Goal: Information Seeking & Learning: Learn about a topic

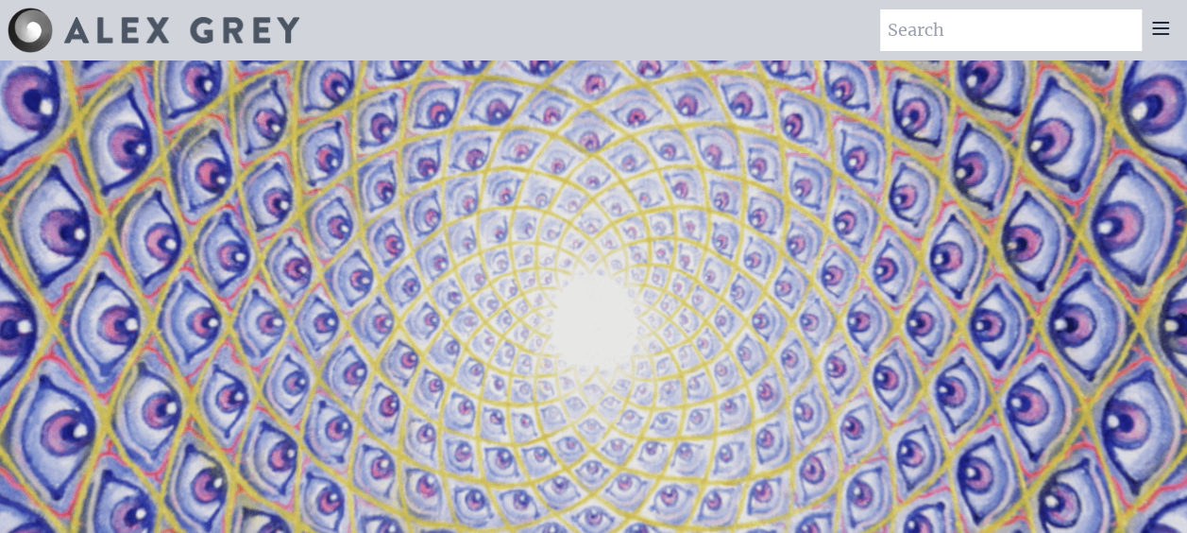
click at [1154, 29] on icon at bounding box center [1161, 28] width 23 height 23
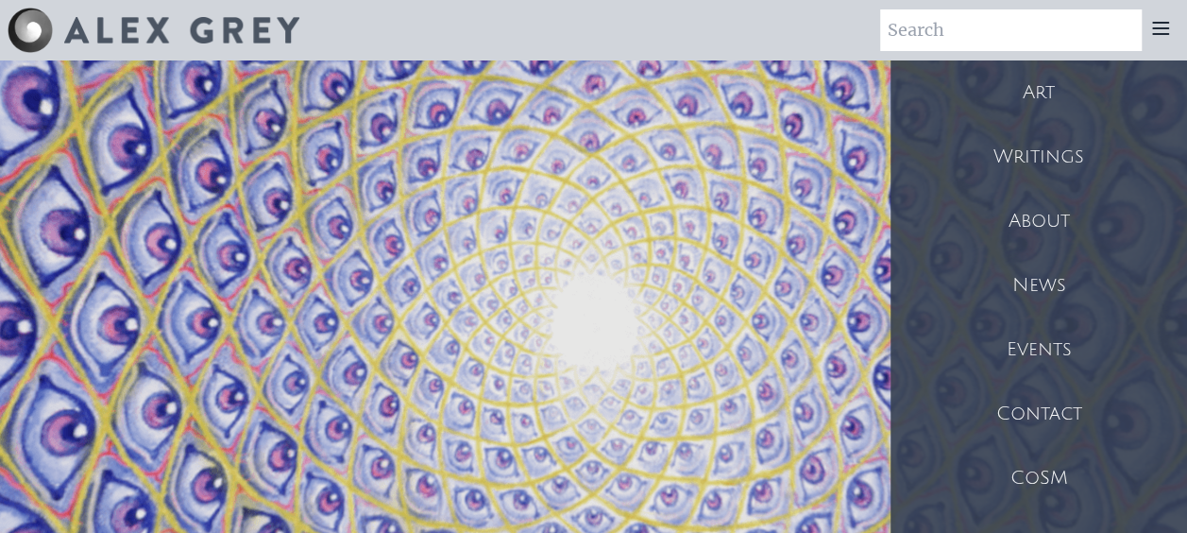
click at [1051, 81] on div "Art" at bounding box center [1039, 92] width 297 height 64
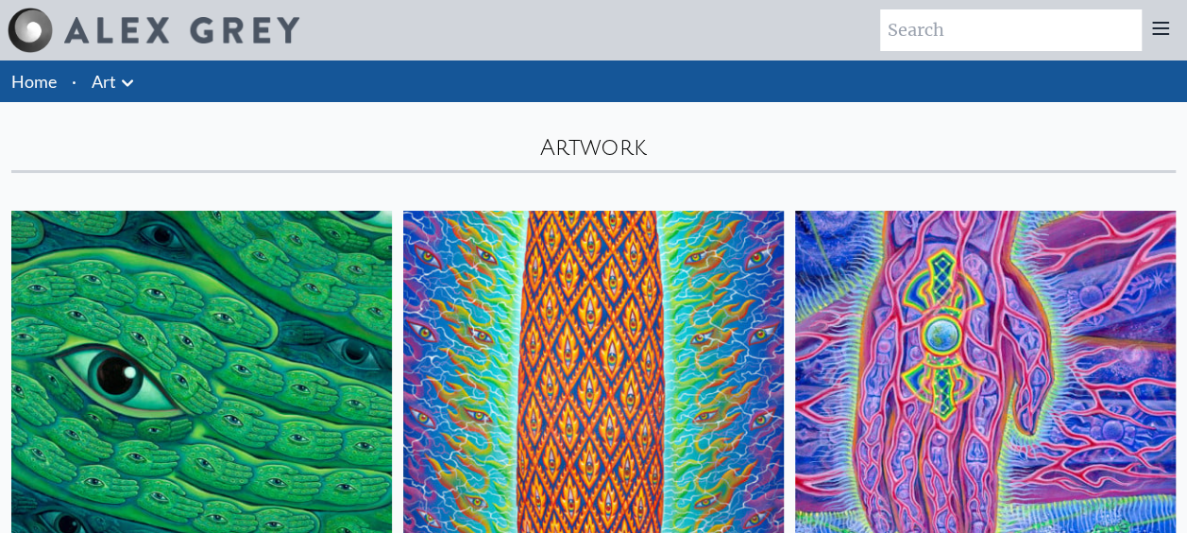
click at [113, 86] on link "Art" at bounding box center [104, 81] width 25 height 26
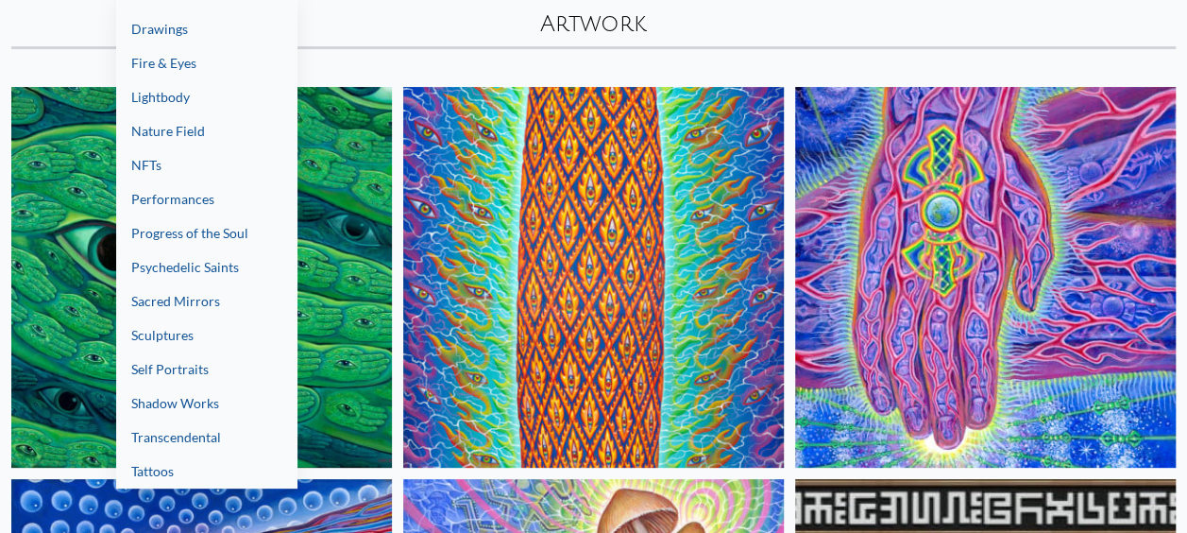
scroll to position [94, 0]
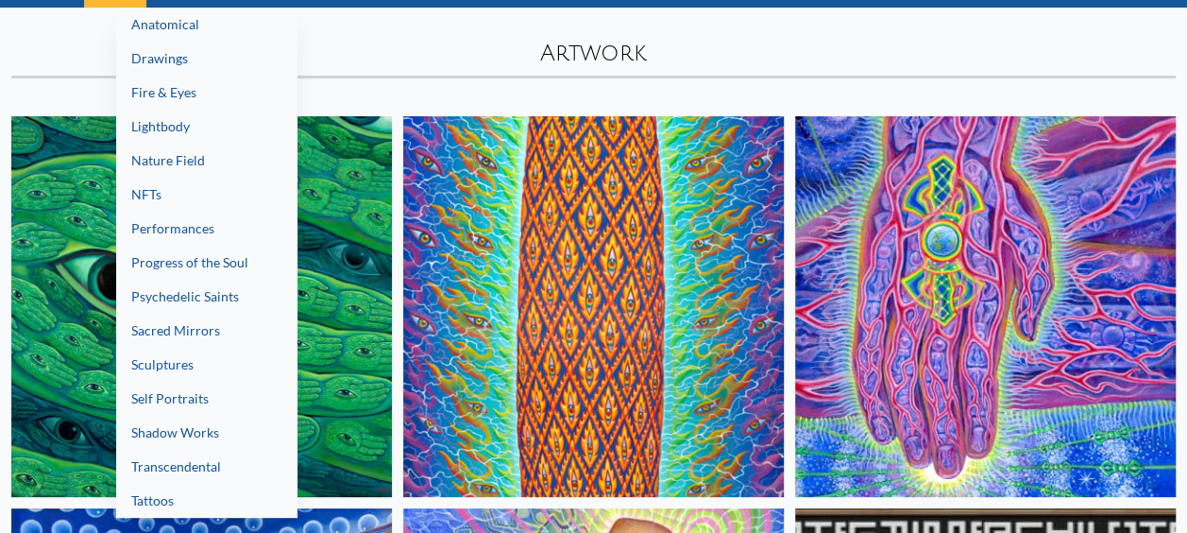
click at [147, 122] on link "Lightbody" at bounding box center [206, 127] width 181 height 34
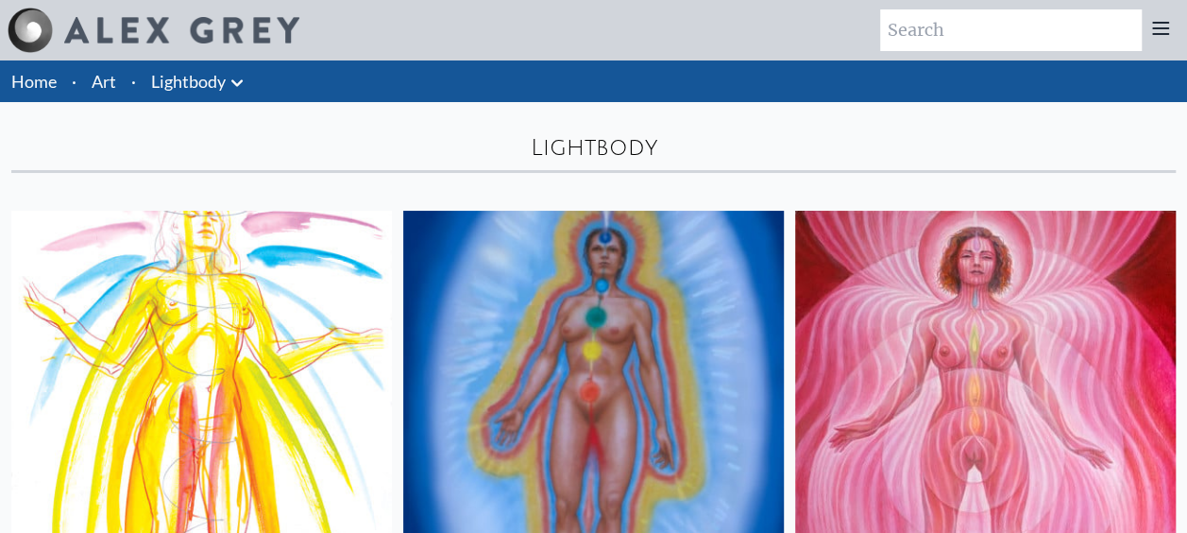
click at [1165, 34] on icon at bounding box center [1160, 28] width 15 height 11
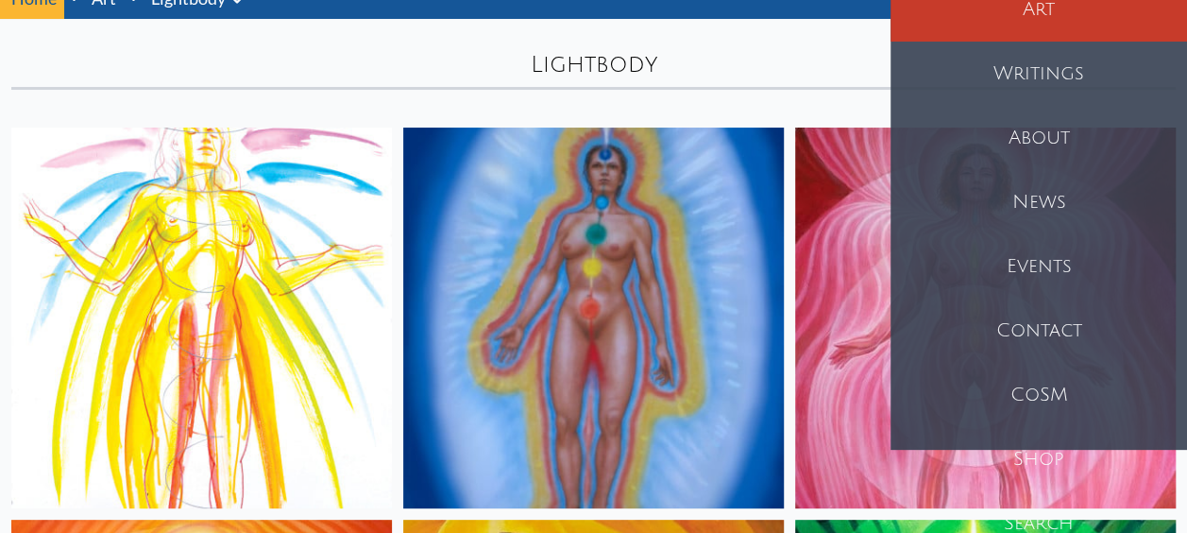
scroll to position [189, 0]
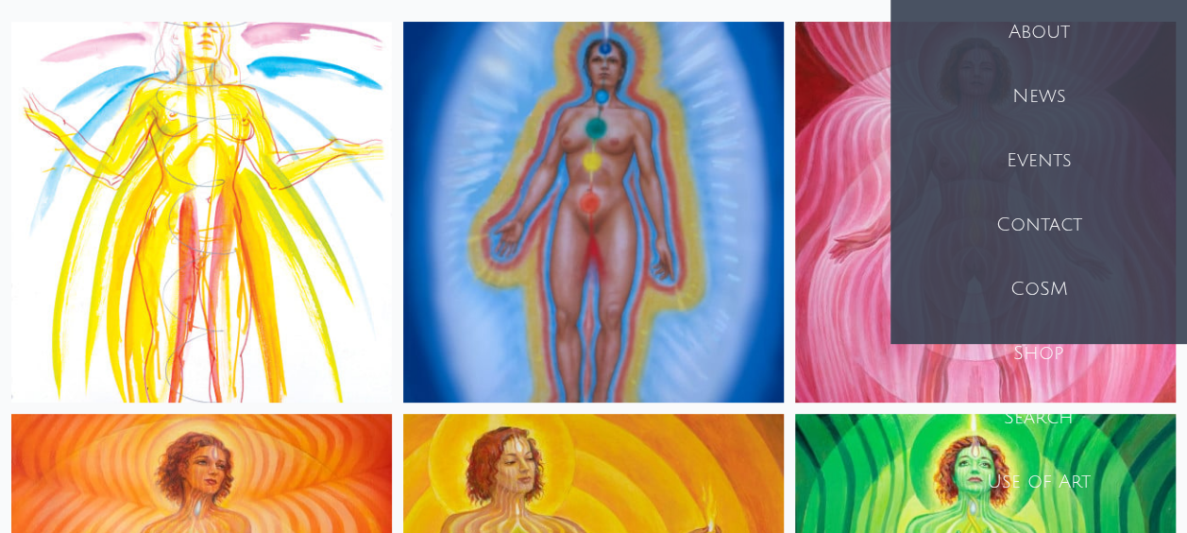
click at [1053, 351] on div "Shop" at bounding box center [1039, 353] width 297 height 64
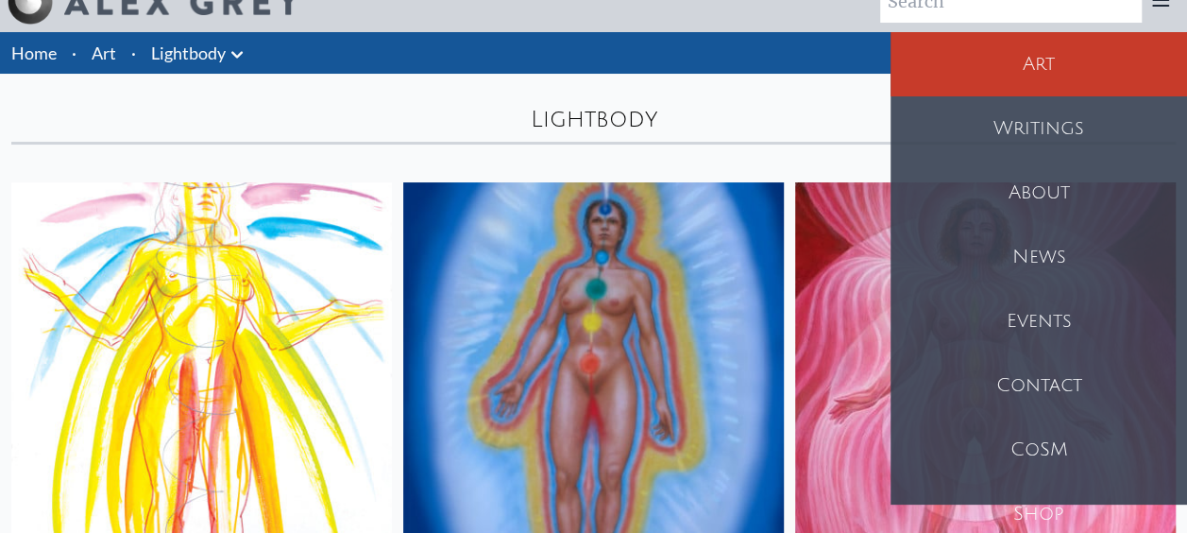
scroll to position [0, 0]
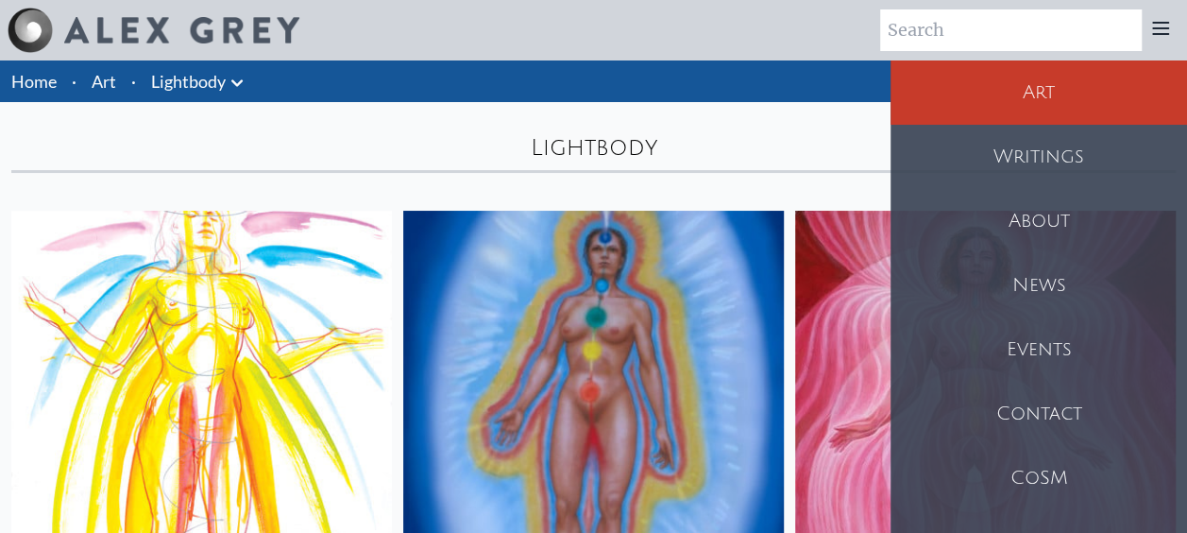
click at [129, 17] on img at bounding box center [181, 30] width 235 height 26
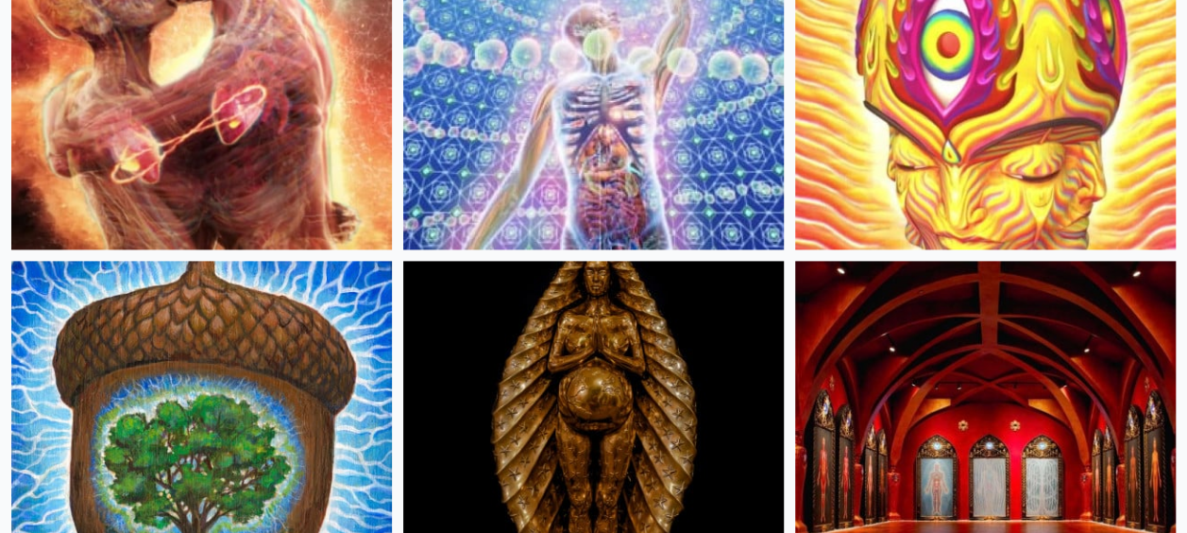
scroll to position [1133, 0]
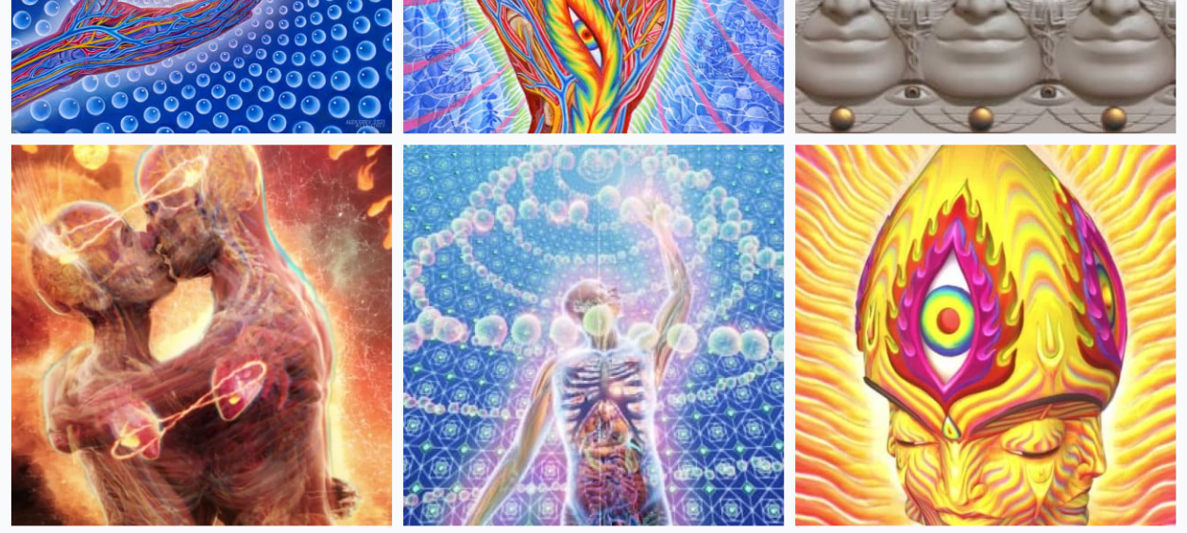
scroll to position [945, 0]
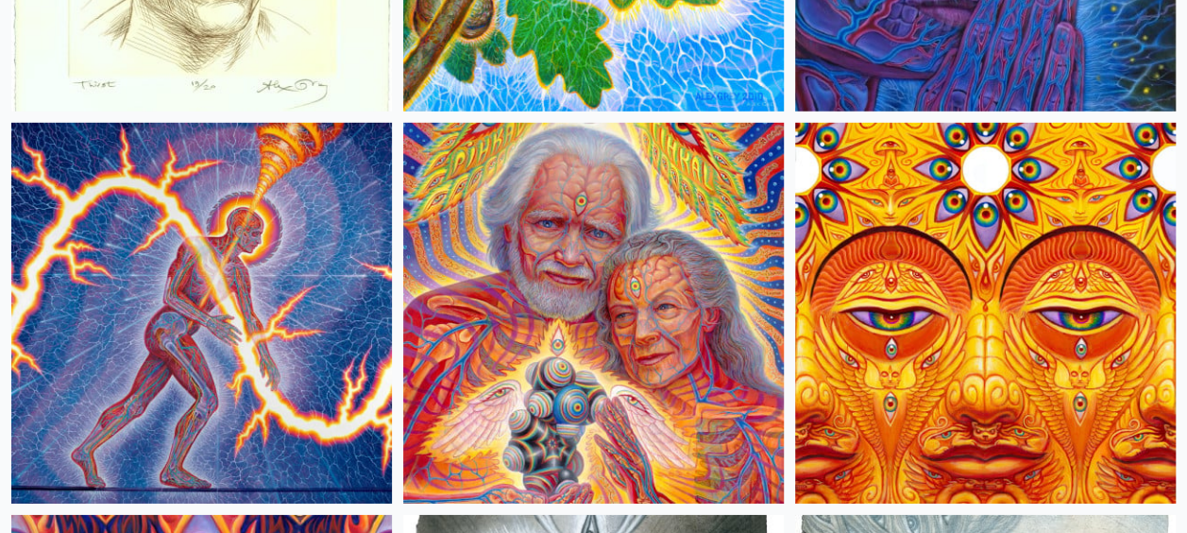
scroll to position [9918, 0]
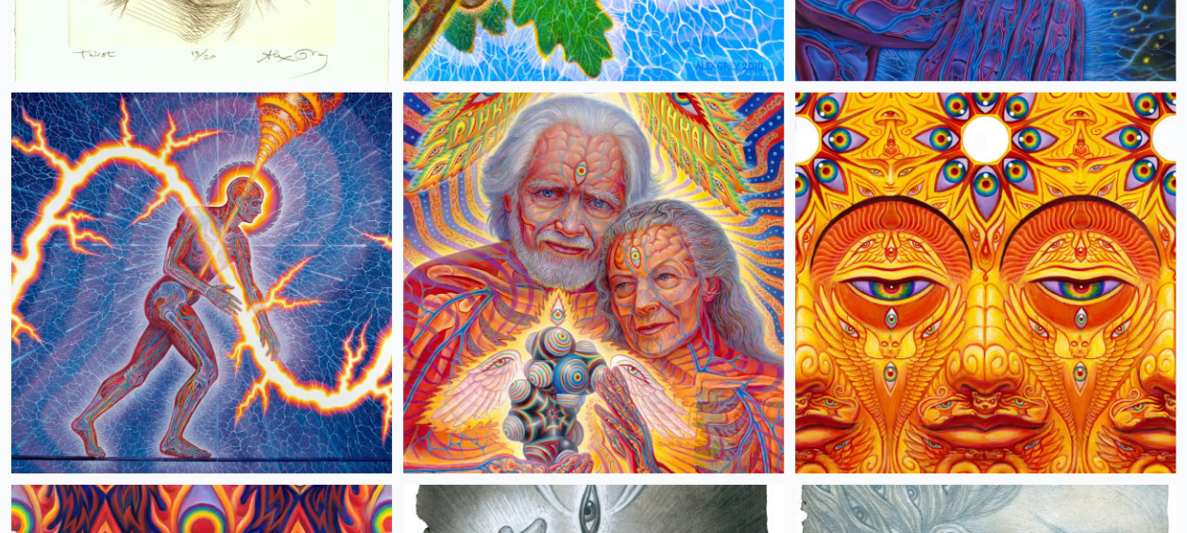
click at [783, 285] on img at bounding box center [593, 283] width 381 height 381
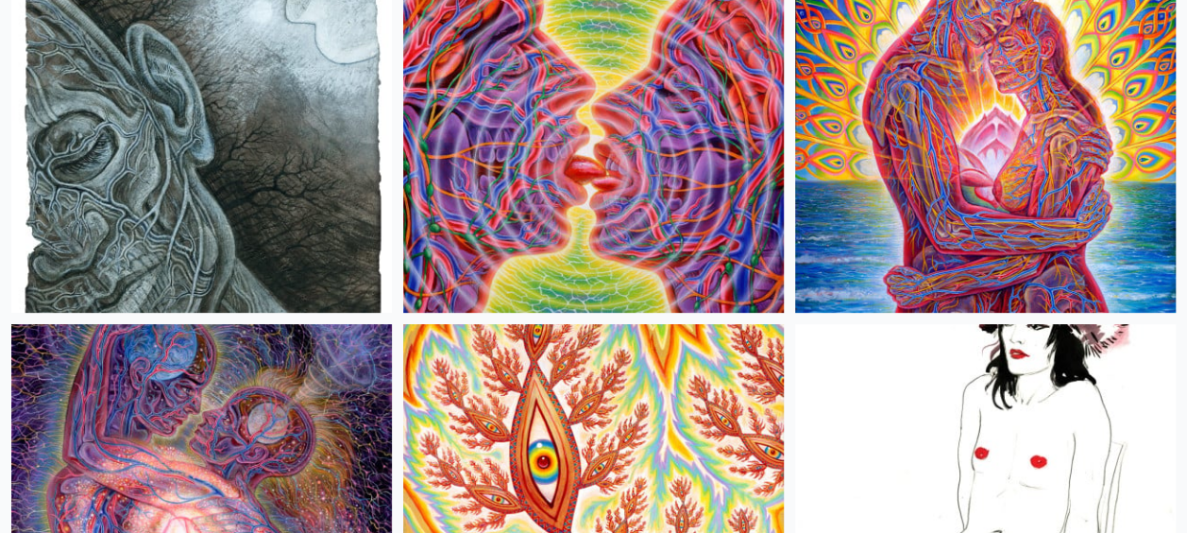
scroll to position [10768, 0]
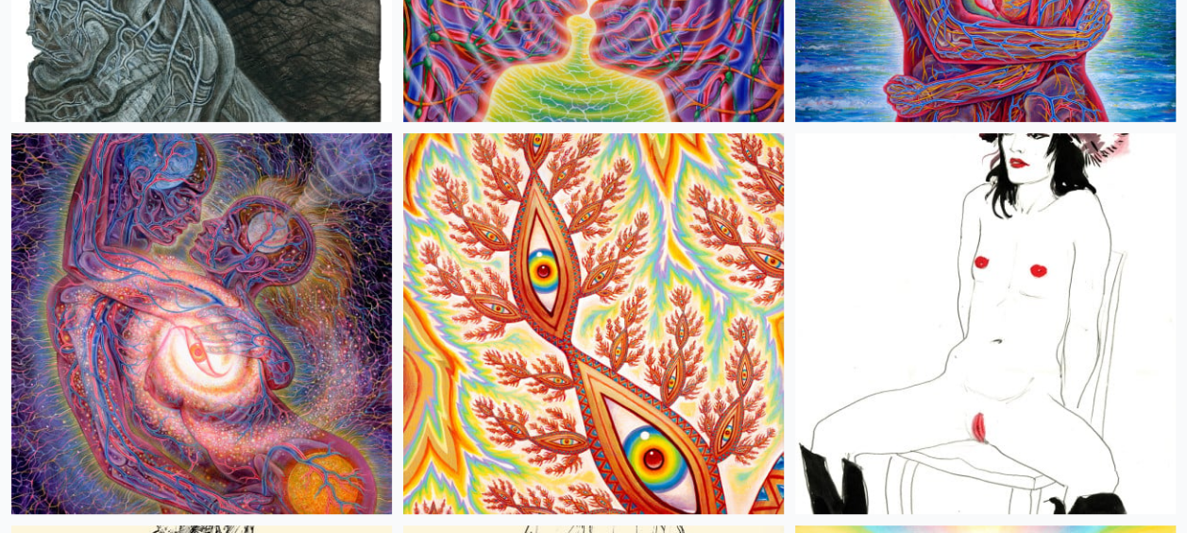
scroll to position [11052, 0]
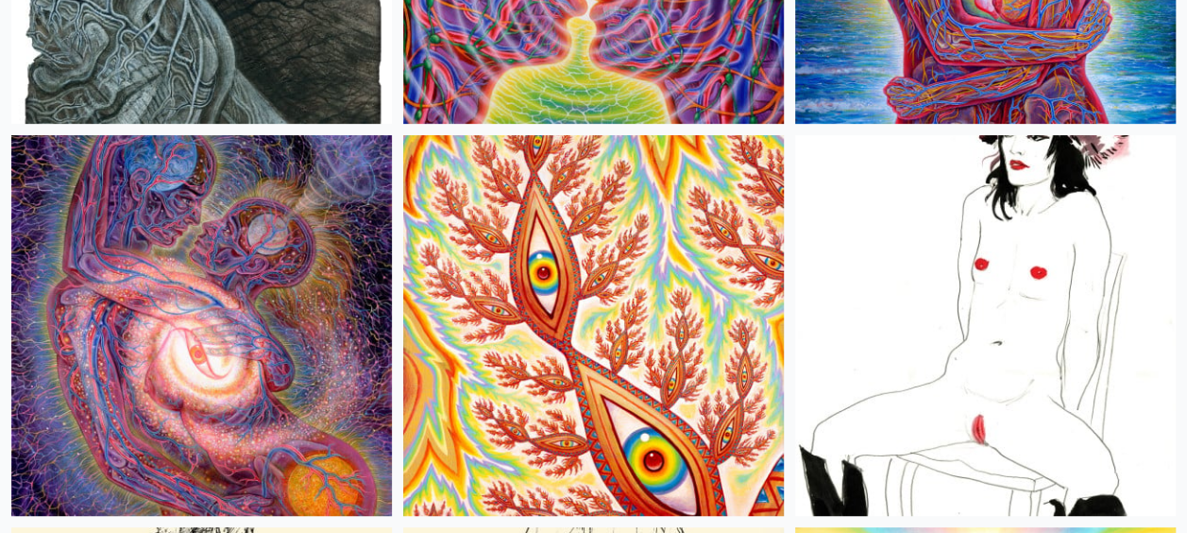
click at [184, 319] on img at bounding box center [201, 325] width 381 height 381
click at [988, 219] on img at bounding box center [985, 325] width 381 height 381
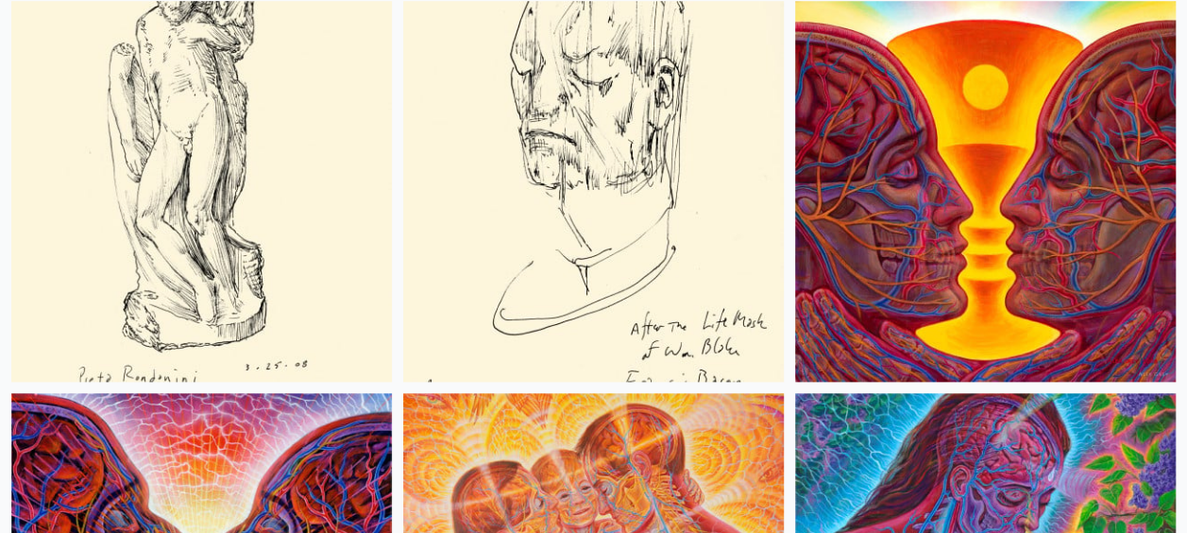
scroll to position [11618, 0]
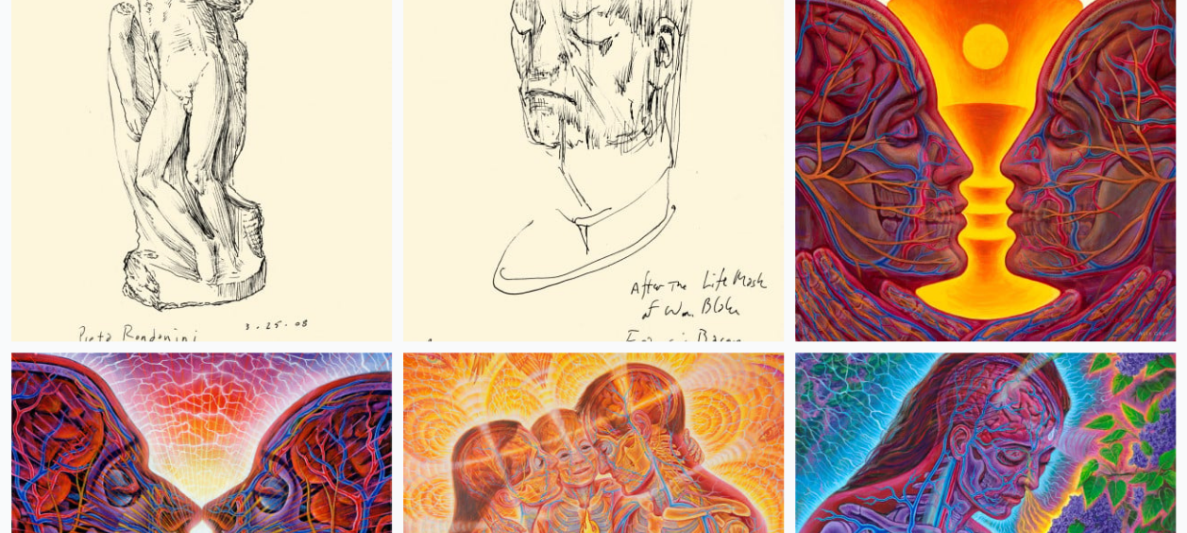
click at [948, 159] on img at bounding box center [985, 150] width 381 height 381
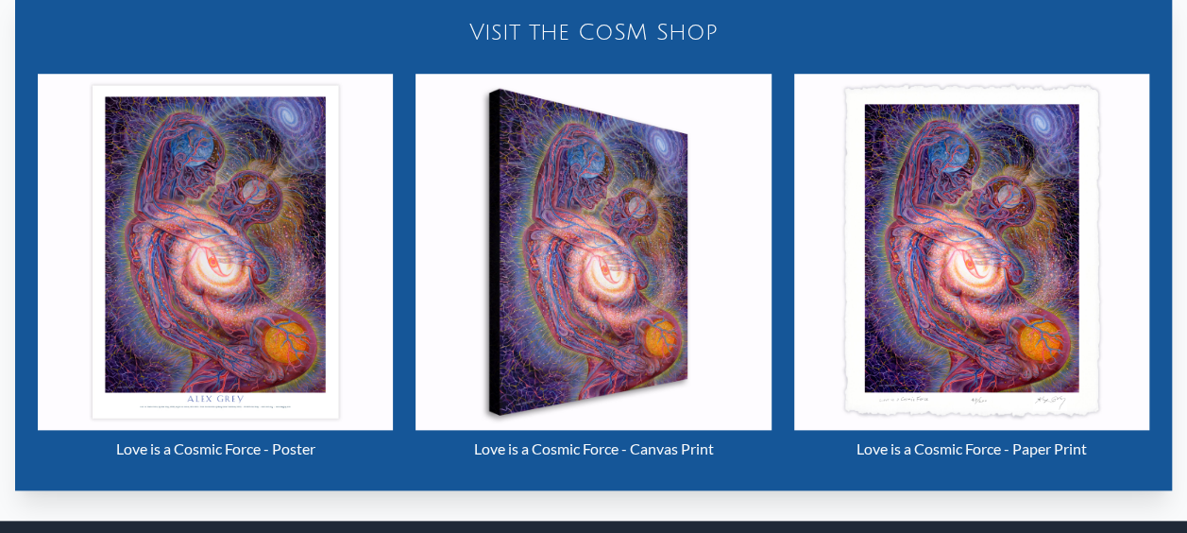
scroll to position [756, 0]
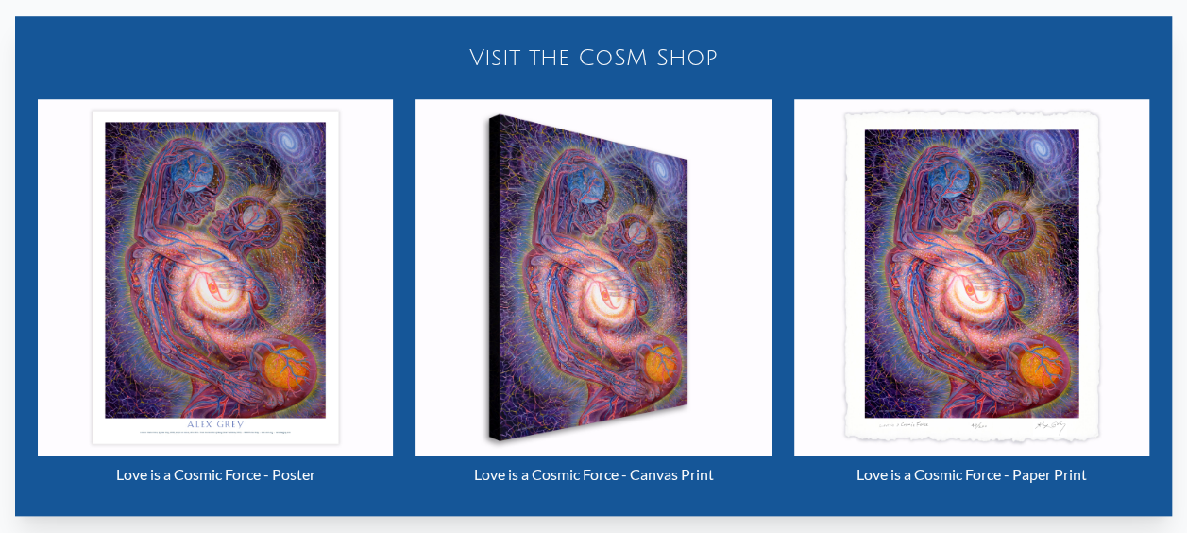
click at [781, 274] on div "Love is a Cosmic Force - Canvas Print" at bounding box center [593, 296] width 378 height 416
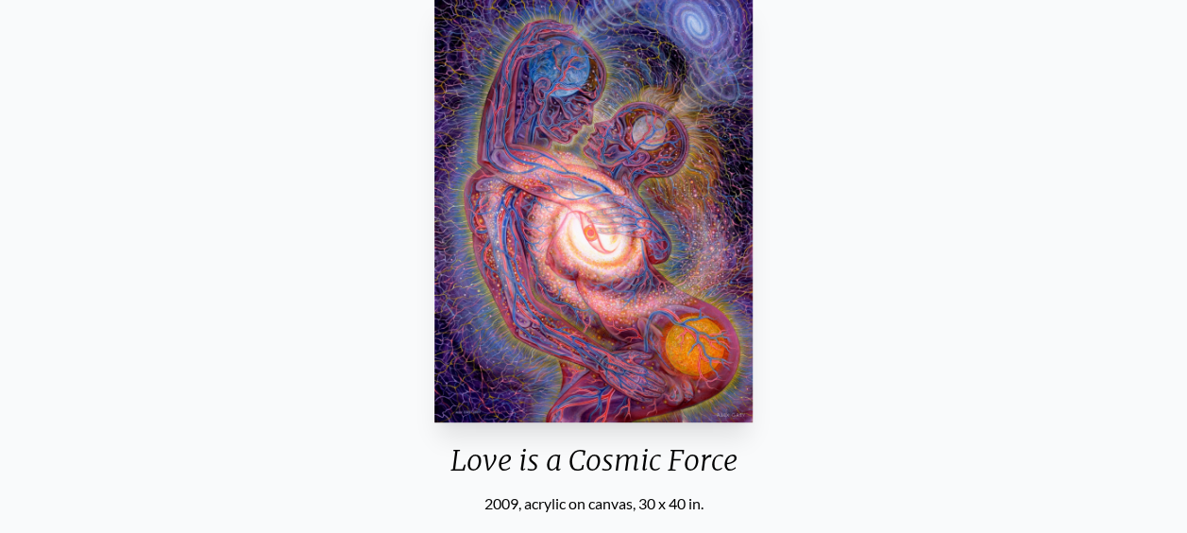
scroll to position [138, 0]
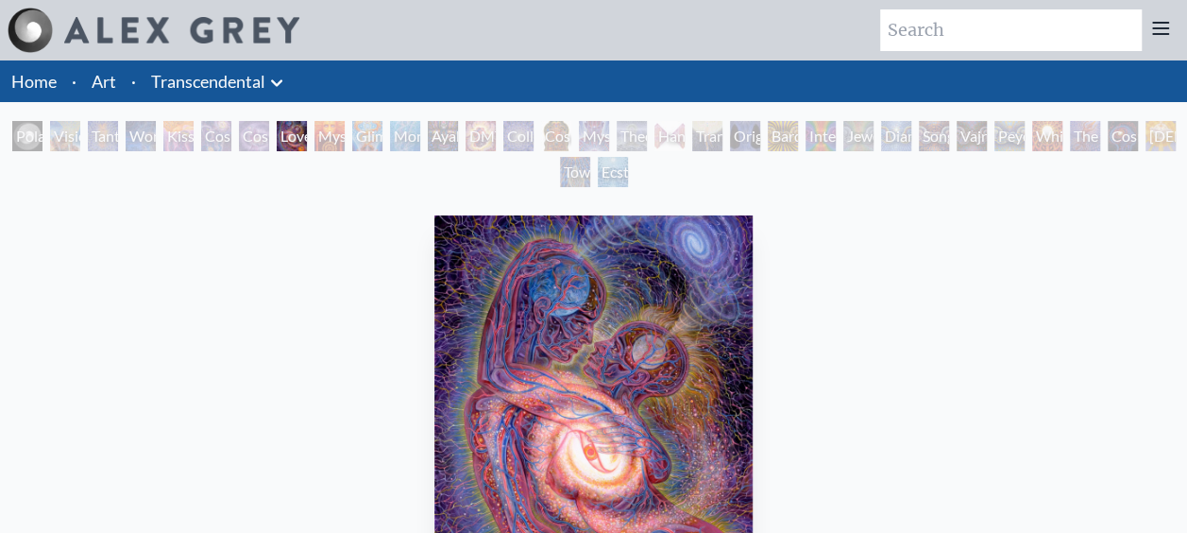
click at [278, 82] on icon at bounding box center [276, 83] width 23 height 23
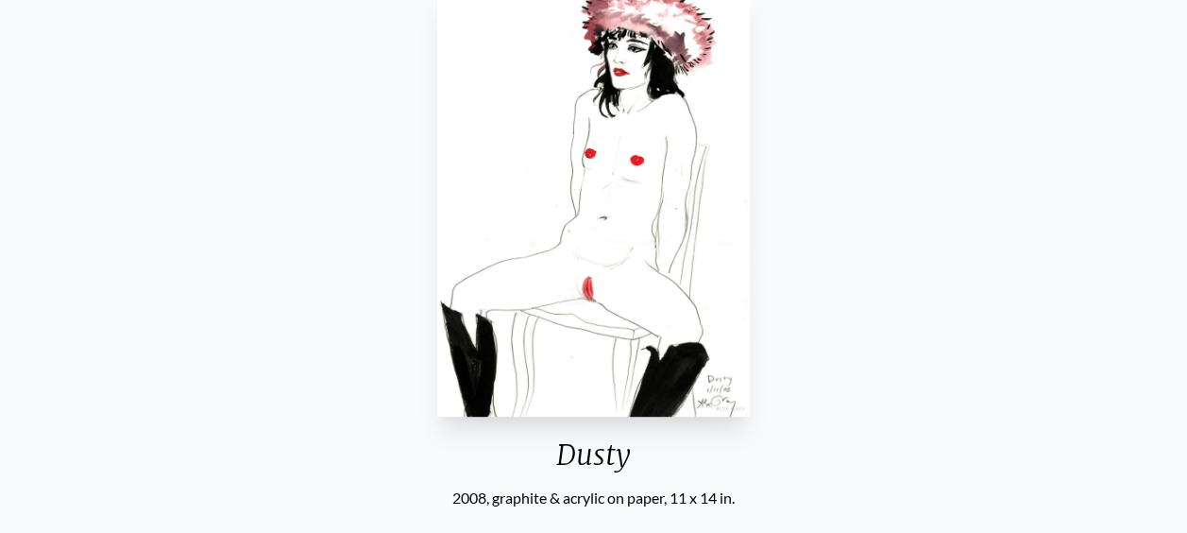
scroll to position [285, 0]
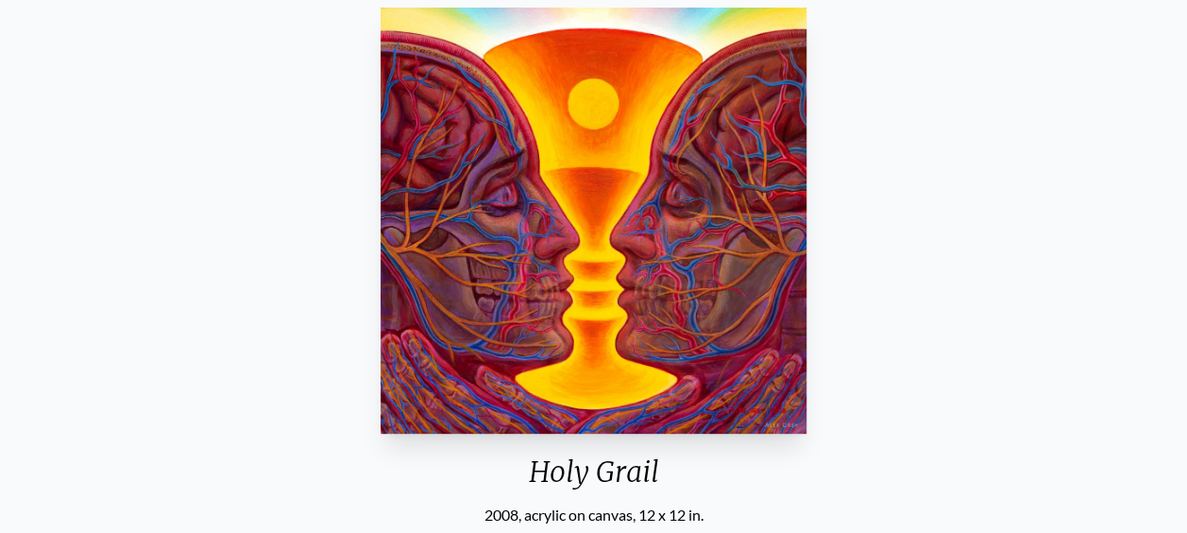
scroll to position [94, 0]
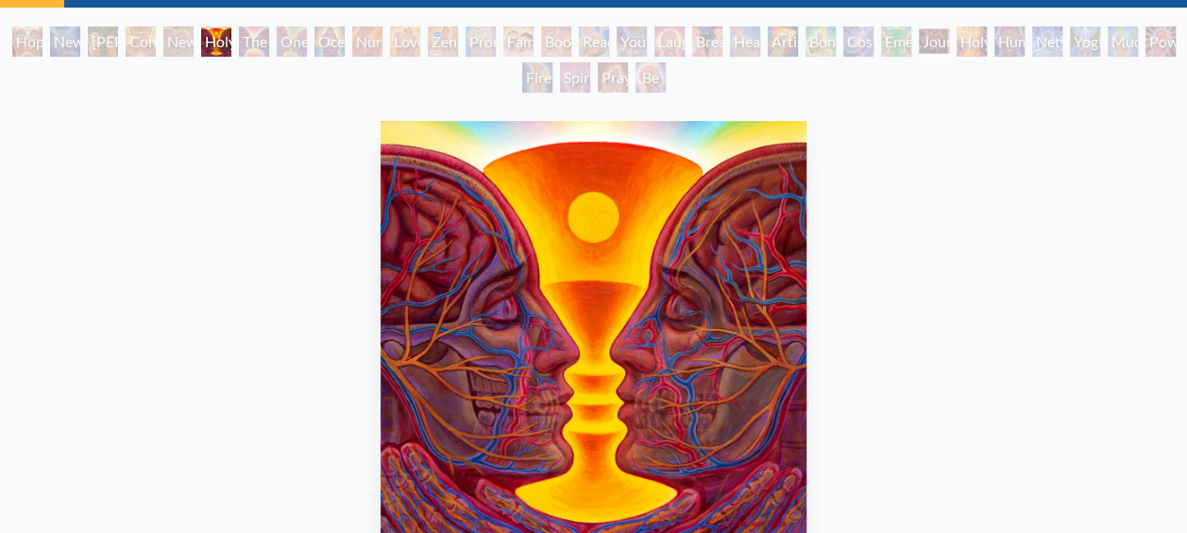
click at [128, 200] on div "Holy Grail 2008, acrylic on canvas, 12 x 12 in. Visit the CoSM Shop" at bounding box center [593, 444] width 1157 height 662
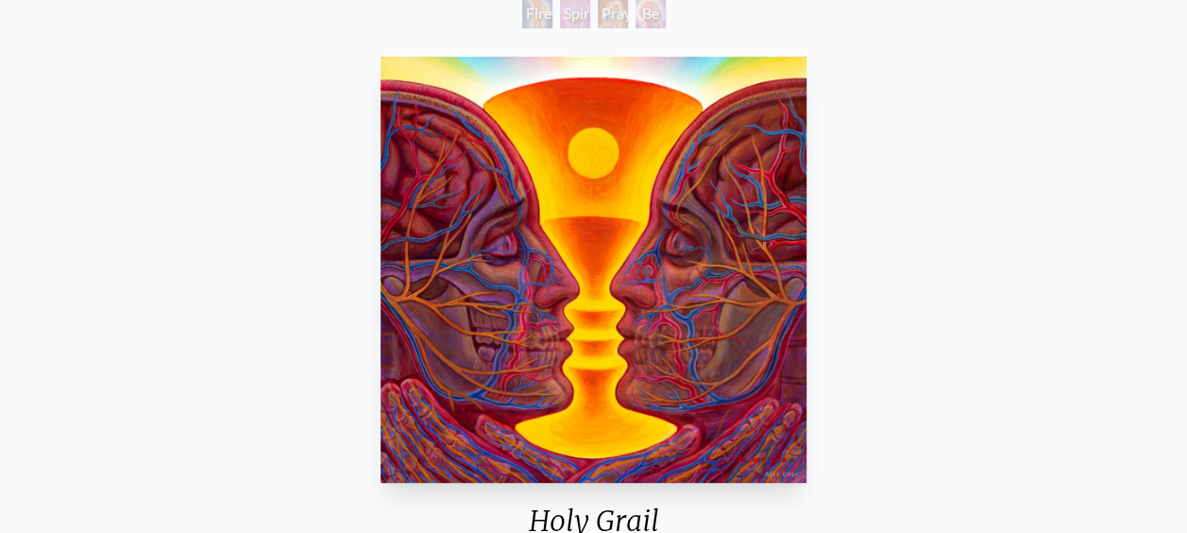
scroll to position [189, 0]
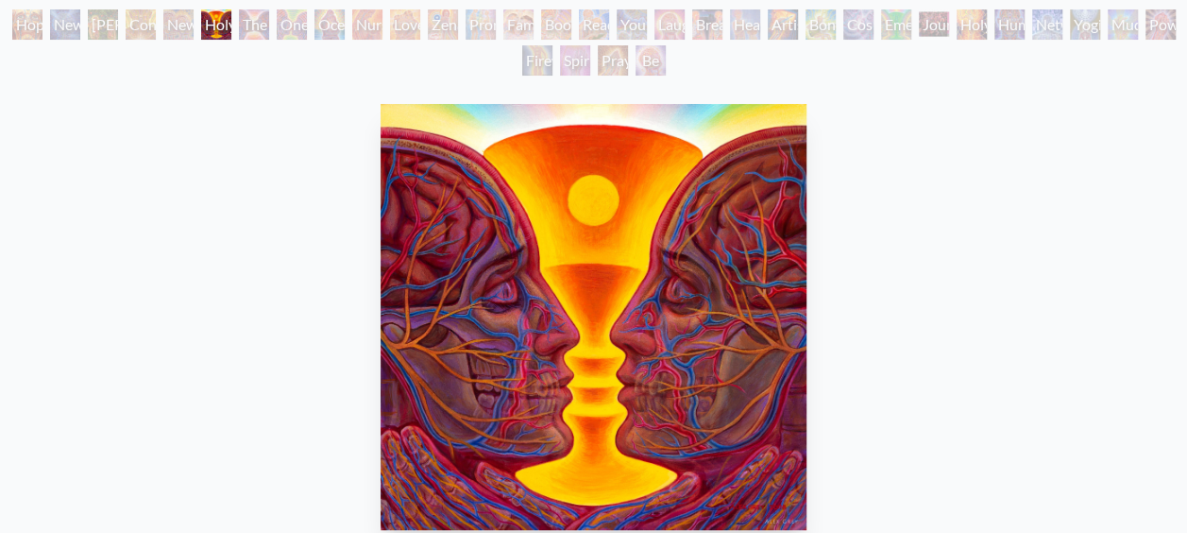
scroll to position [189, 0]
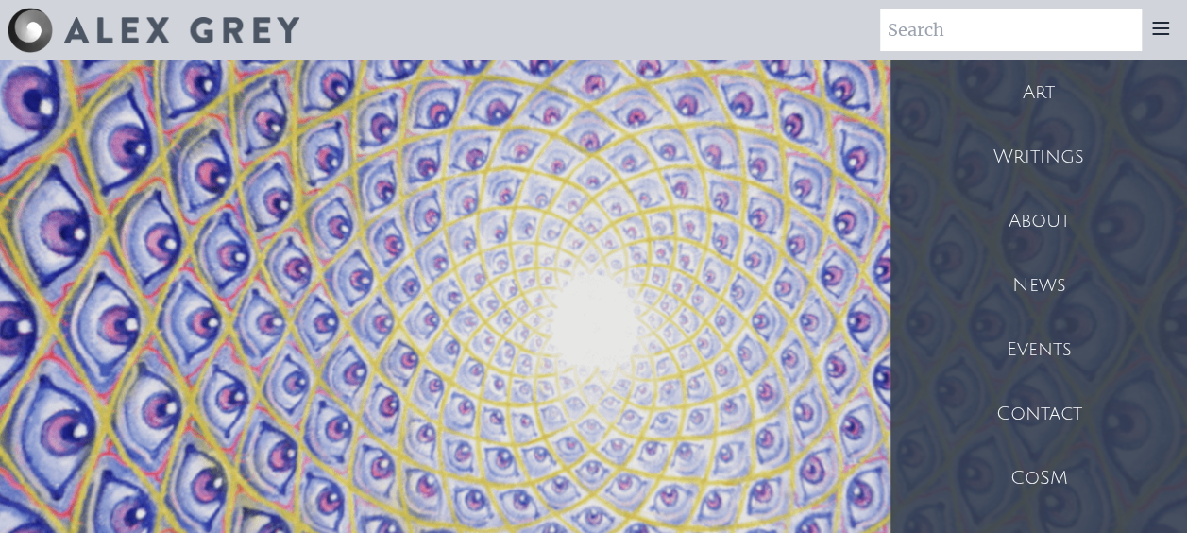
click at [1046, 89] on div "Art" at bounding box center [1039, 92] width 297 height 64
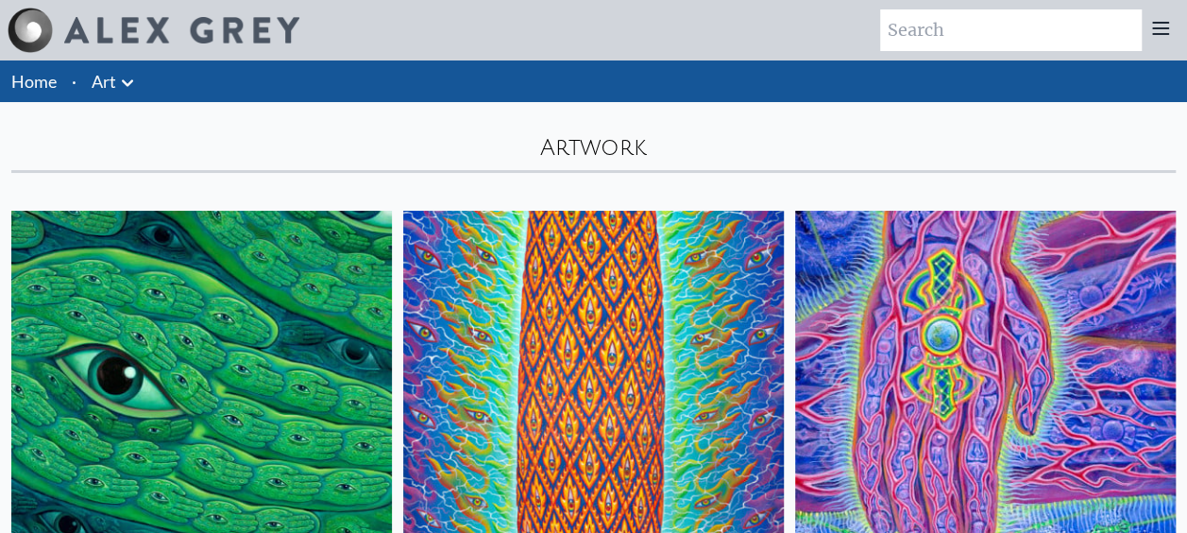
click at [121, 74] on icon at bounding box center [127, 83] width 23 height 23
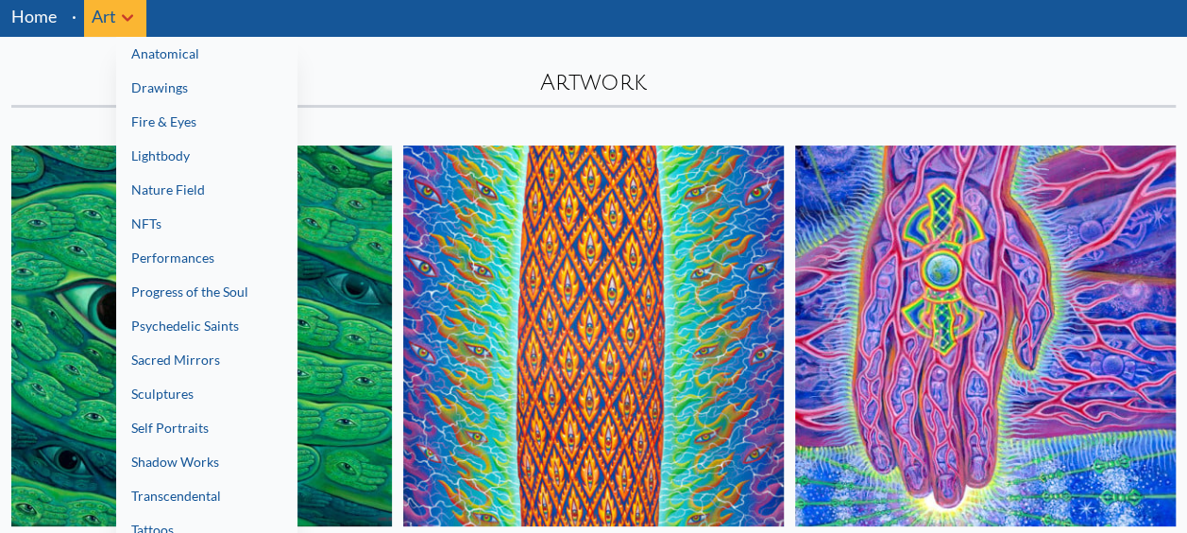
scroll to position [94, 0]
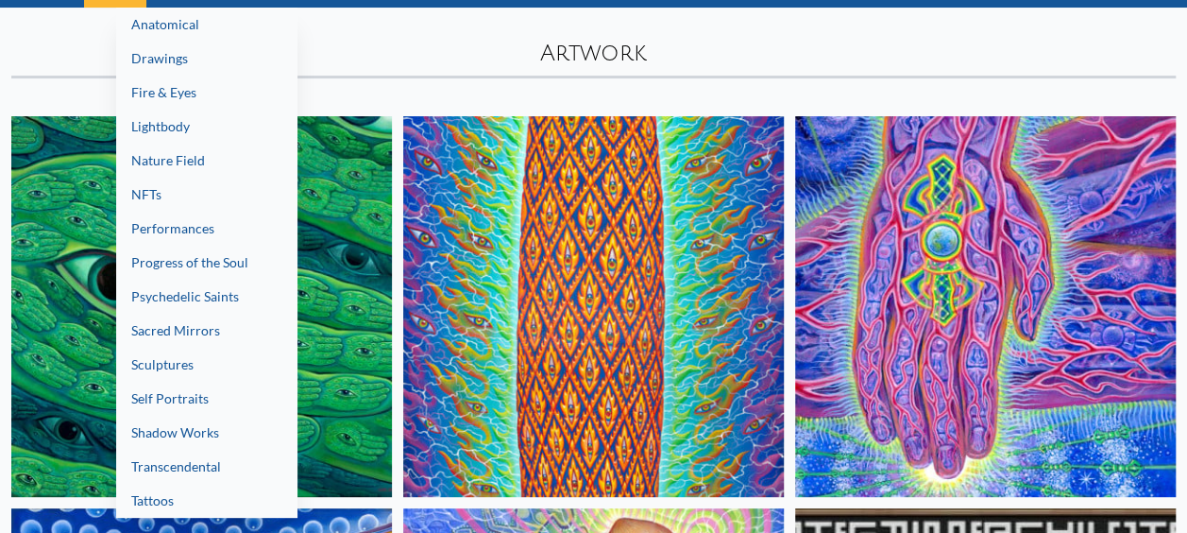
click at [172, 334] on link "Sacred Mirrors" at bounding box center [206, 331] width 181 height 34
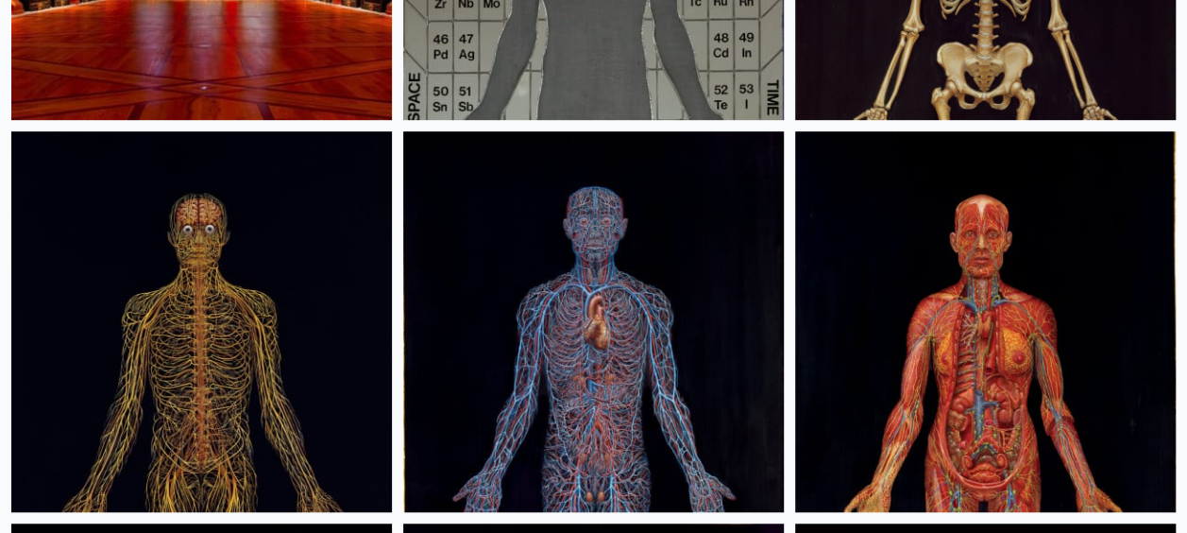
scroll to position [661, 0]
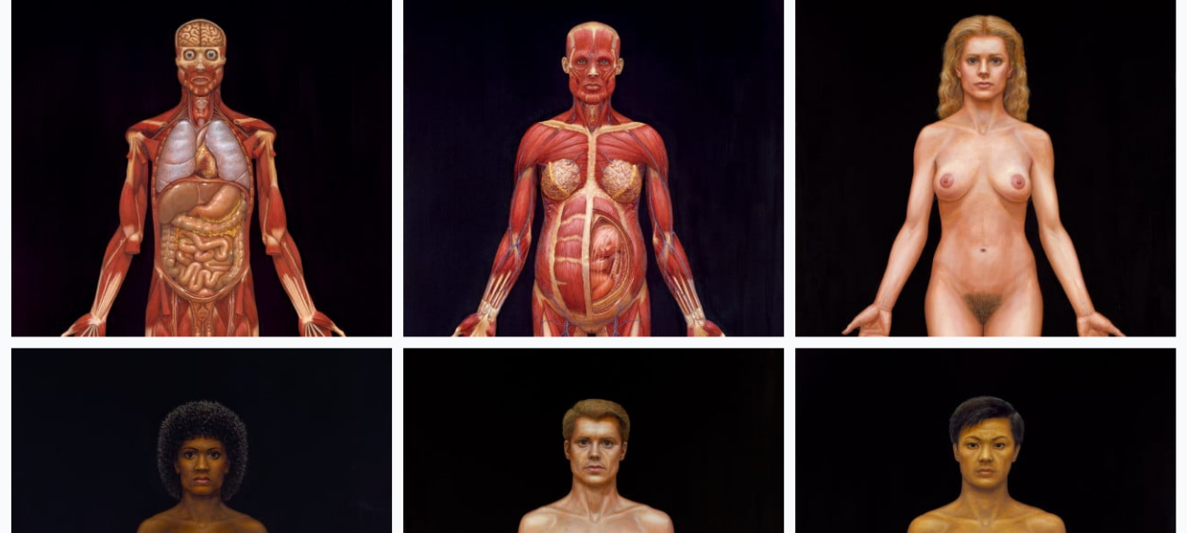
click at [795, 145] on img at bounding box center [985, 146] width 381 height 381
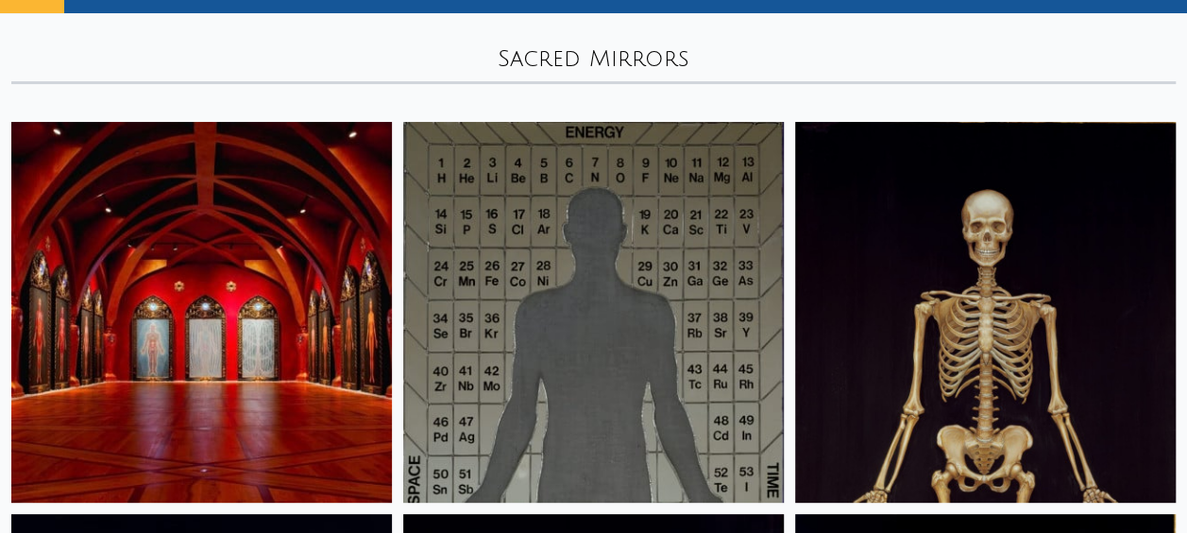
scroll to position [189, 0]
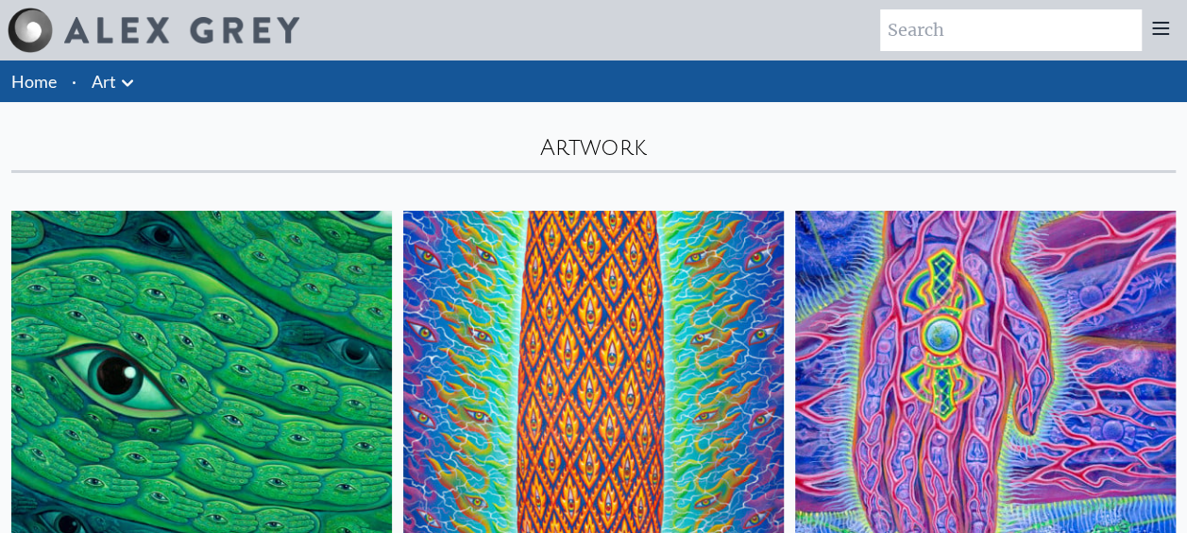
click at [1178, 23] on div at bounding box center [1161, 30] width 38 height 42
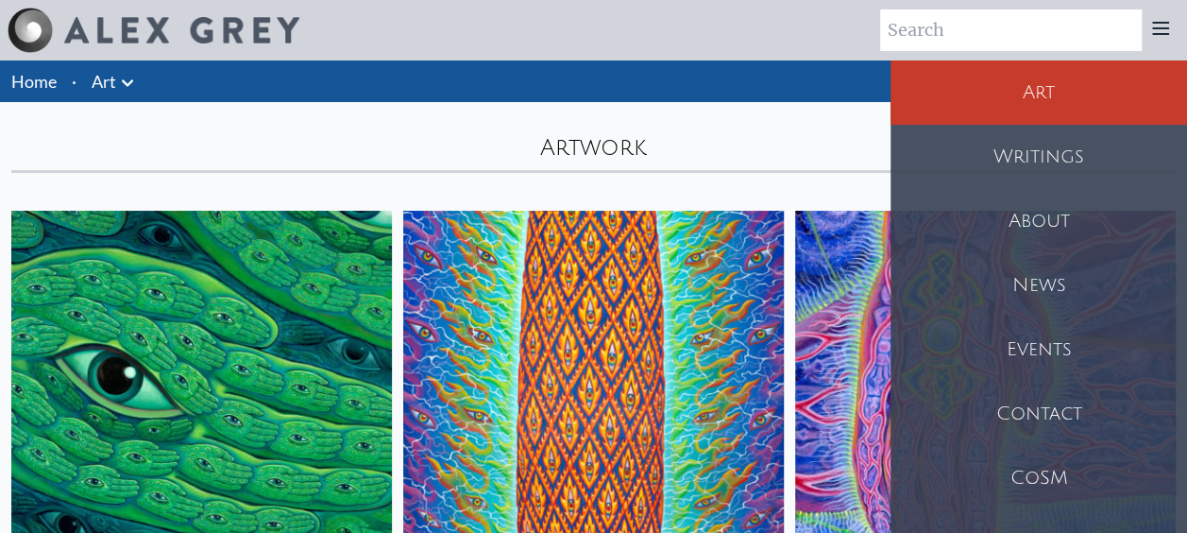
click at [1018, 72] on div "Art" at bounding box center [1039, 92] width 297 height 64
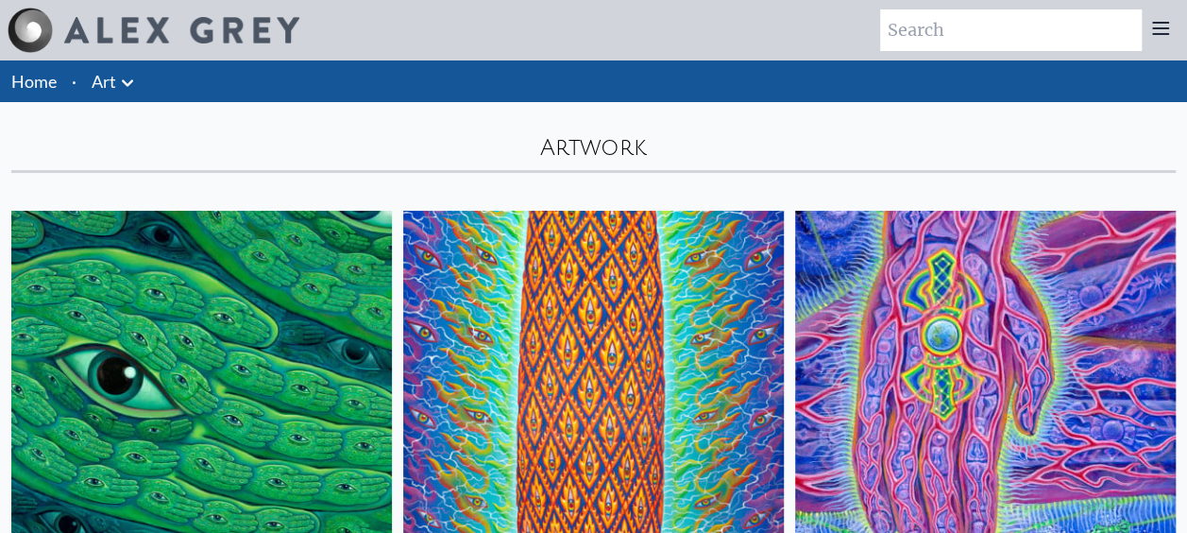
click at [127, 74] on icon at bounding box center [127, 83] width 23 height 23
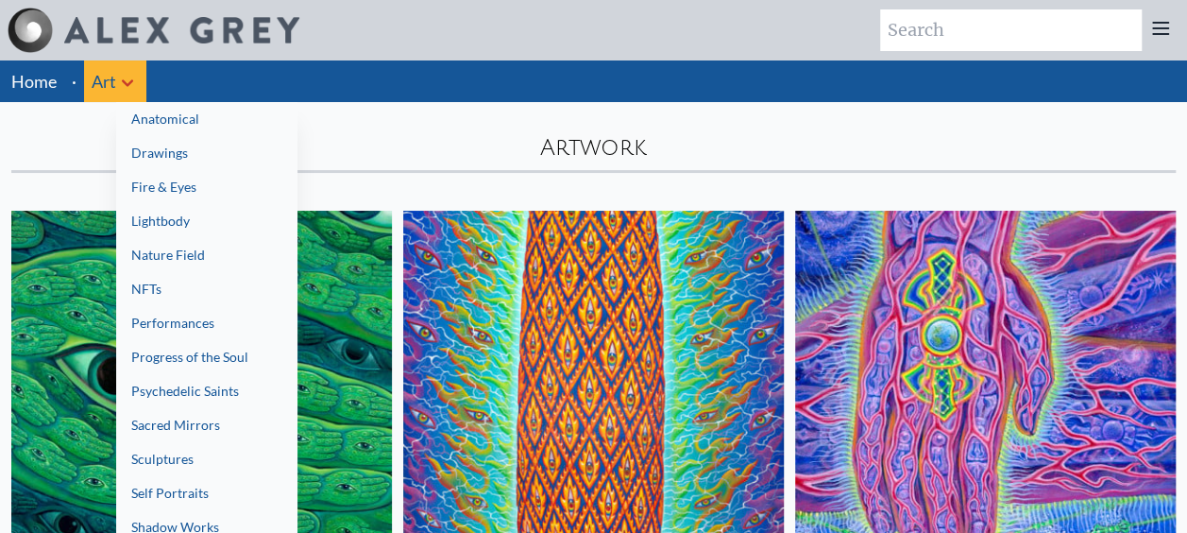
click at [205, 210] on link "Lightbody" at bounding box center [206, 221] width 181 height 34
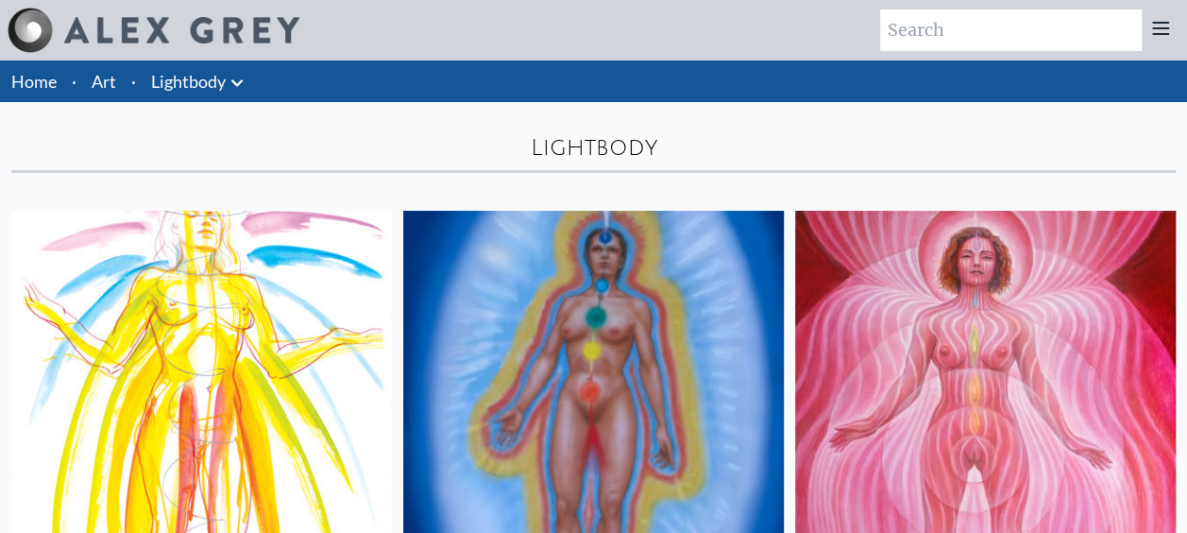
click at [220, 83] on link "Lightbody" at bounding box center [188, 81] width 75 height 26
click at [229, 81] on icon at bounding box center [237, 83] width 23 height 23
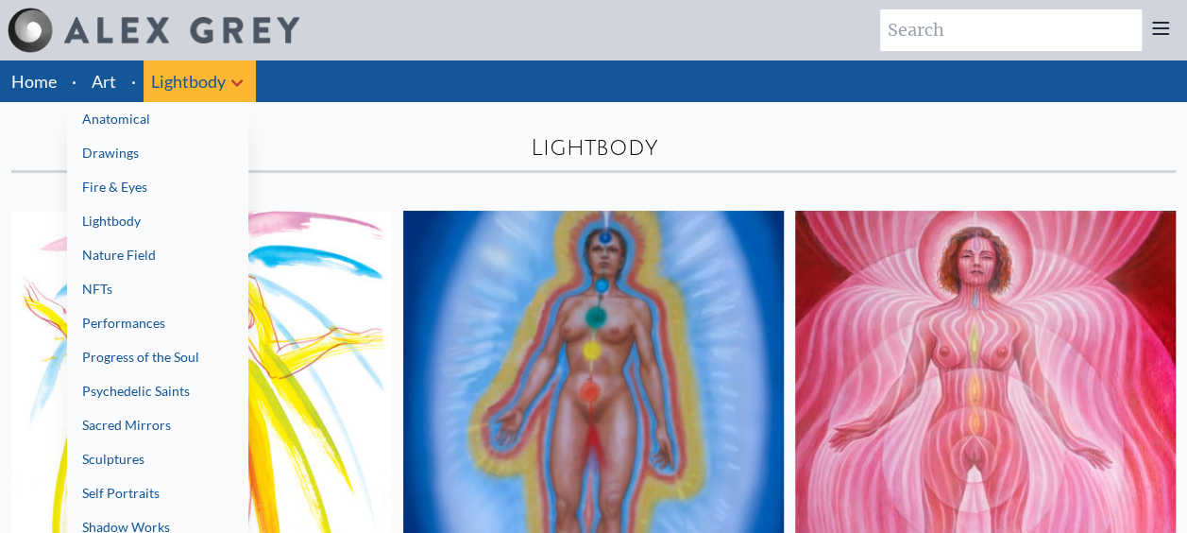
click at [189, 125] on link "Anatomical" at bounding box center [157, 119] width 181 height 34
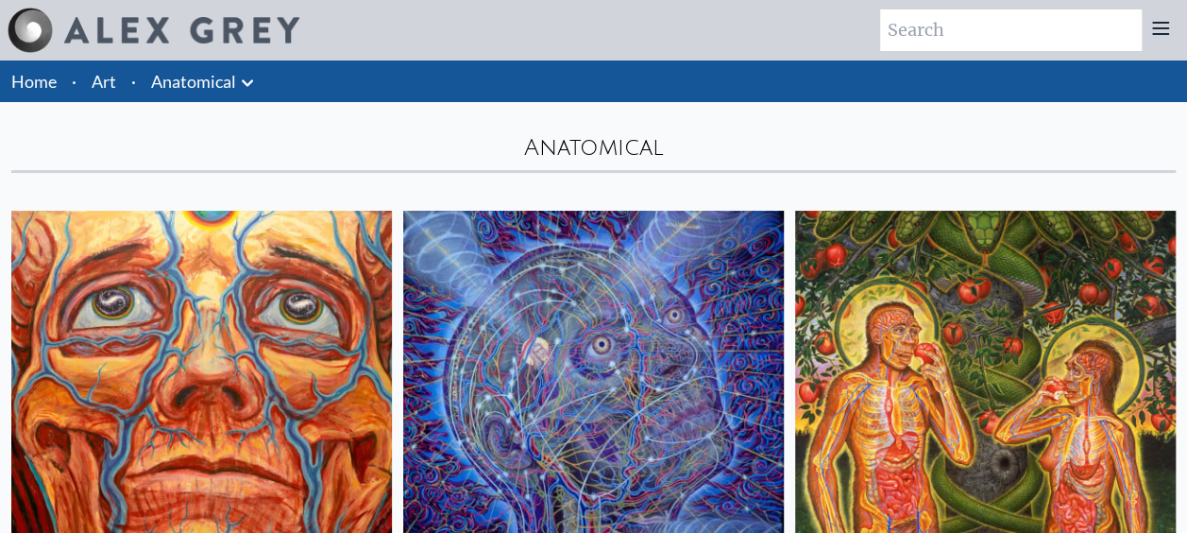
click at [741, 157] on div "Anatomical" at bounding box center [593, 147] width 1165 height 30
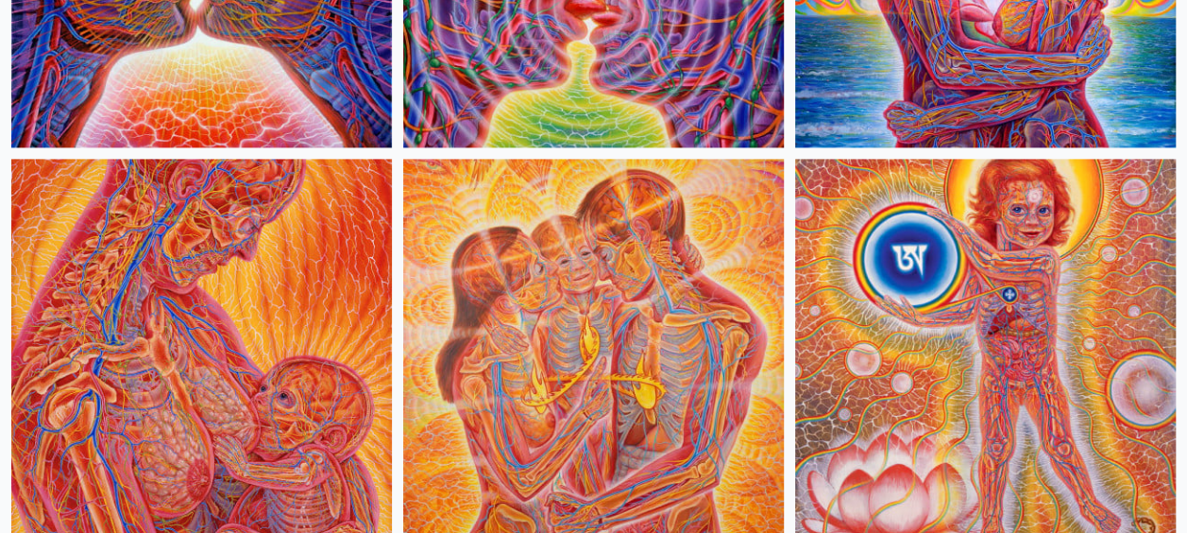
scroll to position [1322, 0]
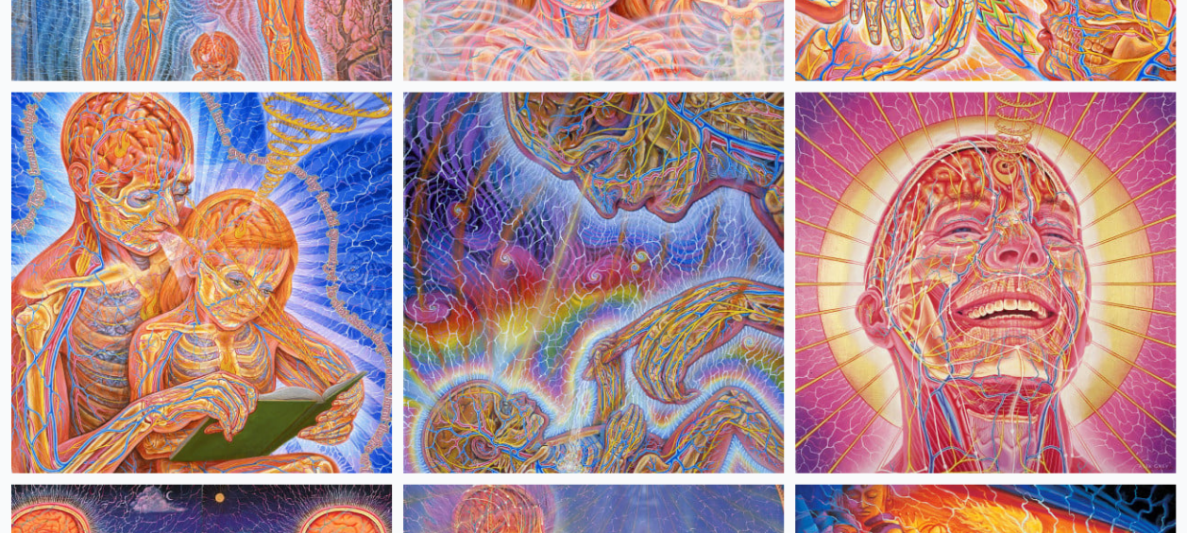
scroll to position [2456, 0]
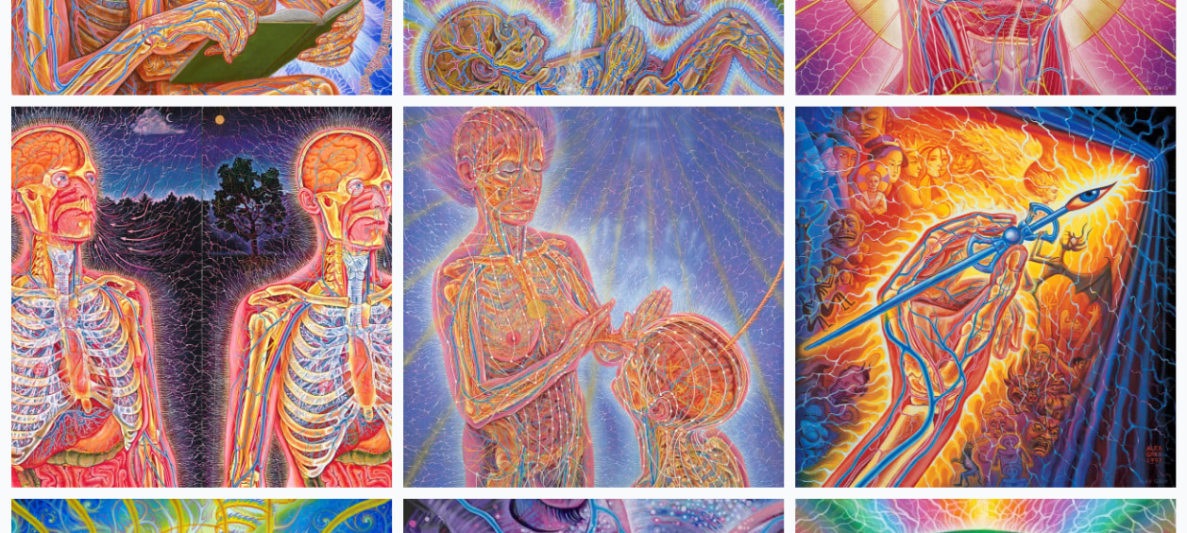
click at [789, 230] on div at bounding box center [593, 100] width 1187 height 4715
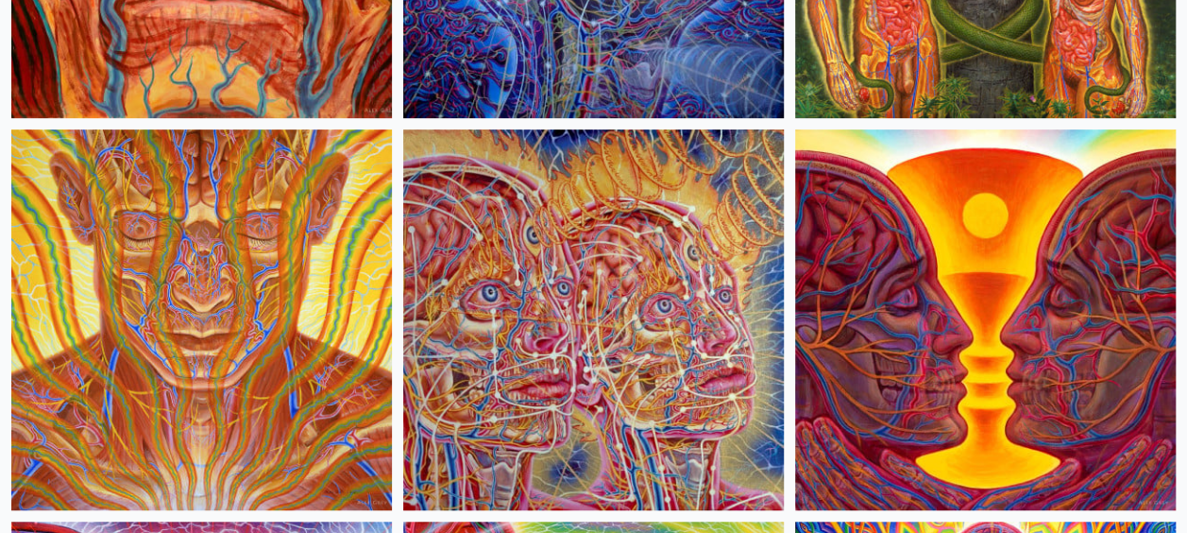
scroll to position [0, 0]
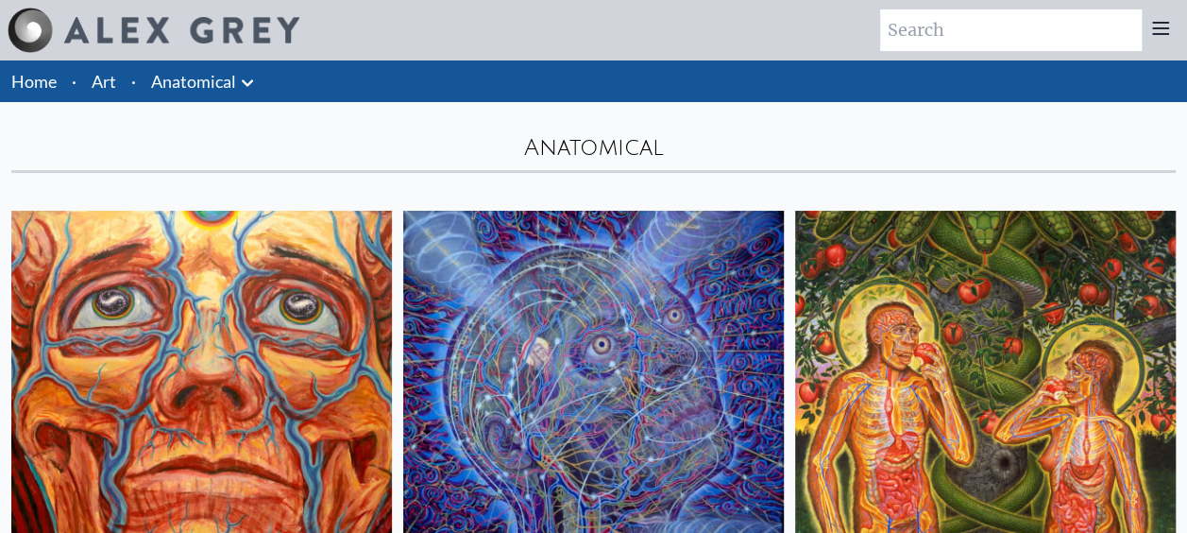
click at [251, 83] on icon at bounding box center [247, 83] width 23 height 23
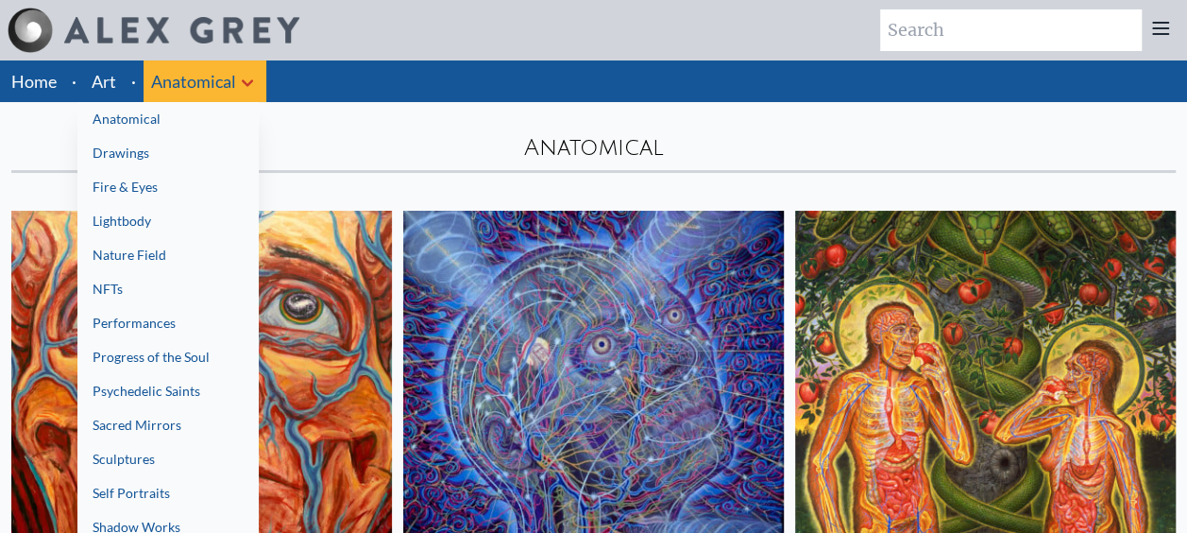
click at [217, 161] on link "Drawings" at bounding box center [167, 153] width 181 height 34
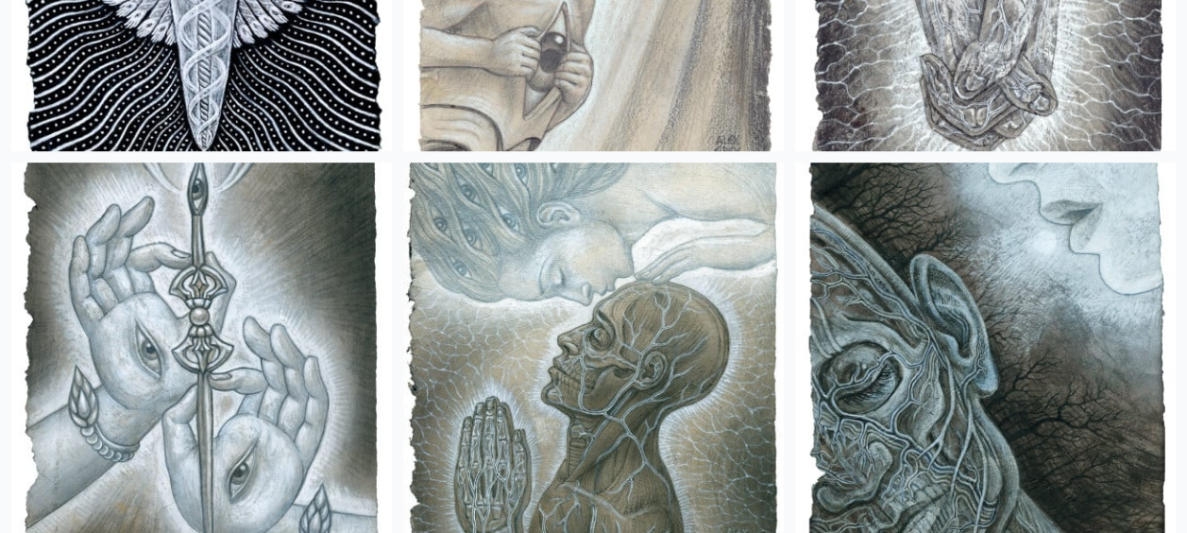
scroll to position [567, 0]
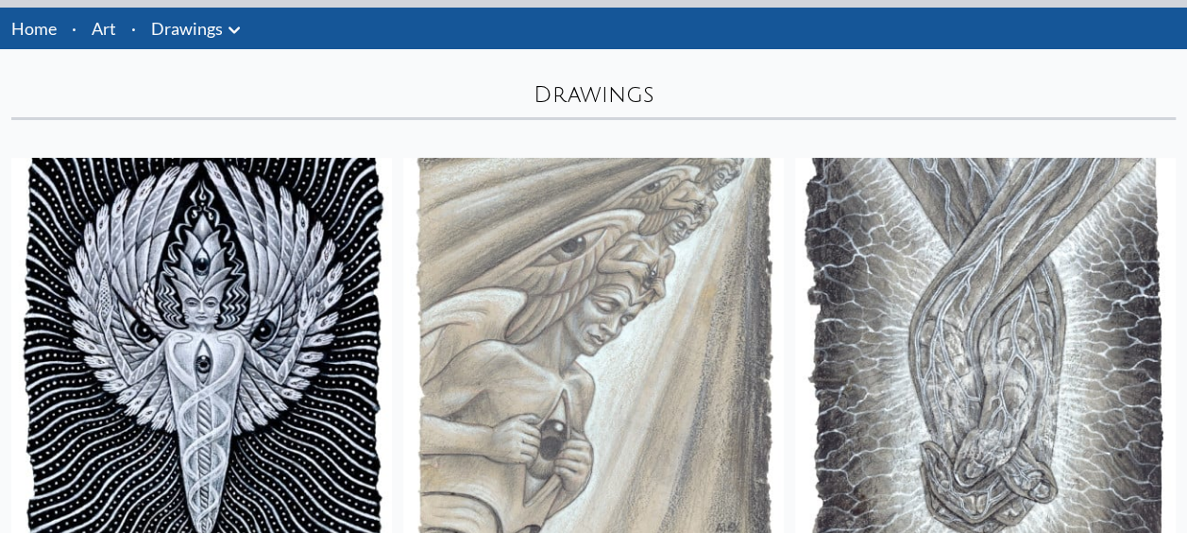
scroll to position [0, 0]
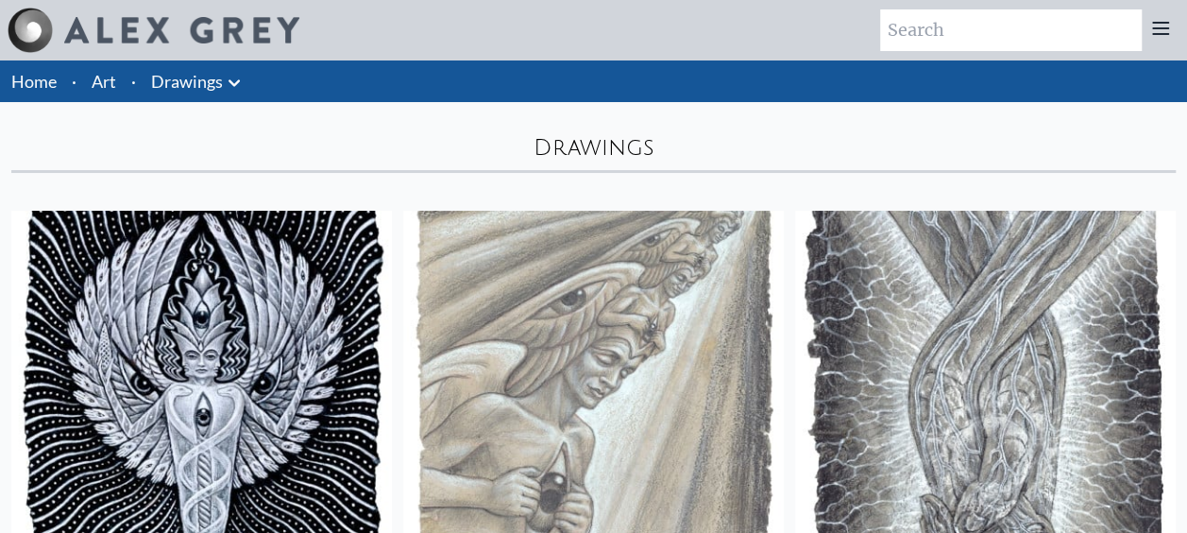
click at [234, 89] on icon at bounding box center [234, 83] width 23 height 23
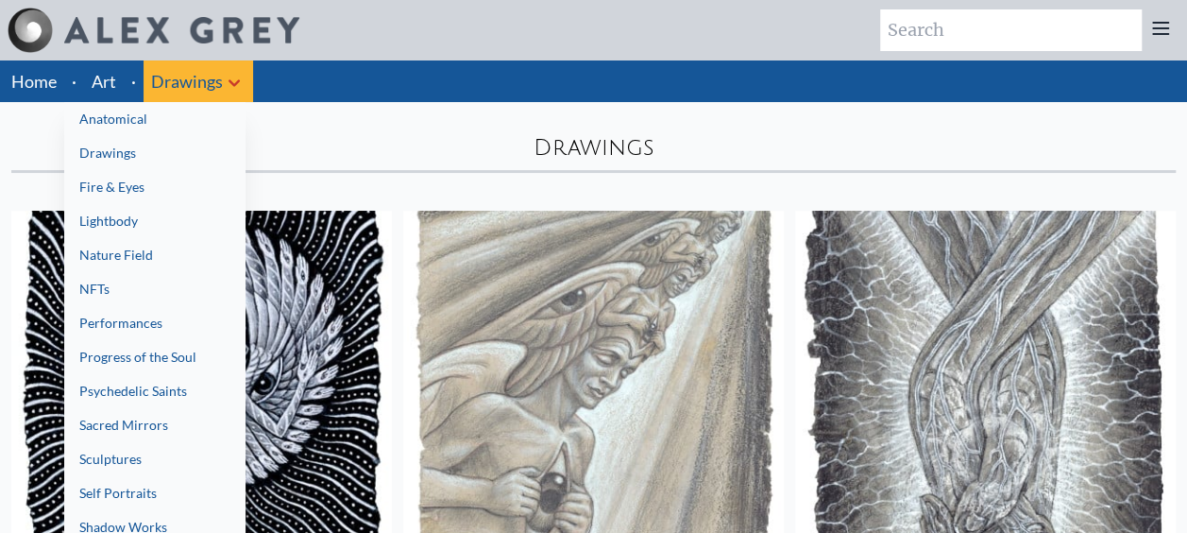
click at [183, 192] on link "Fire & Eyes" at bounding box center [154, 187] width 181 height 34
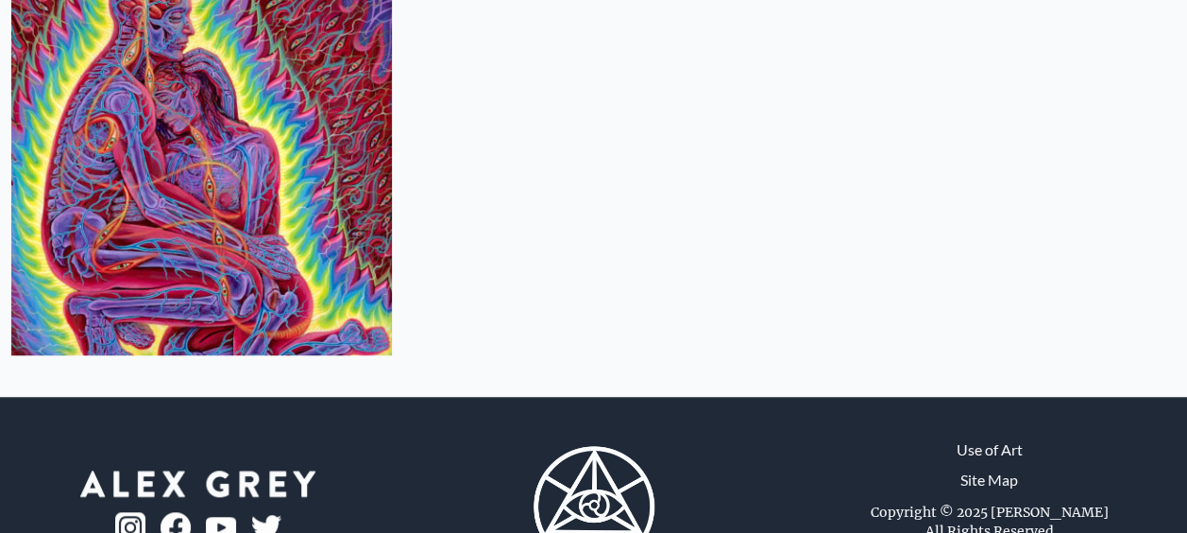
scroll to position [3967, 0]
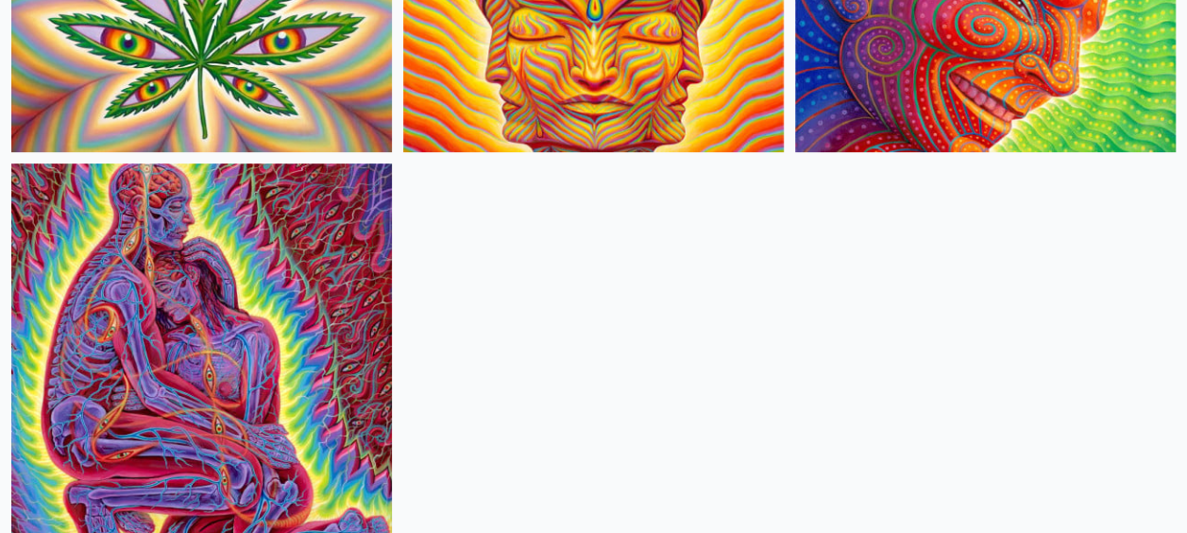
click at [250, 280] on img at bounding box center [201, 353] width 381 height 381
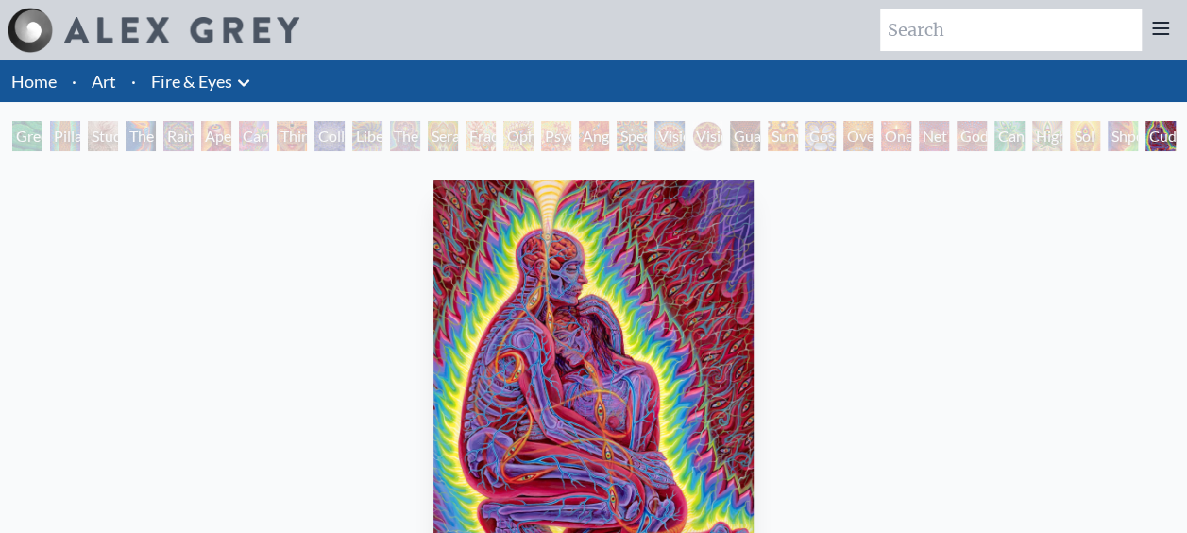
scroll to position [94, 0]
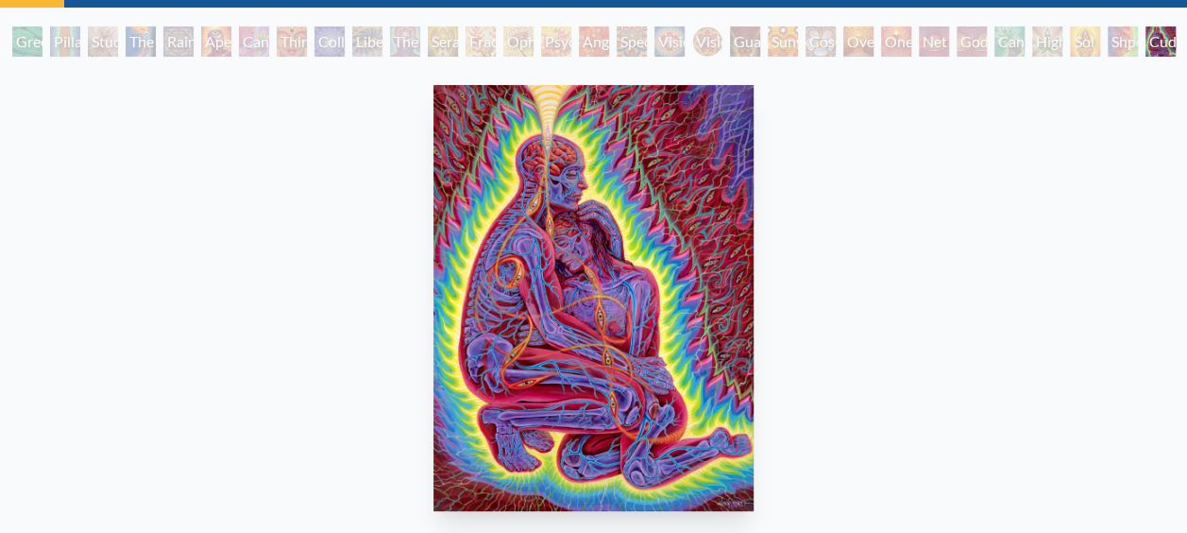
click at [658, 329] on img "31 / 31" at bounding box center [593, 298] width 319 height 426
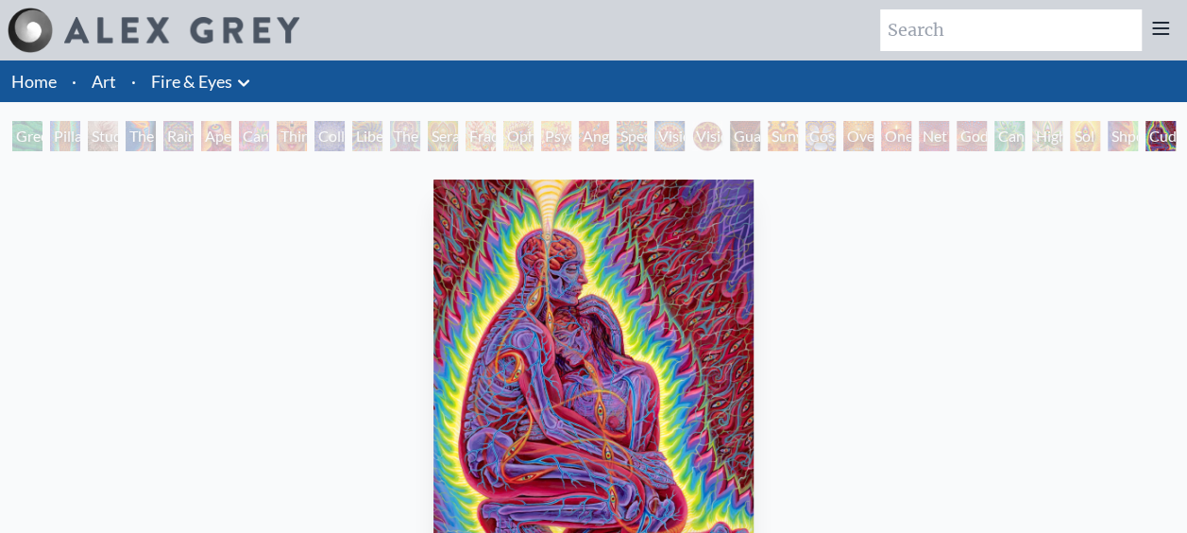
click at [244, 93] on icon at bounding box center [243, 83] width 23 height 23
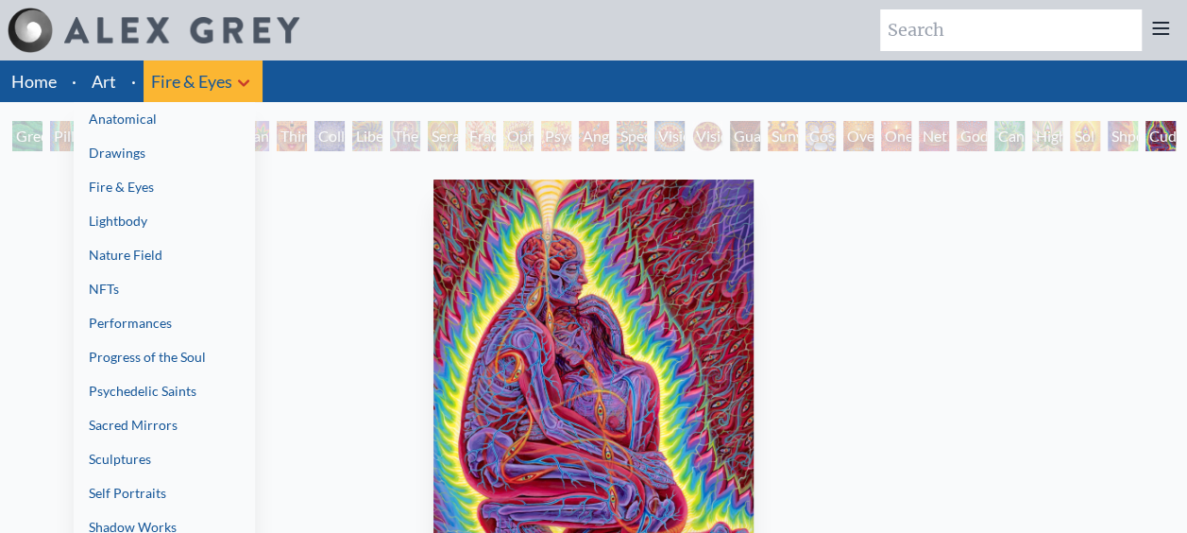
click at [175, 212] on link "Lightbody" at bounding box center [164, 221] width 181 height 34
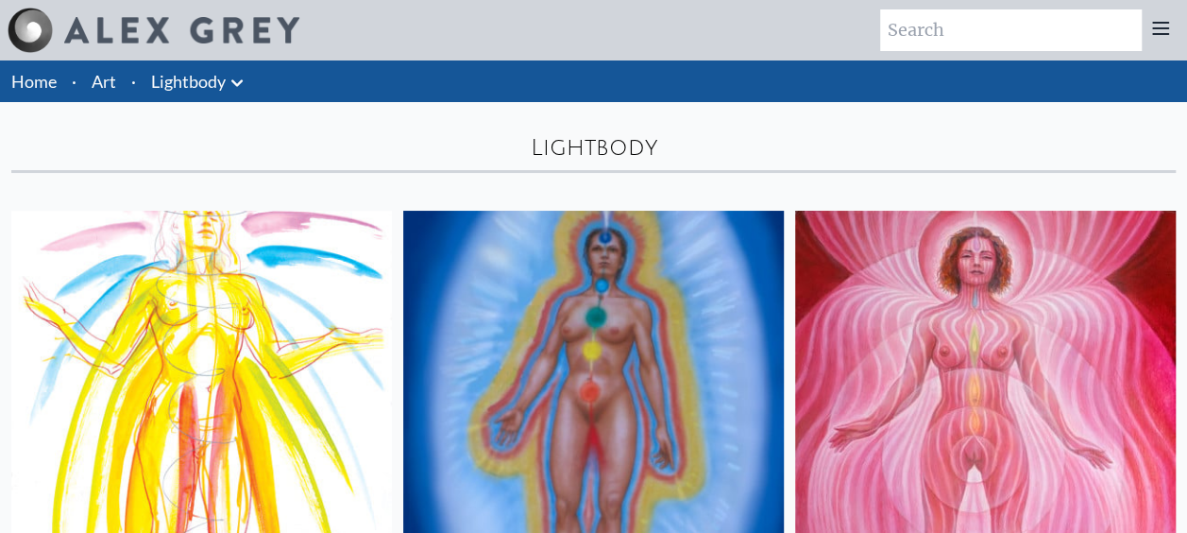
click at [234, 72] on icon at bounding box center [237, 83] width 23 height 23
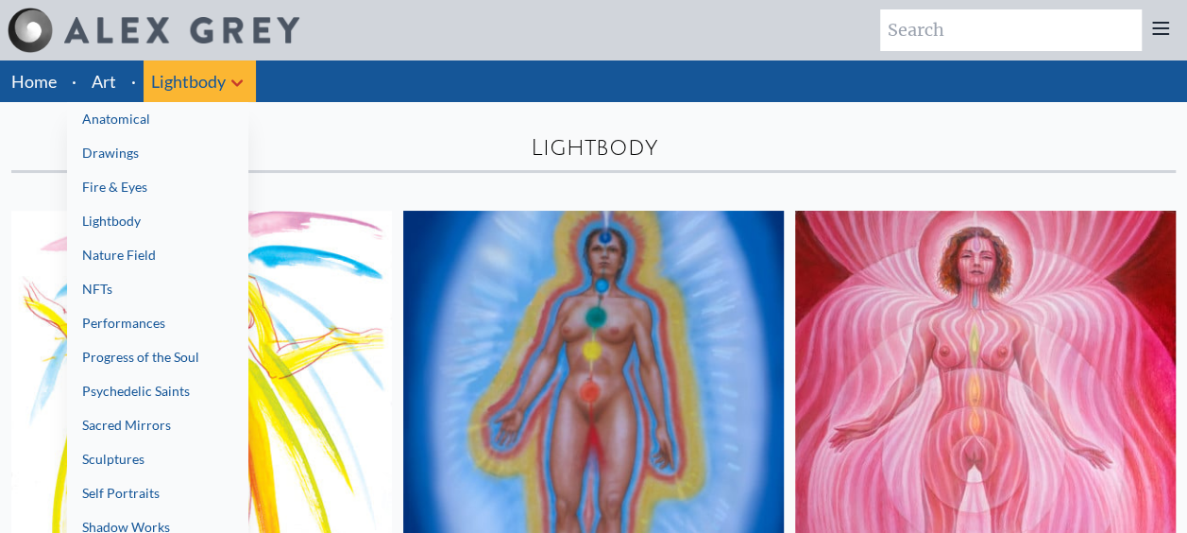
click at [142, 247] on link "Nature Field" at bounding box center [157, 255] width 181 height 34
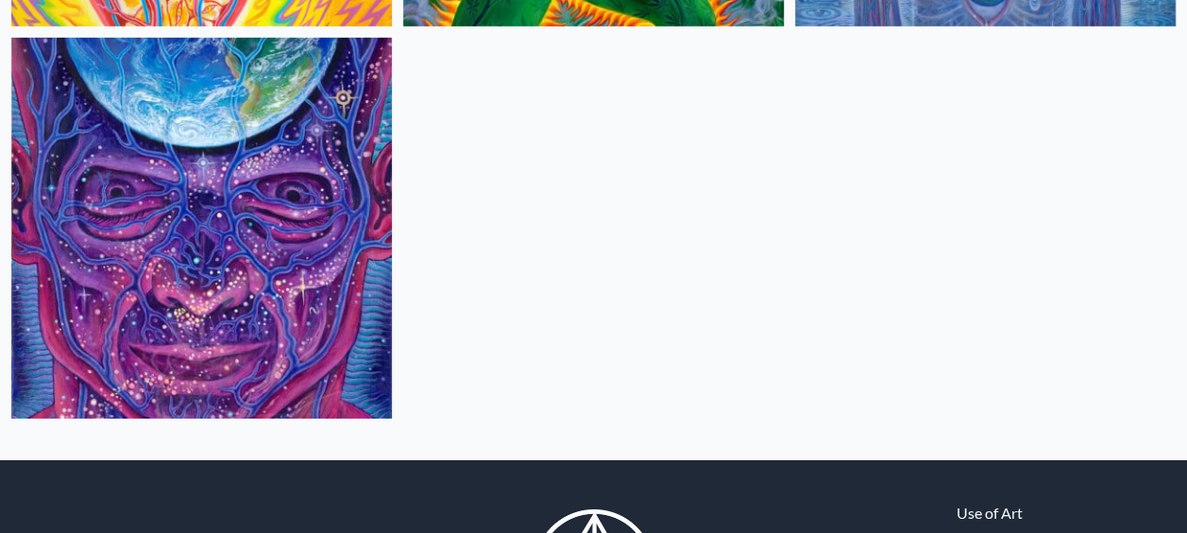
scroll to position [2928, 0]
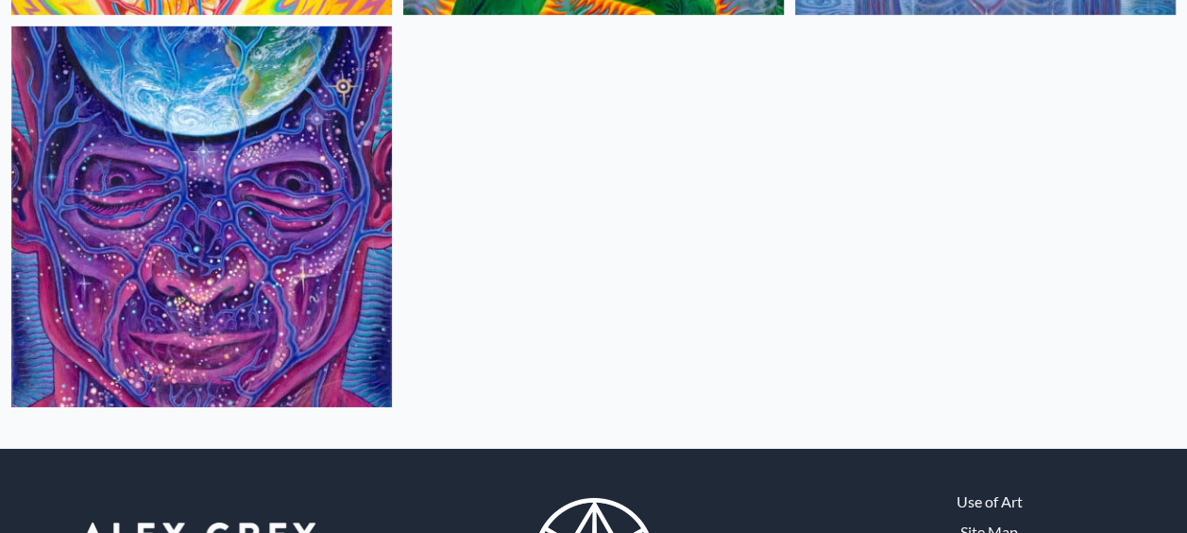
click at [134, 226] on img at bounding box center [201, 216] width 381 height 381
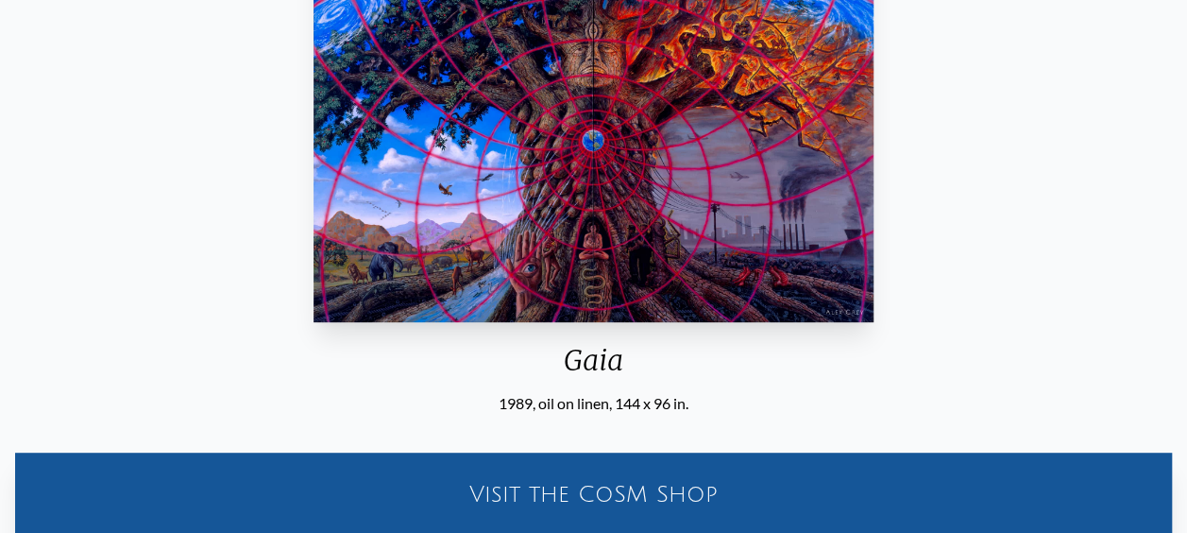
scroll to position [189, 0]
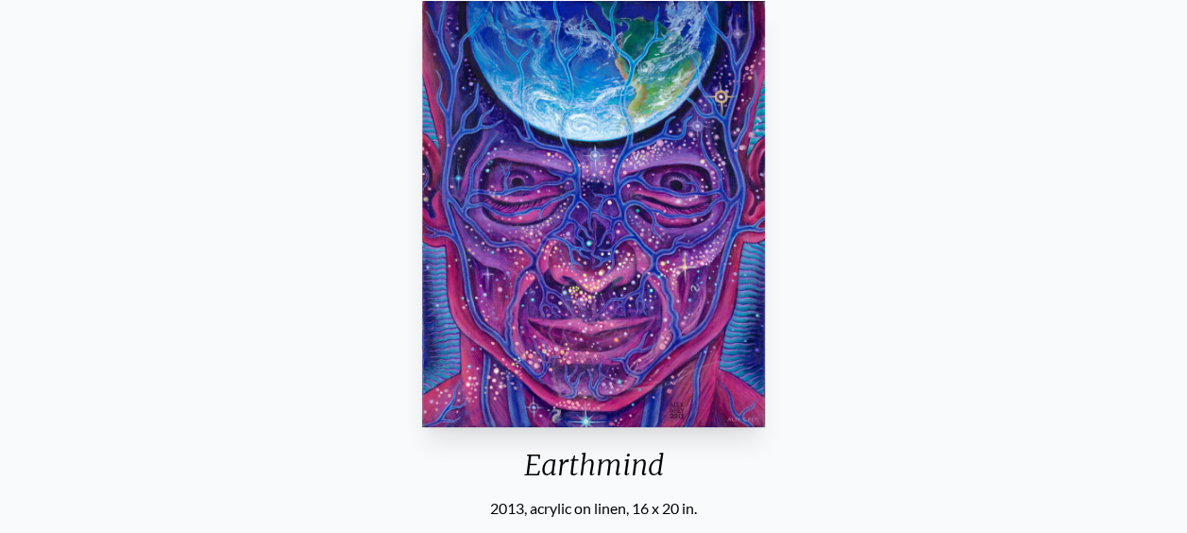
scroll to position [283, 0]
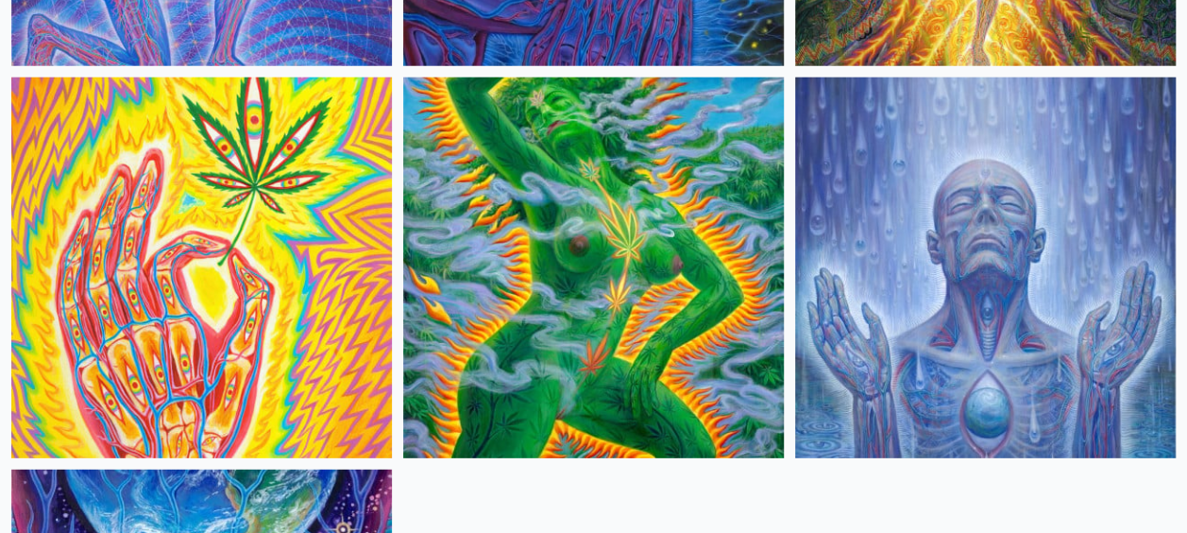
scroll to position [2456, 0]
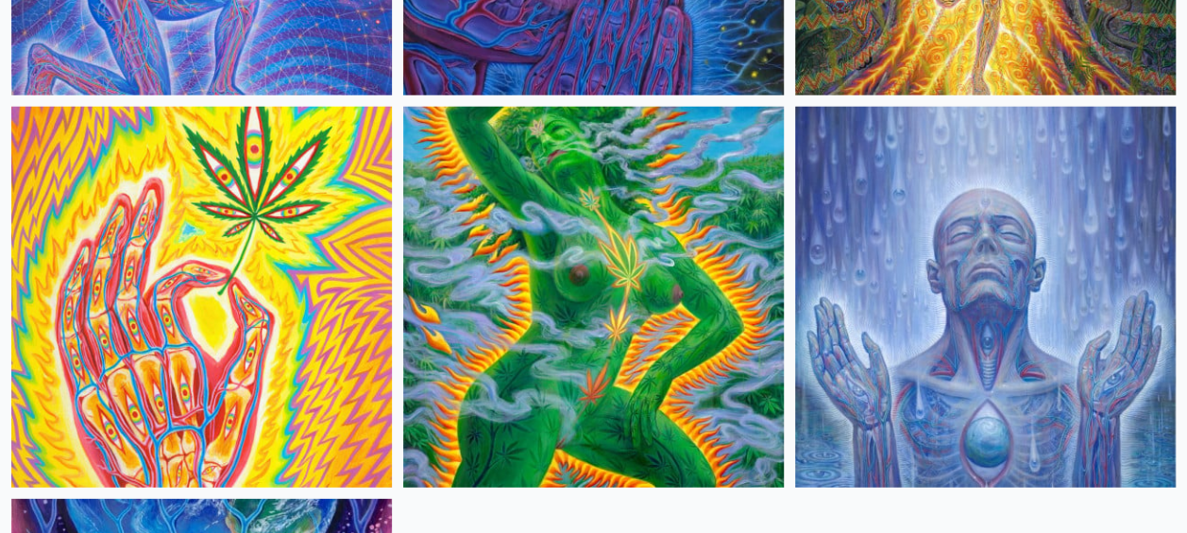
click at [941, 247] on img at bounding box center [985, 297] width 381 height 381
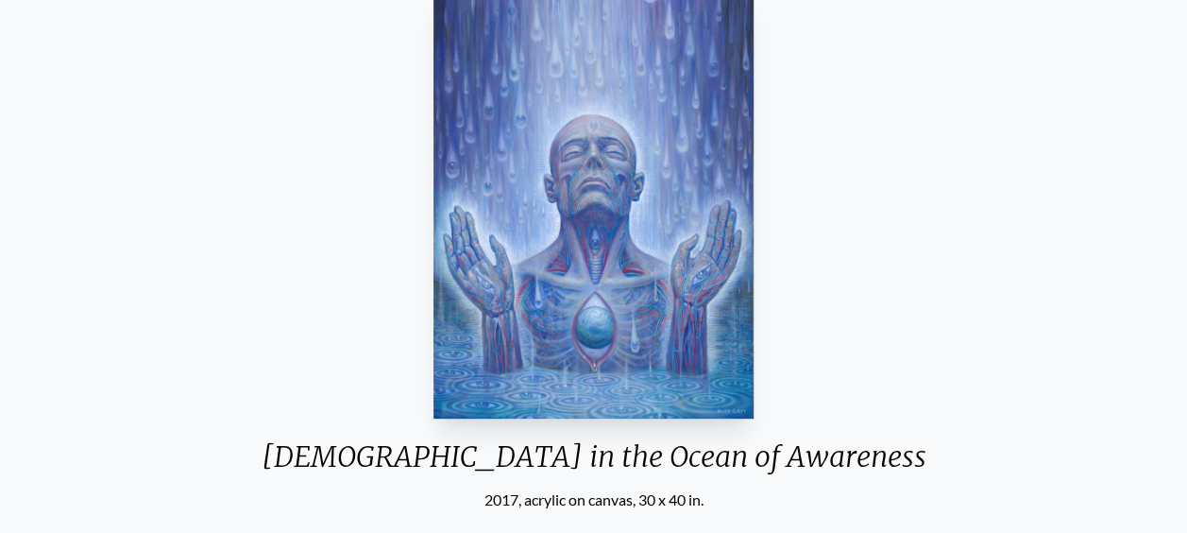
scroll to position [189, 0]
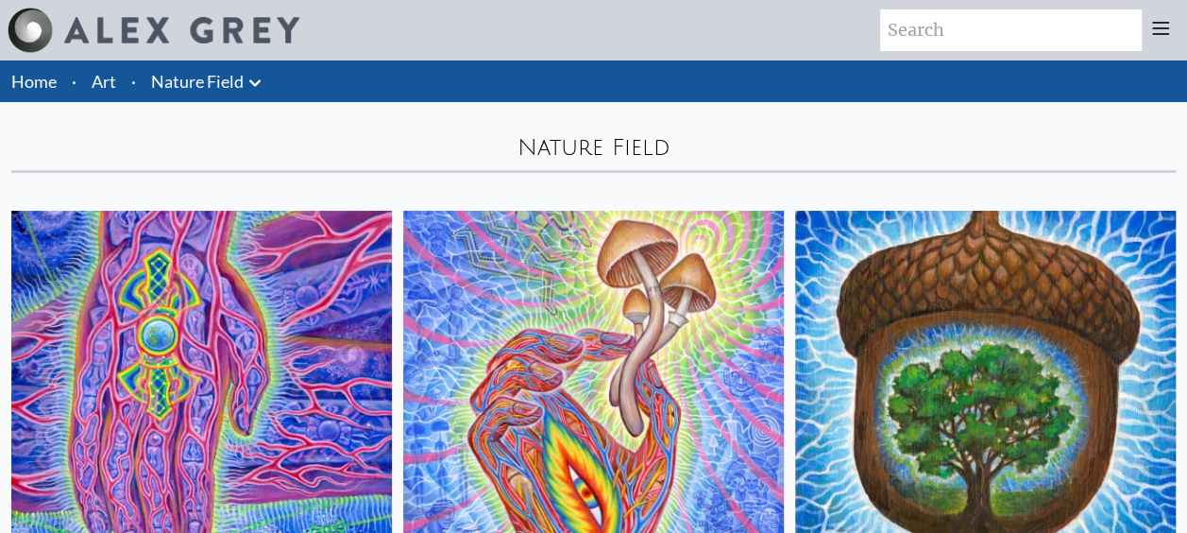
click at [261, 83] on icon at bounding box center [255, 83] width 23 height 23
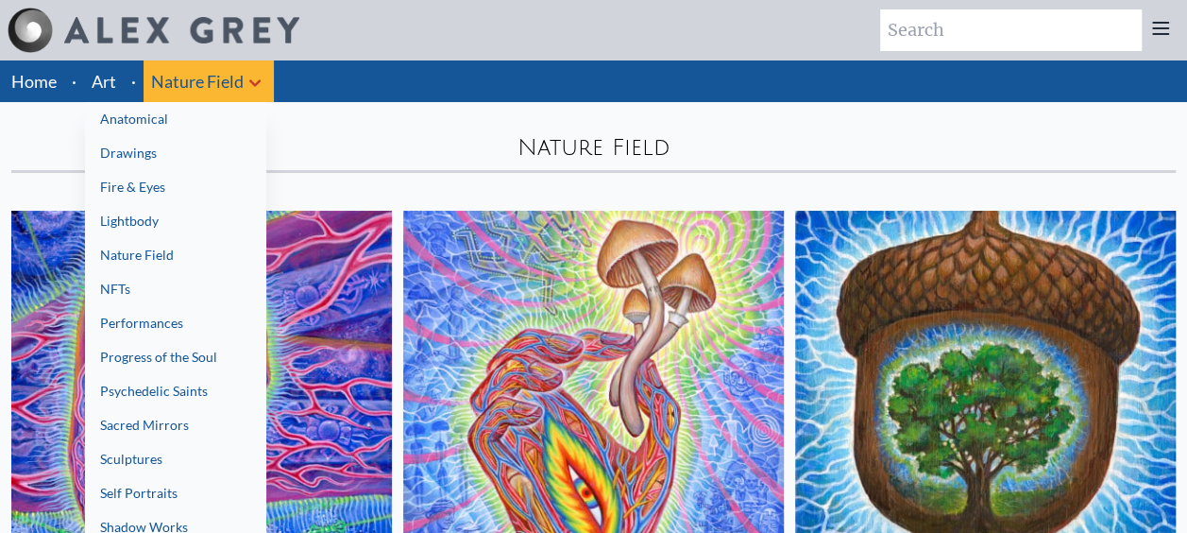
click at [189, 278] on link "NFTs" at bounding box center [175, 289] width 181 height 34
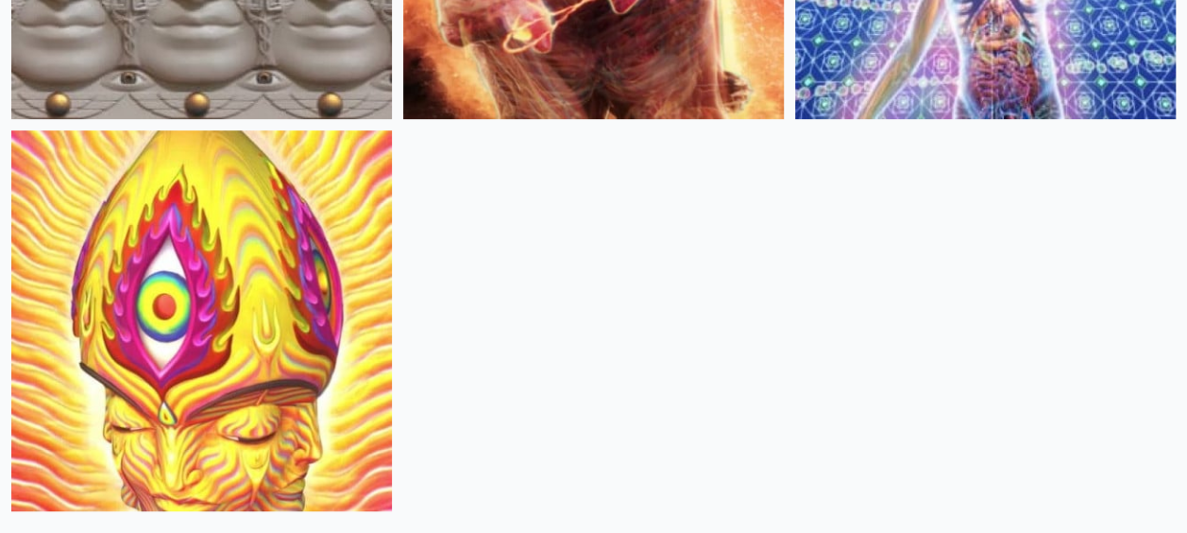
scroll to position [94, 0]
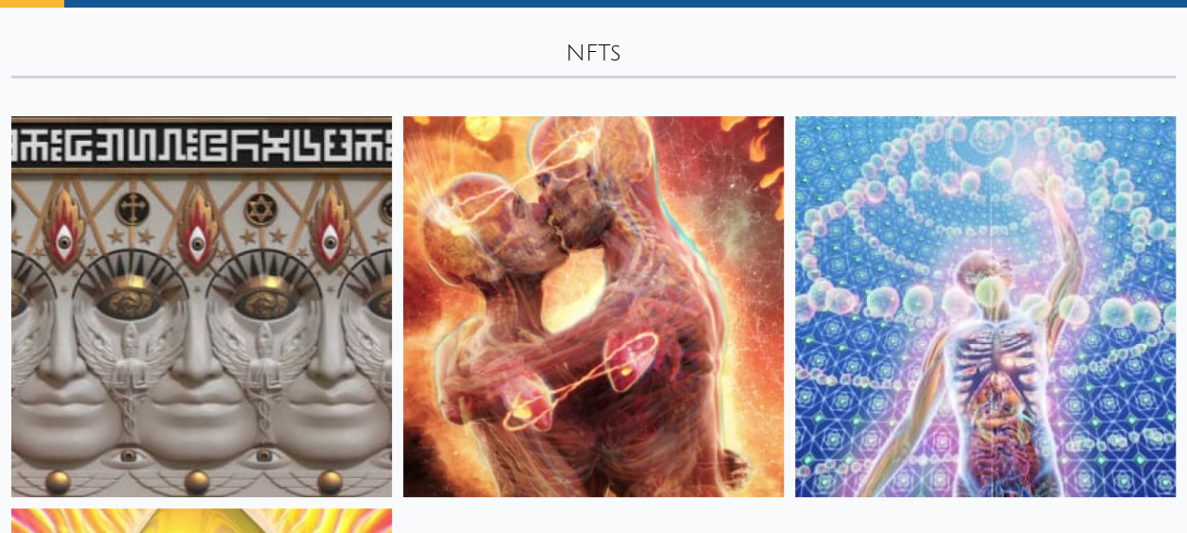
click at [614, 251] on img at bounding box center [593, 306] width 381 height 381
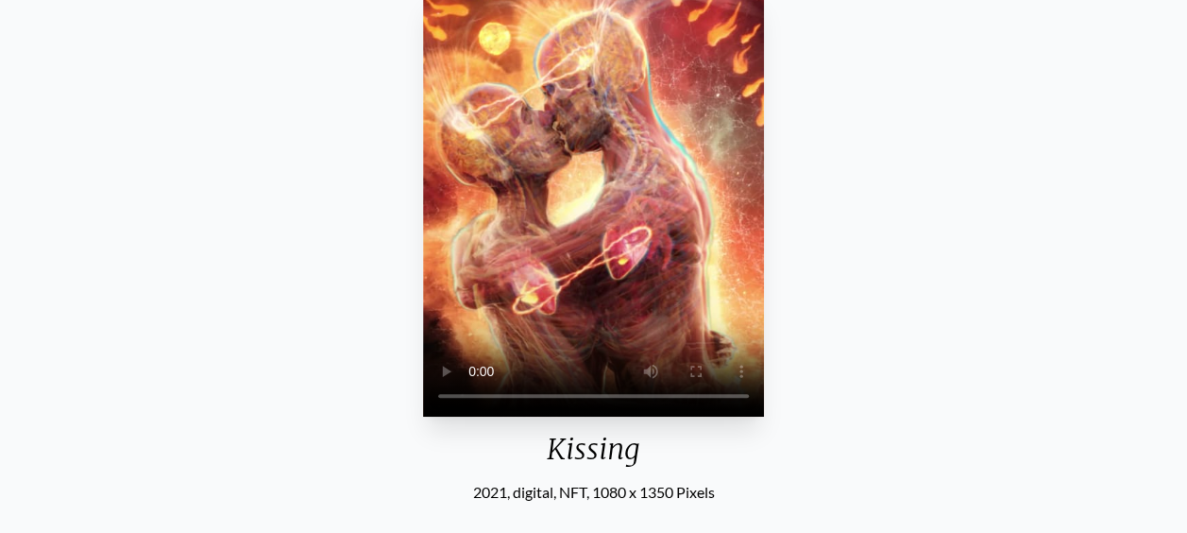
scroll to position [283, 0]
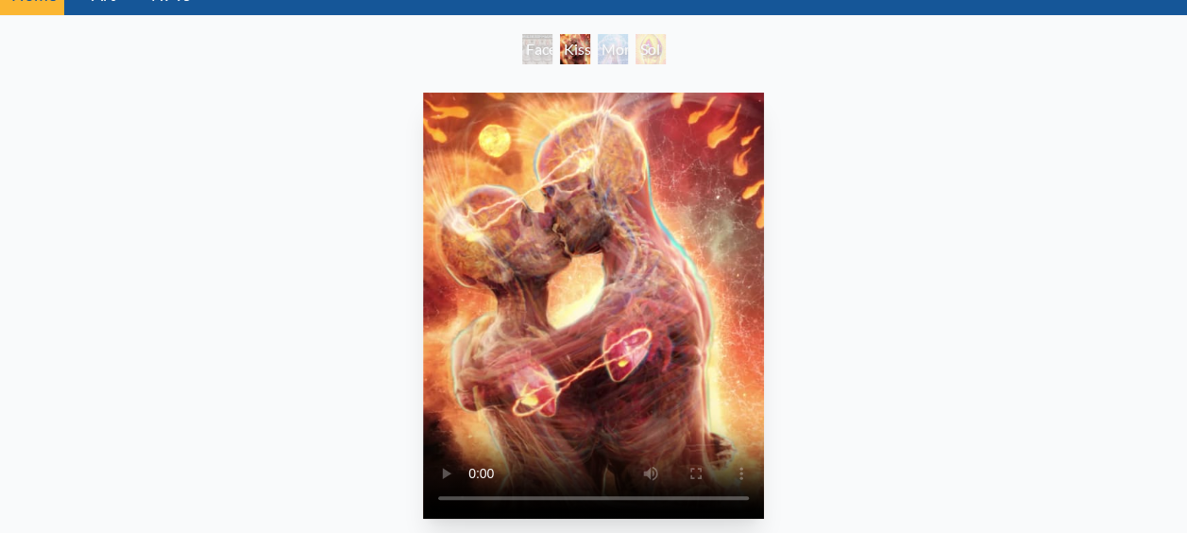
scroll to position [189, 0]
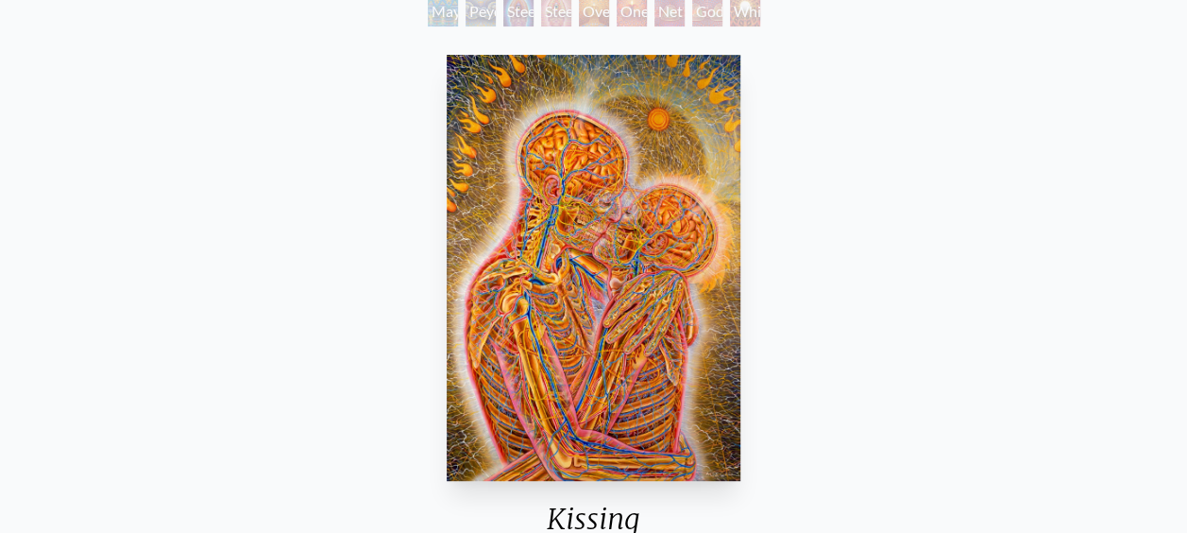
scroll to position [283, 0]
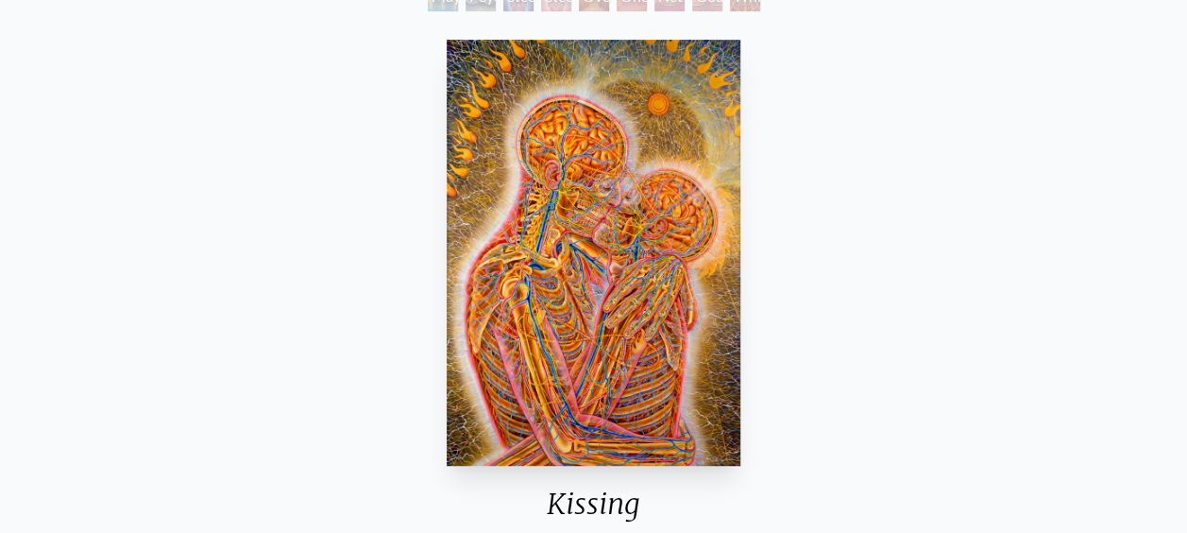
click at [648, 255] on img "11 / 133" at bounding box center [593, 253] width 293 height 426
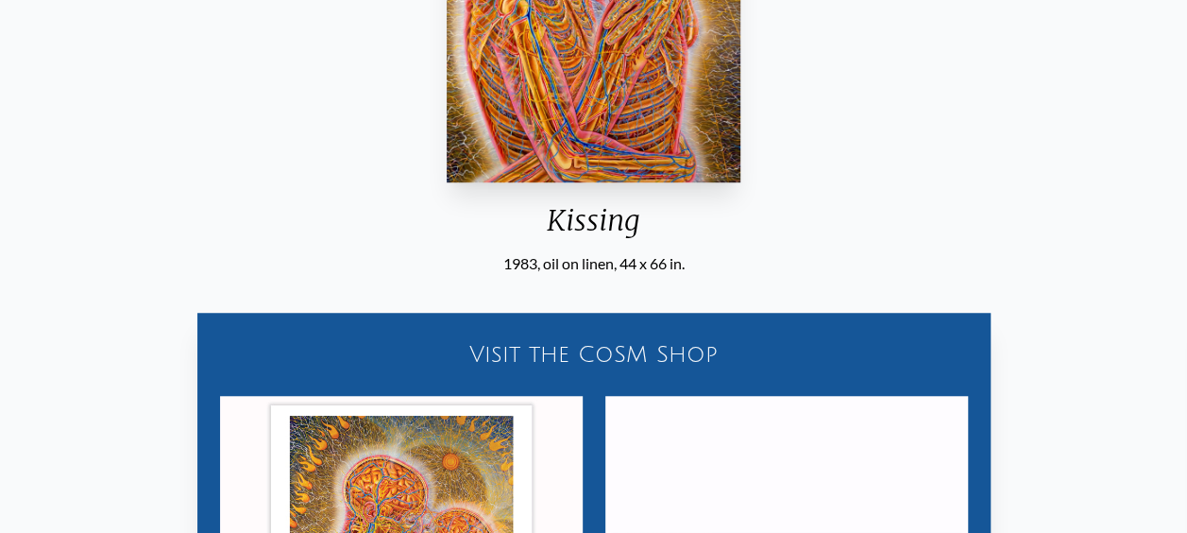
scroll to position [945, 0]
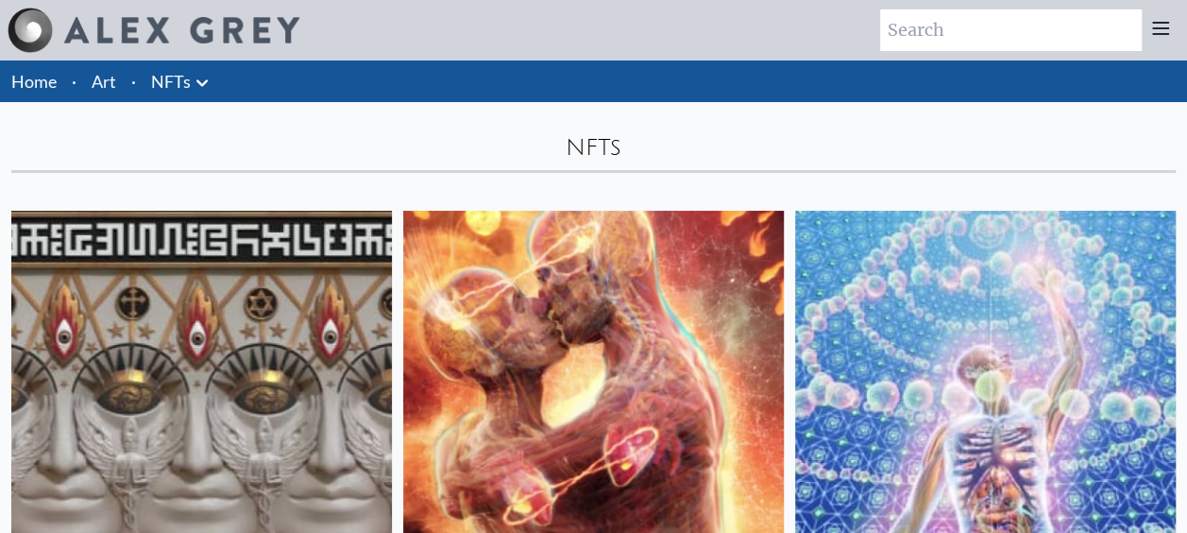
click at [200, 90] on icon at bounding box center [202, 83] width 23 height 23
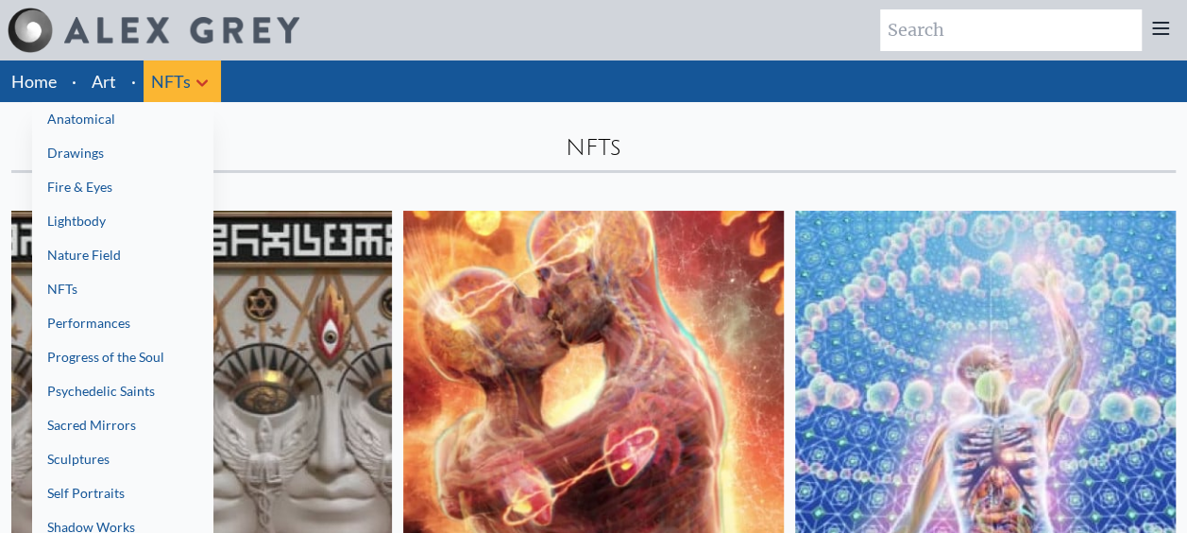
click at [158, 315] on link "Performances" at bounding box center [122, 323] width 181 height 34
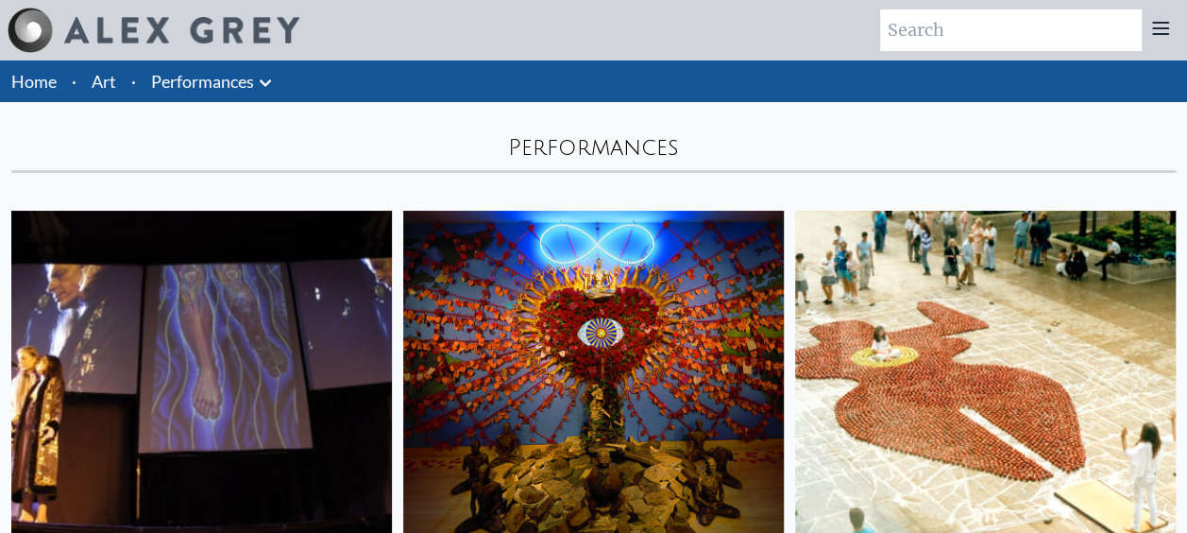
click at [261, 77] on icon at bounding box center [265, 83] width 23 height 23
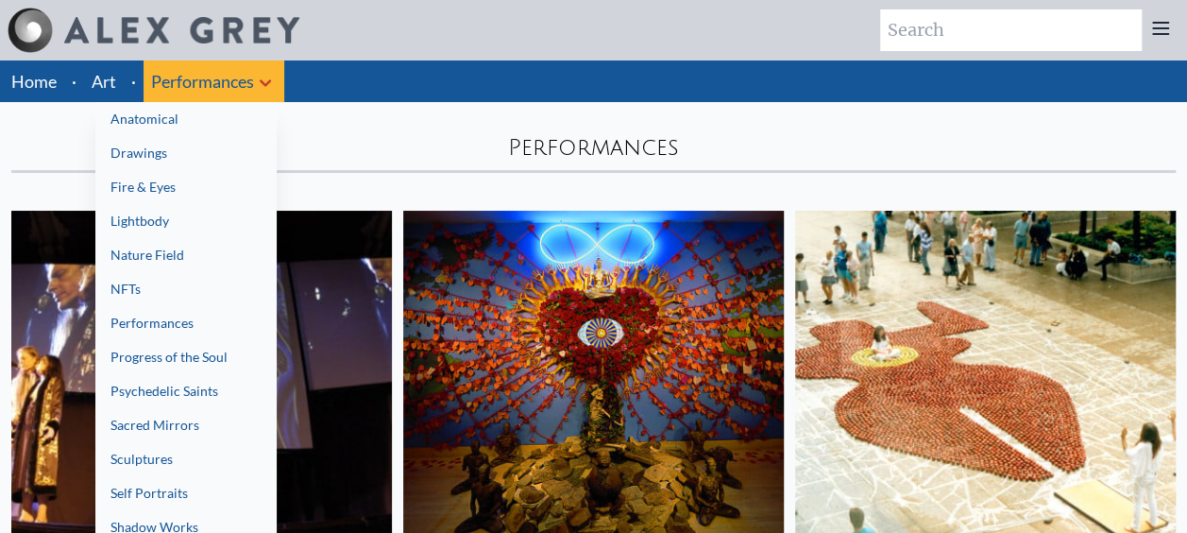
click at [173, 363] on link "Progress of the Soul" at bounding box center [185, 357] width 181 height 34
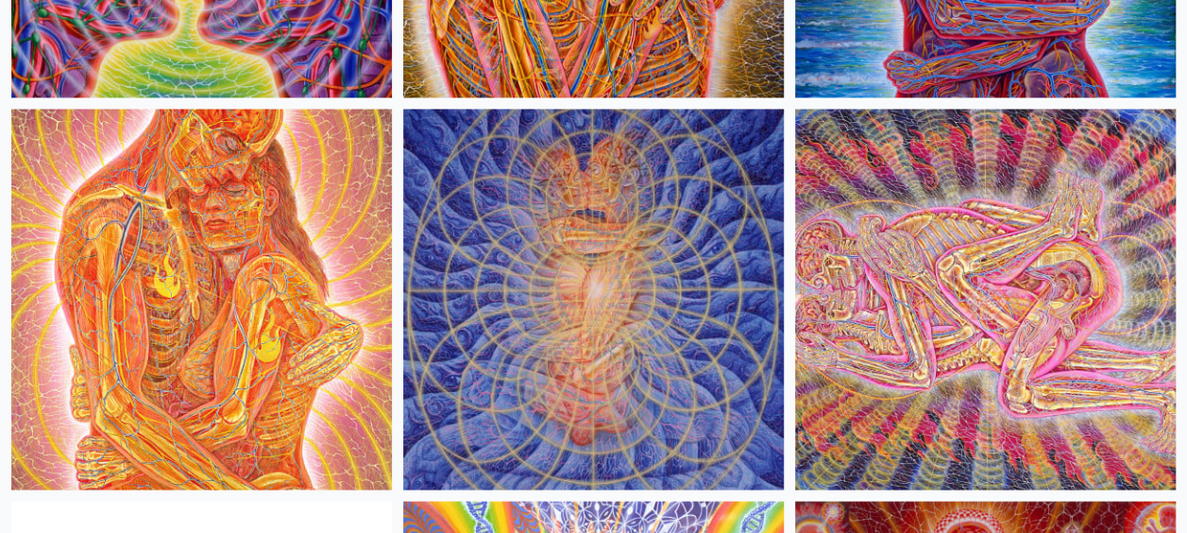
scroll to position [1700, 0]
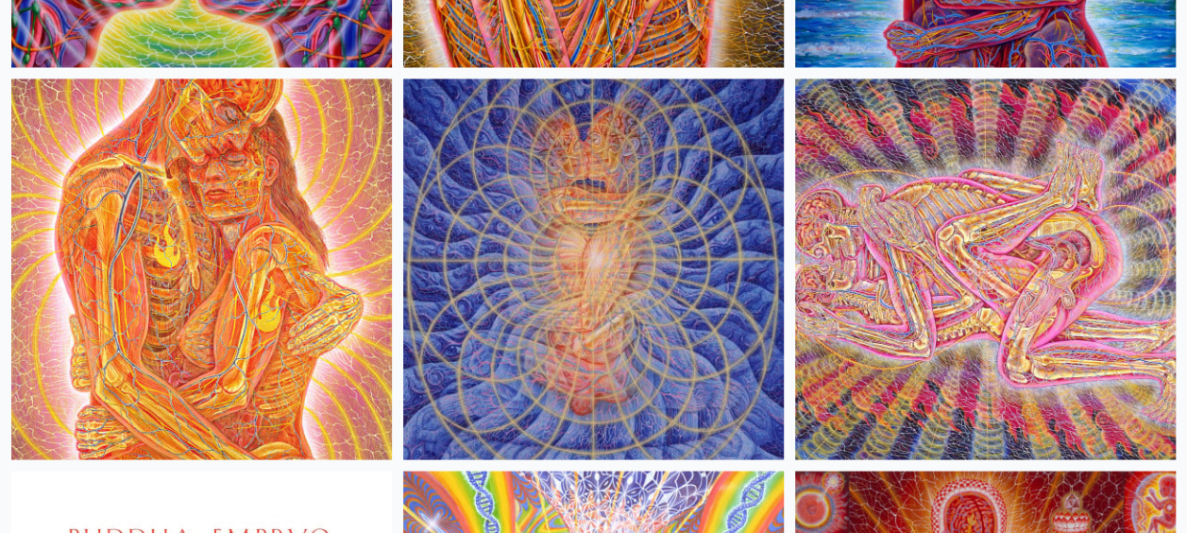
click at [604, 233] on img at bounding box center [593, 268] width 381 height 381
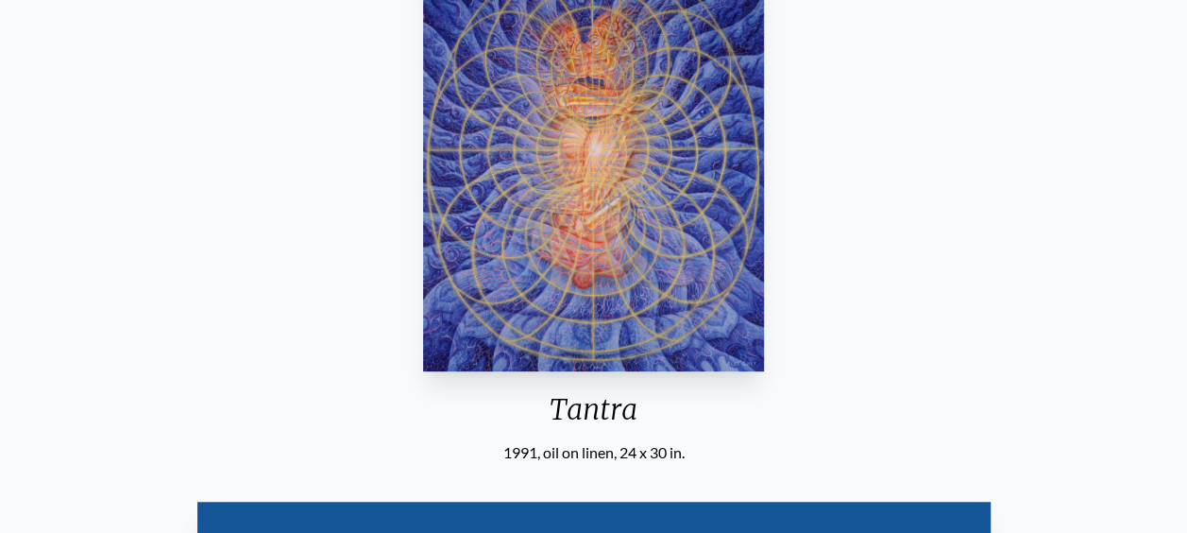
scroll to position [283, 0]
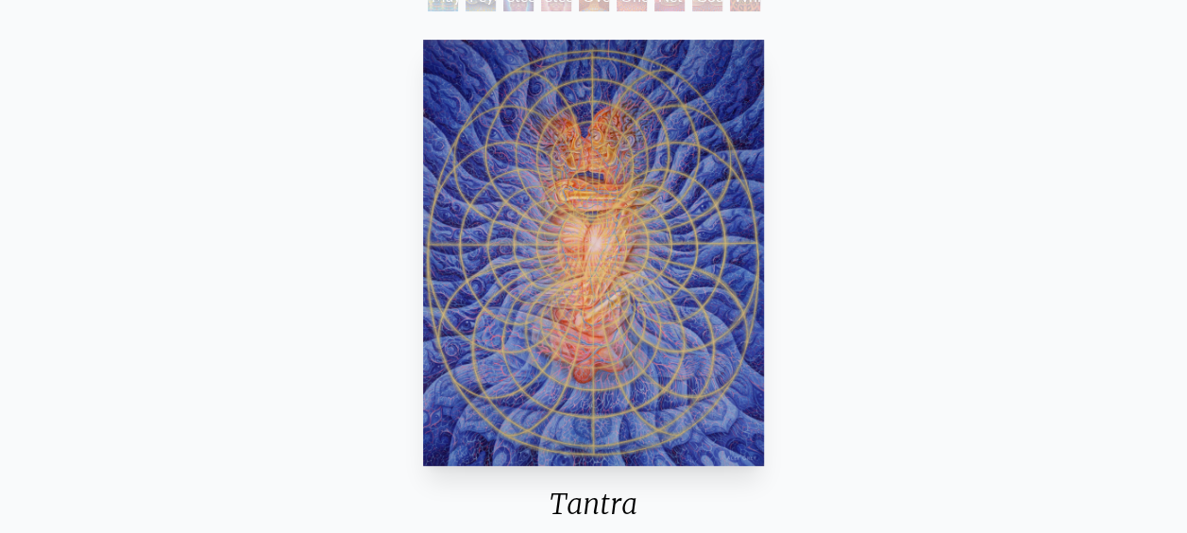
click at [643, 236] on img "14 / 133" at bounding box center [593, 253] width 341 height 426
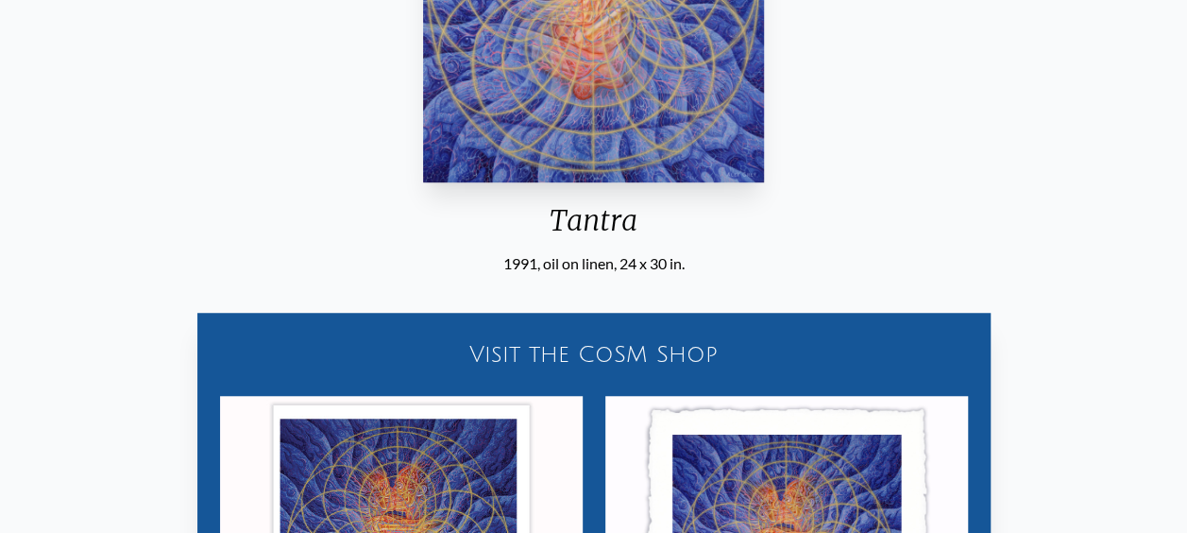
scroll to position [850, 0]
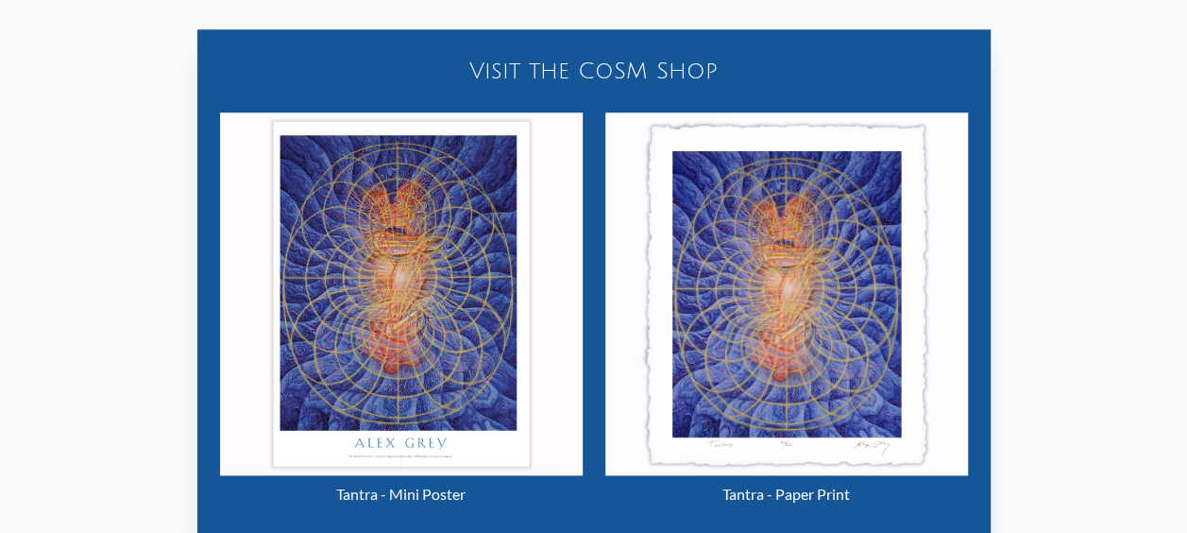
click at [455, 332] on img "14 / 133" at bounding box center [401, 293] width 363 height 363
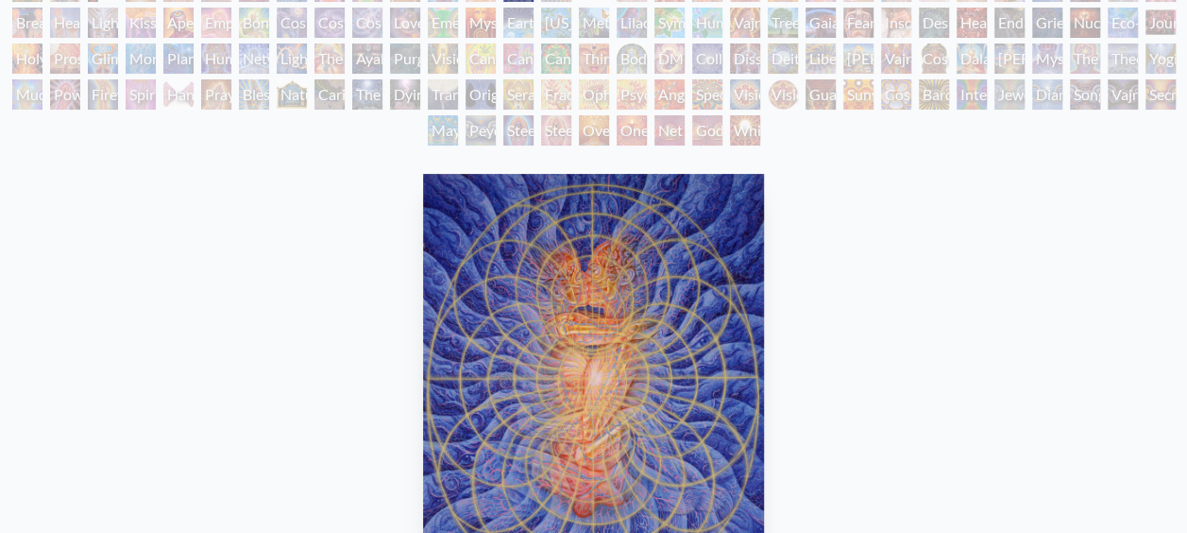
scroll to position [0, 0]
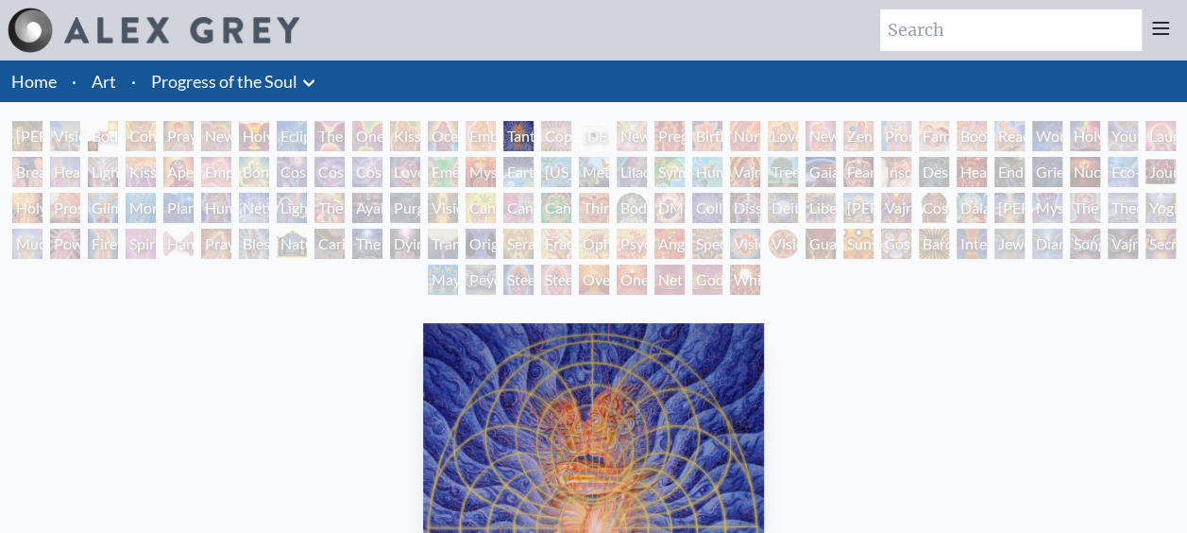
click at [238, 77] on link "Progress of the Soul" at bounding box center [224, 81] width 146 height 26
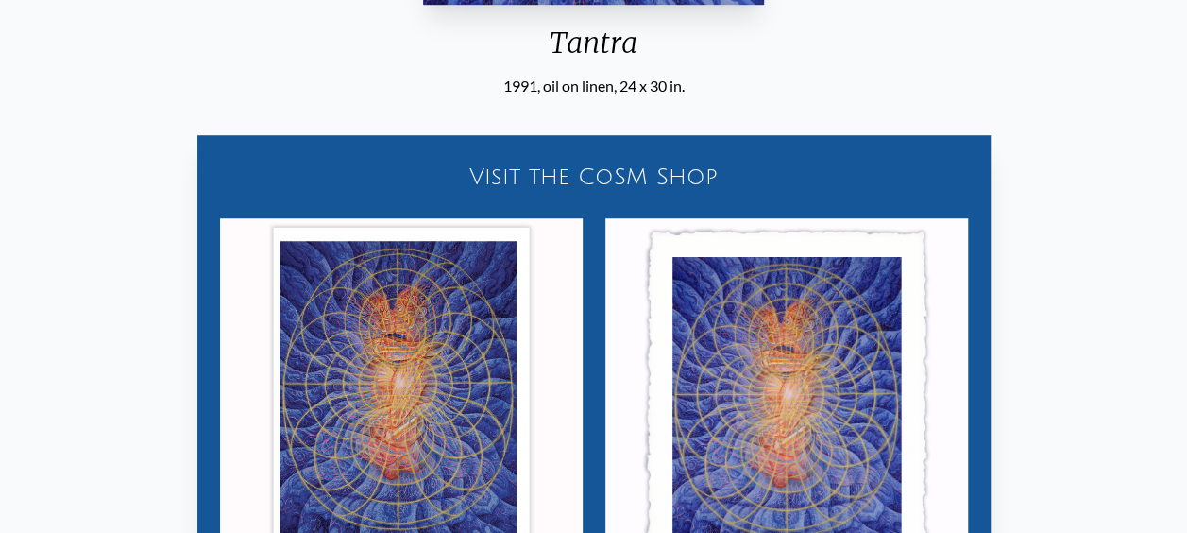
scroll to position [756, 0]
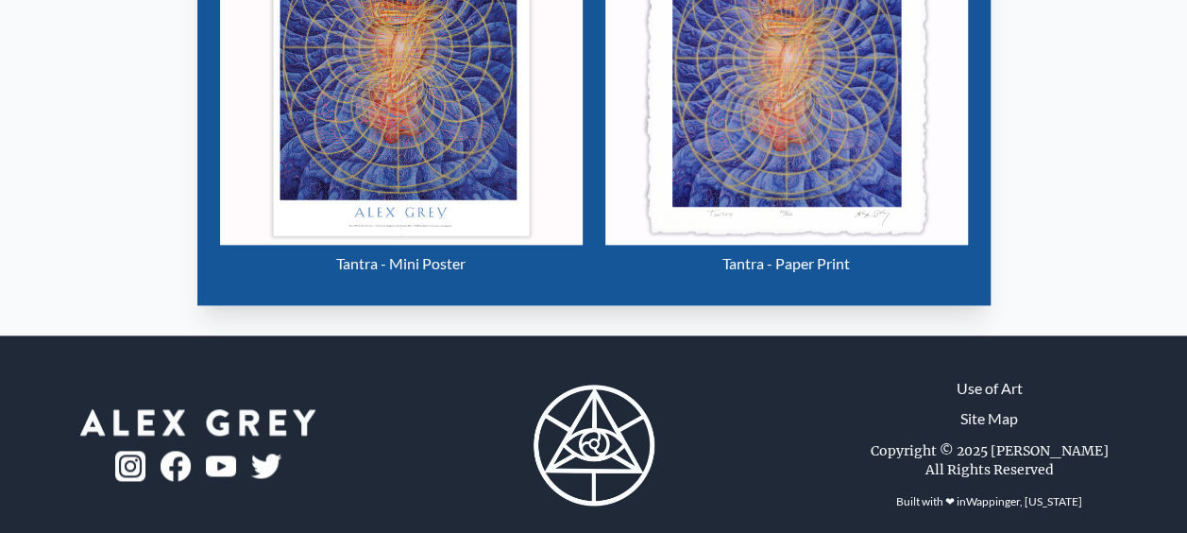
scroll to position [1102, 0]
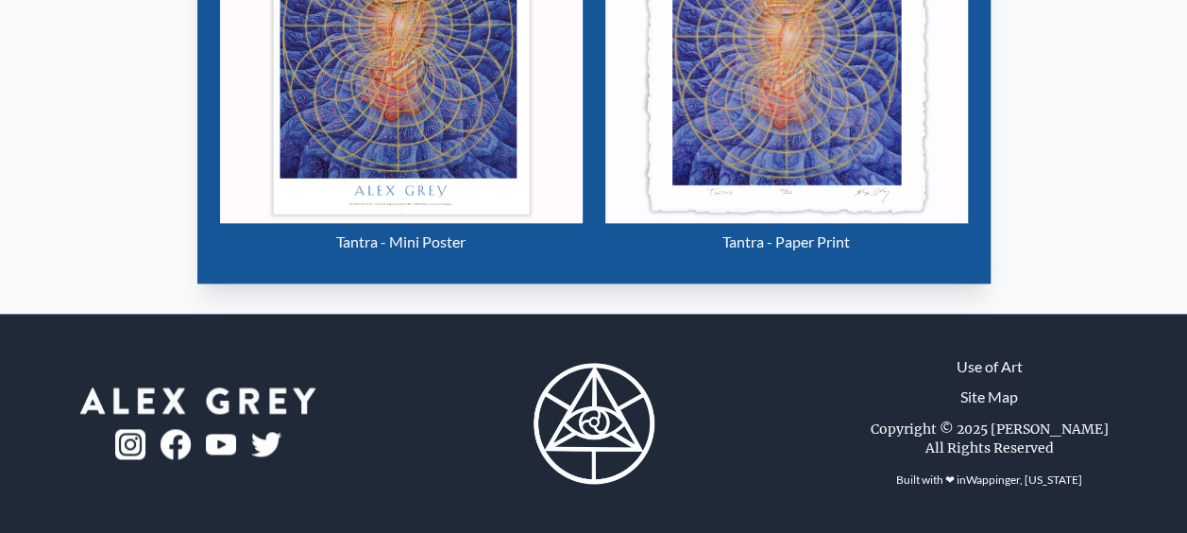
click at [1089, 153] on div "Visit the CoSM Shop Tantra - Mini Poster Tantra - Paper Print" at bounding box center [593, 18] width 1157 height 559
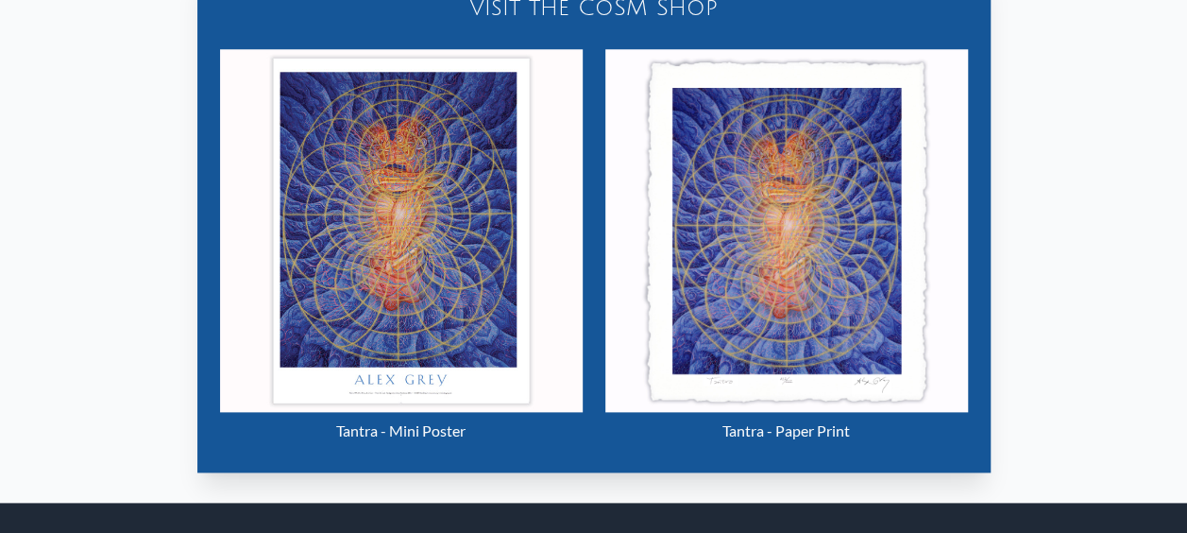
click at [1118, 218] on div "Visit the CoSM Shop Tantra - Mini Poster Tantra - Paper Print" at bounding box center [593, 207] width 1157 height 559
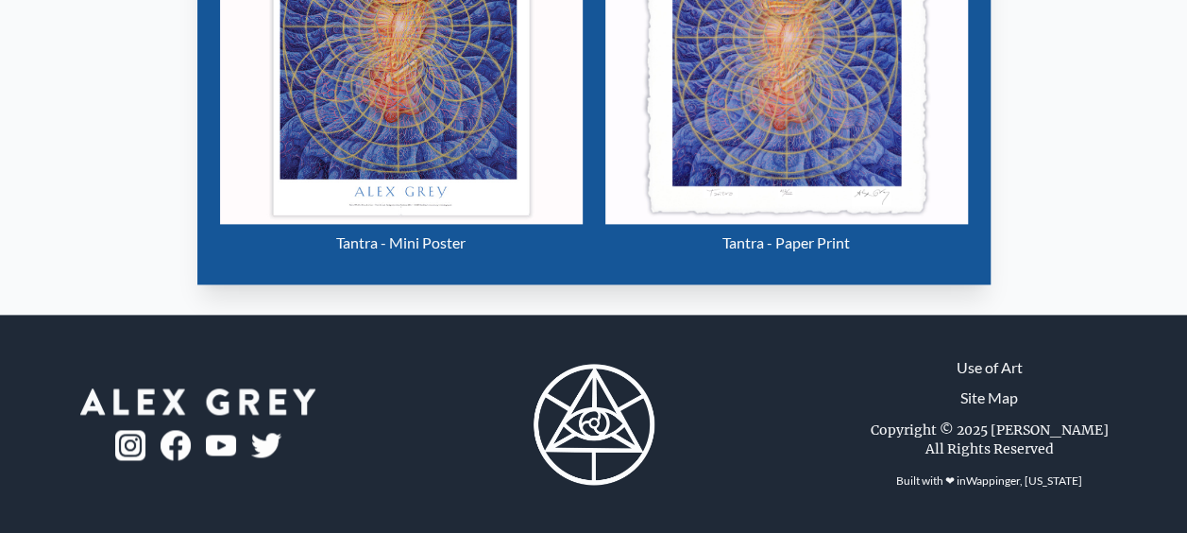
scroll to position [1102, 0]
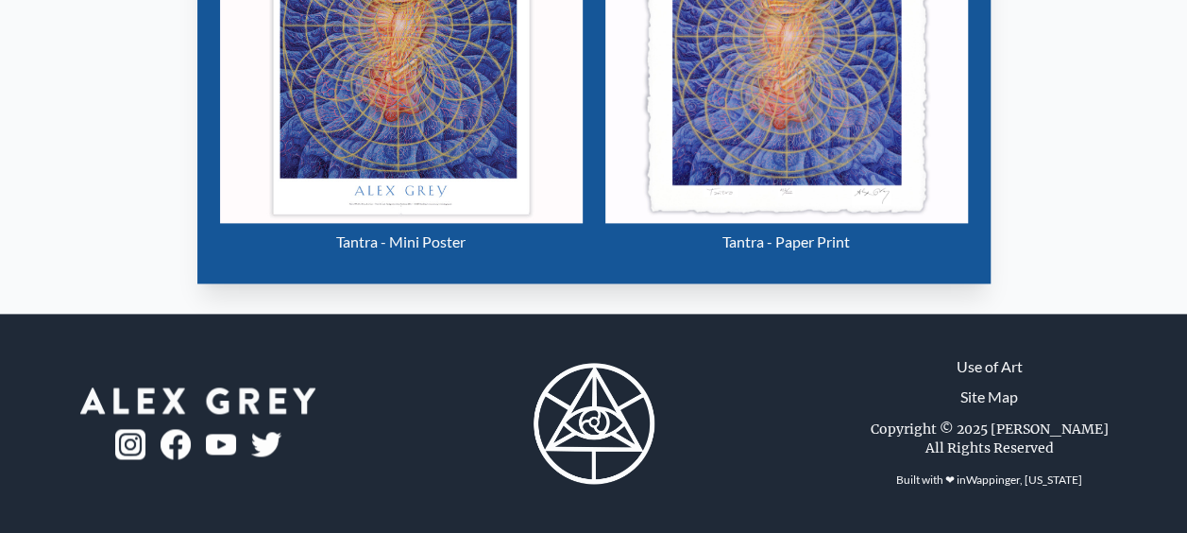
click at [1003, 104] on div "Visit the CoSM Shop Tantra - Mini Poster Tantra - Paper Print" at bounding box center [593, 18] width 1157 height 559
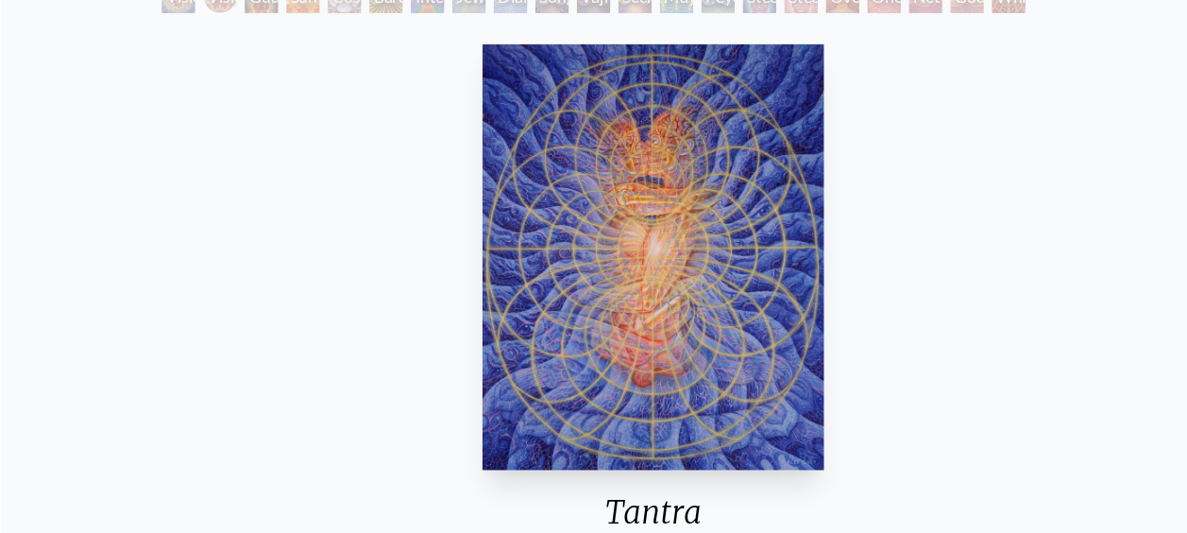
scroll to position [283, 0]
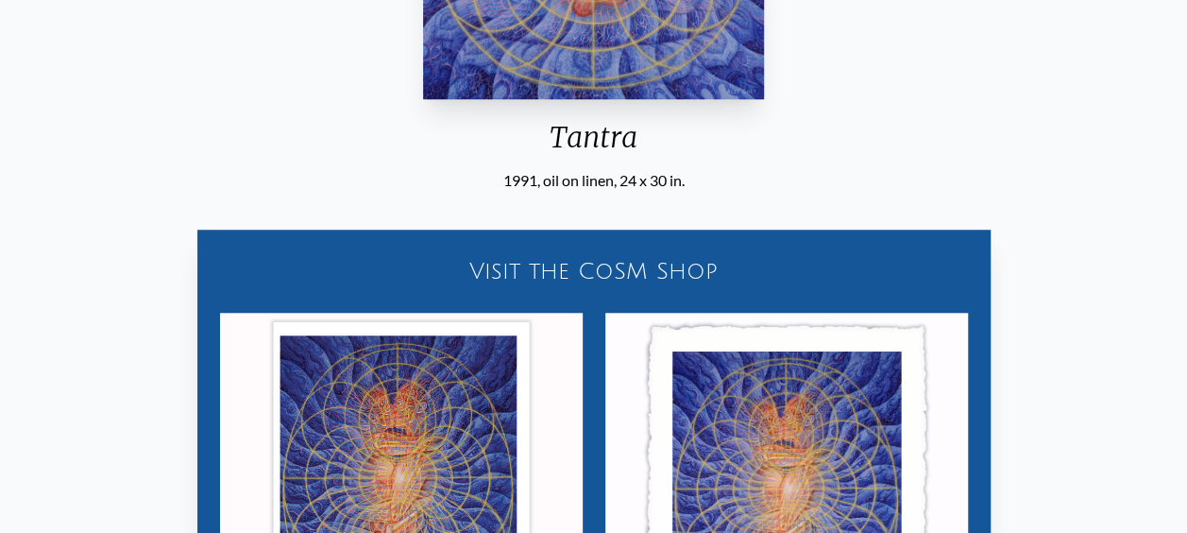
scroll to position [850, 0]
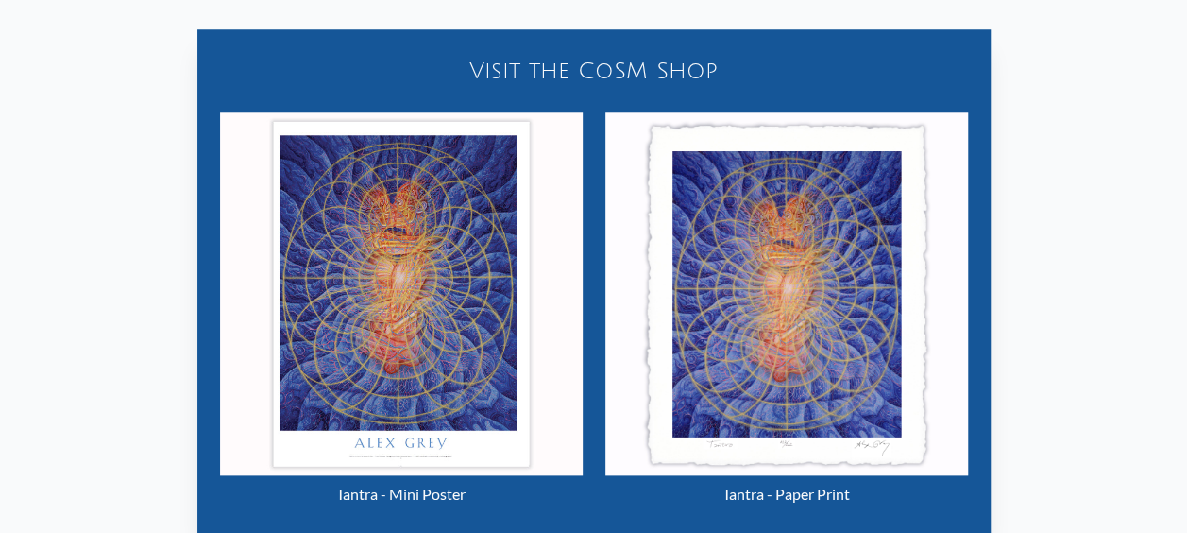
click at [820, 312] on img "14 / 133" at bounding box center [786, 293] width 363 height 363
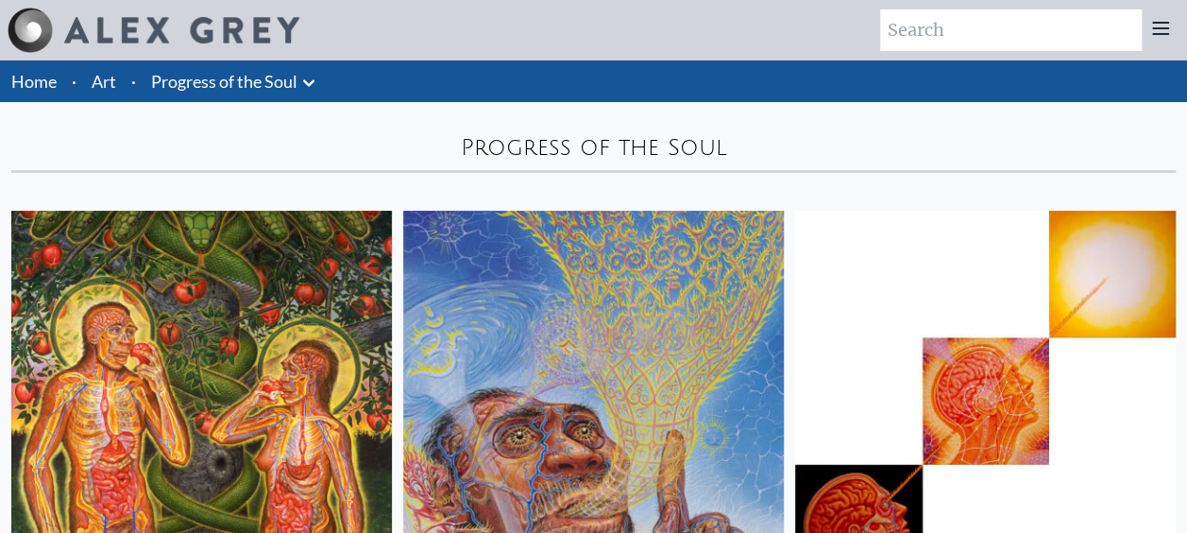
click at [297, 77] on link "Progress of the Soul" at bounding box center [224, 81] width 146 height 26
click at [310, 77] on icon at bounding box center [309, 83] width 23 height 23
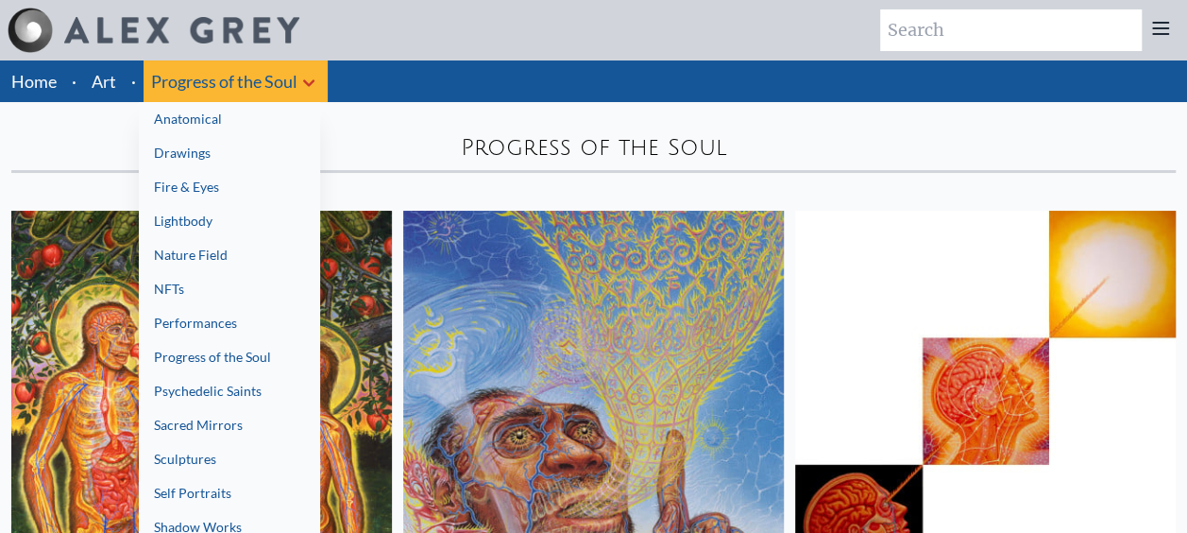
click at [242, 389] on link "Psychedelic Saints" at bounding box center [229, 391] width 181 height 34
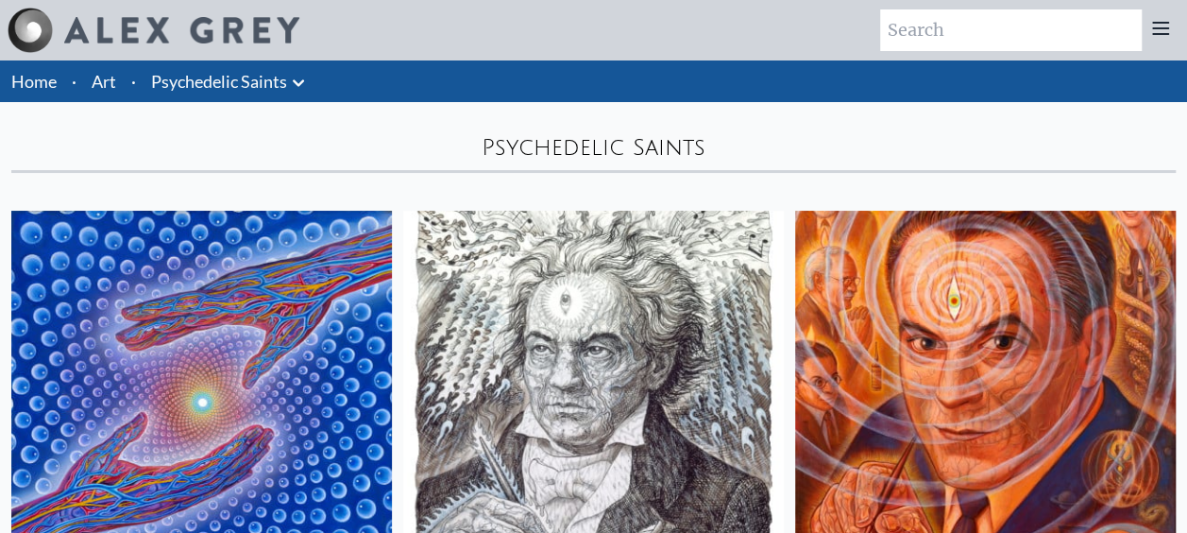
click at [302, 83] on icon at bounding box center [298, 83] width 23 height 23
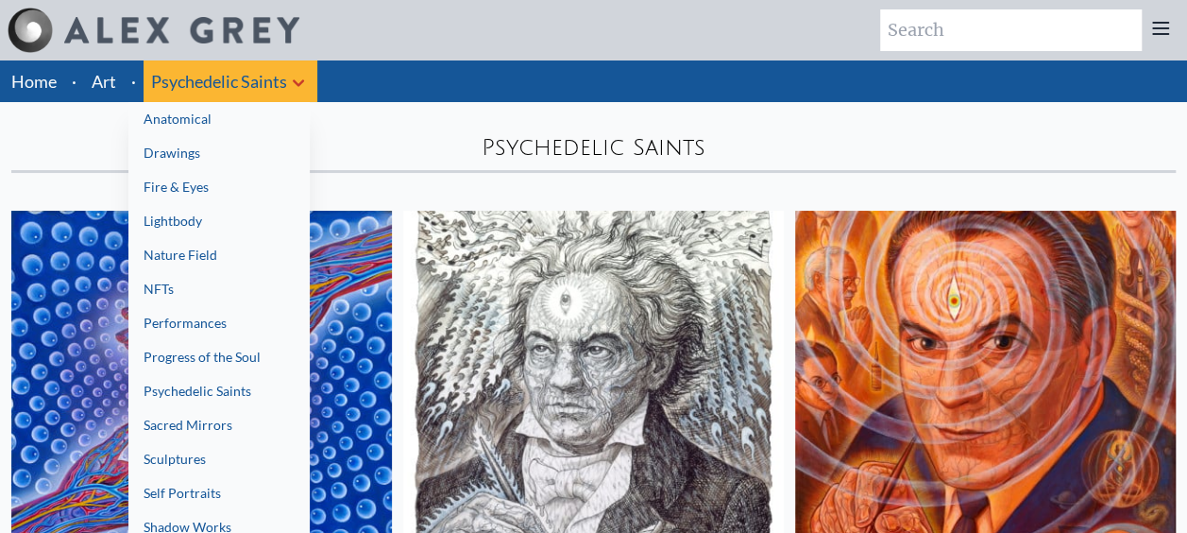
click at [230, 414] on link "Sacred Mirrors" at bounding box center [218, 425] width 181 height 34
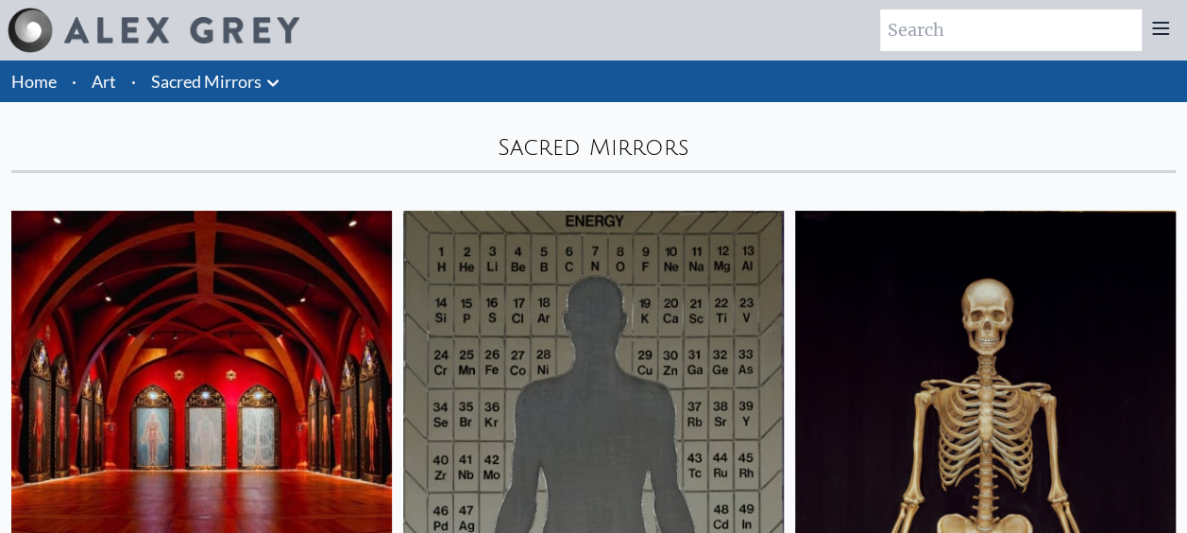
click at [281, 83] on icon at bounding box center [273, 83] width 23 height 23
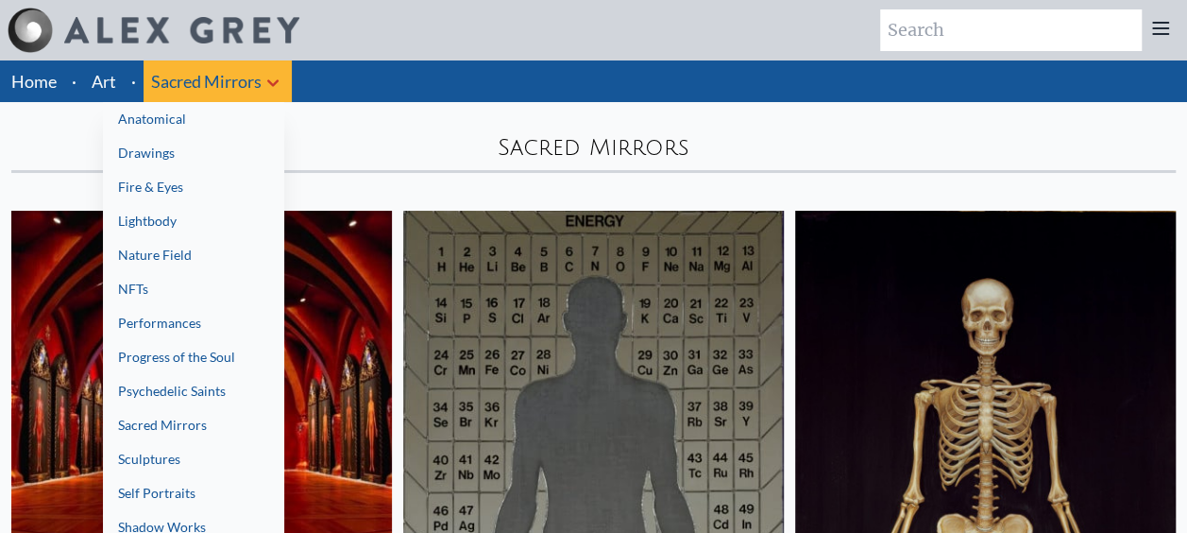
click at [198, 453] on link "Sculptures" at bounding box center [193, 459] width 181 height 34
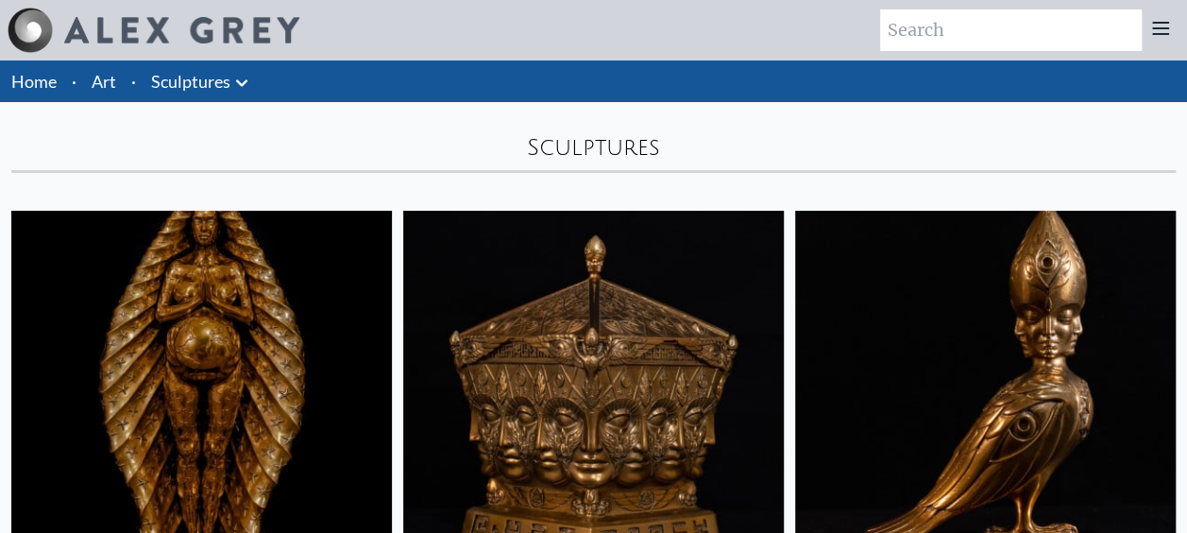
click at [244, 83] on icon at bounding box center [241, 82] width 11 height 7
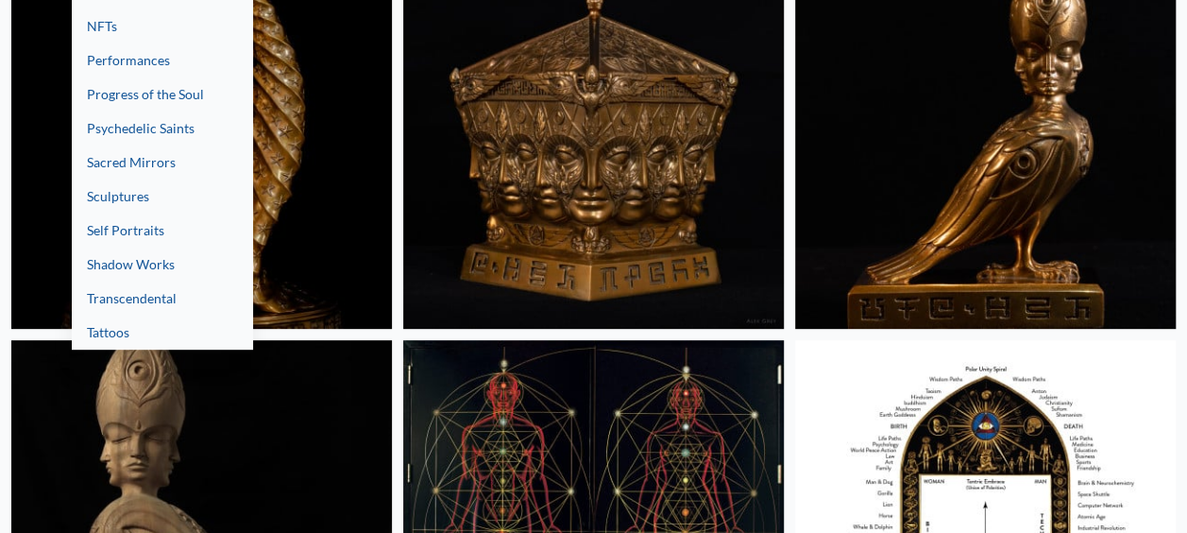
scroll to position [283, 0]
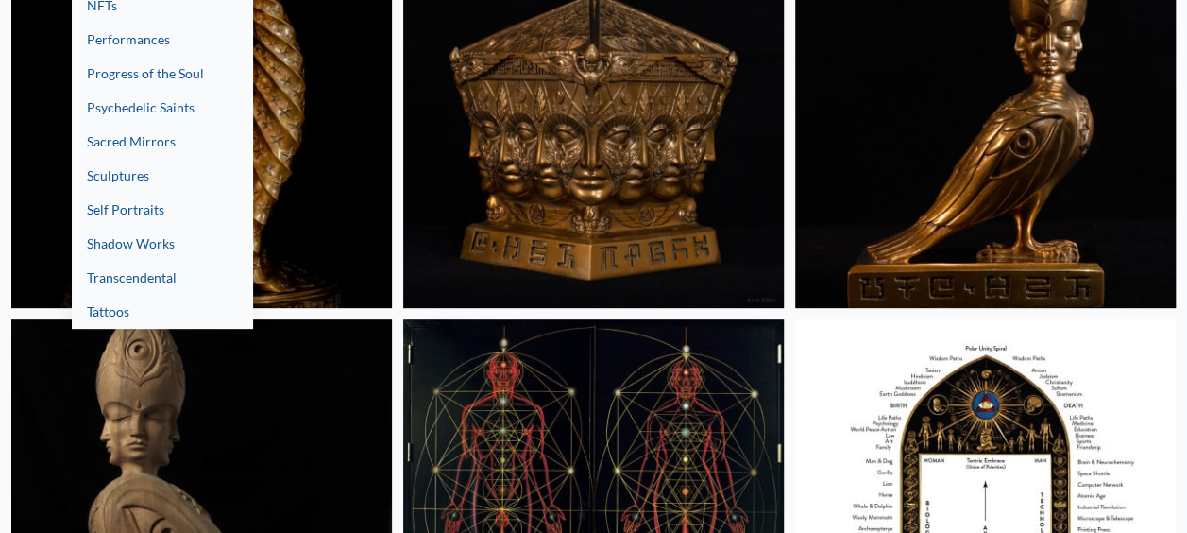
click at [166, 201] on link "Self Portraits" at bounding box center [162, 210] width 181 height 34
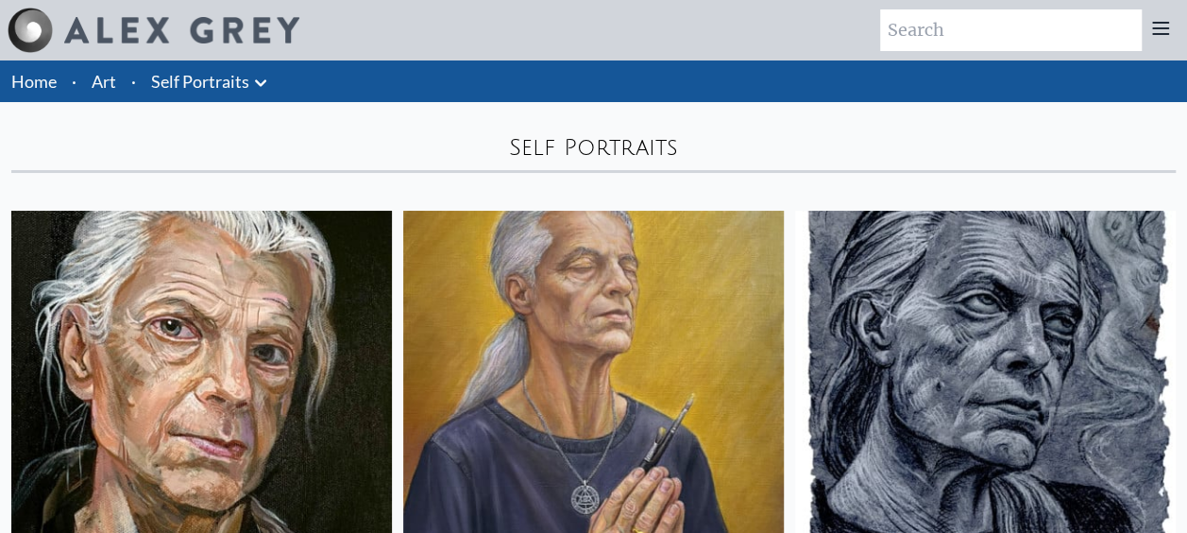
click at [266, 85] on icon at bounding box center [260, 83] width 23 height 23
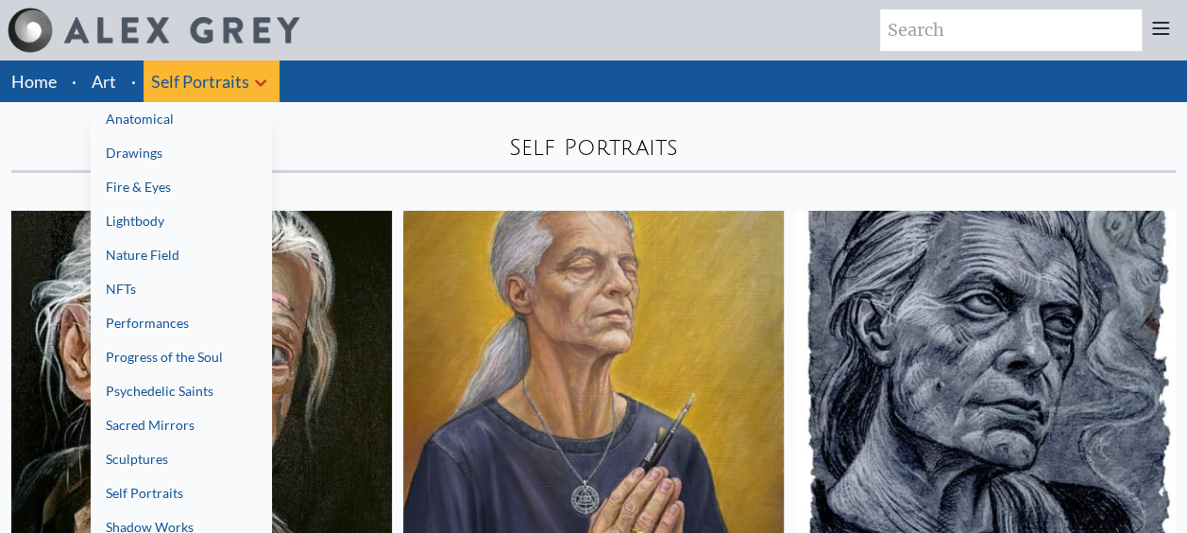
scroll to position [94, 0]
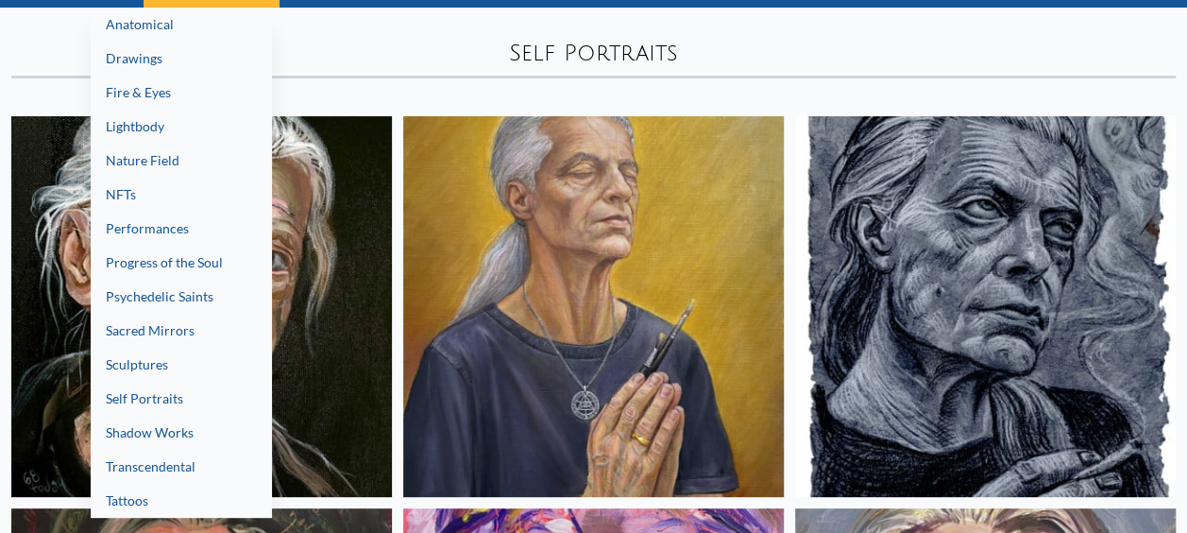
click at [162, 427] on link "Shadow Works" at bounding box center [181, 433] width 181 height 34
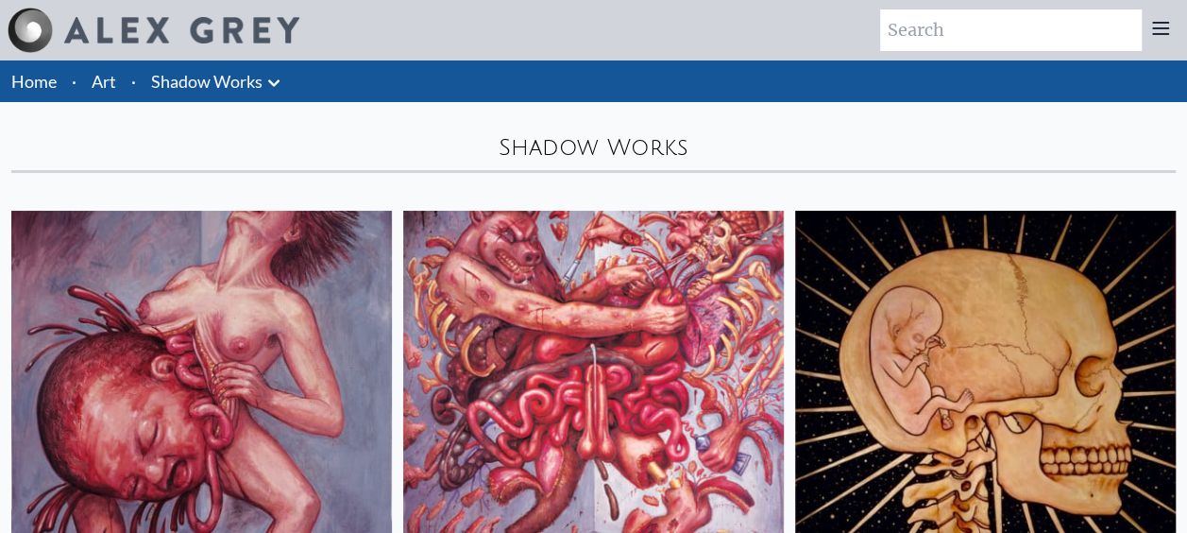
click at [272, 85] on icon at bounding box center [274, 83] width 23 height 23
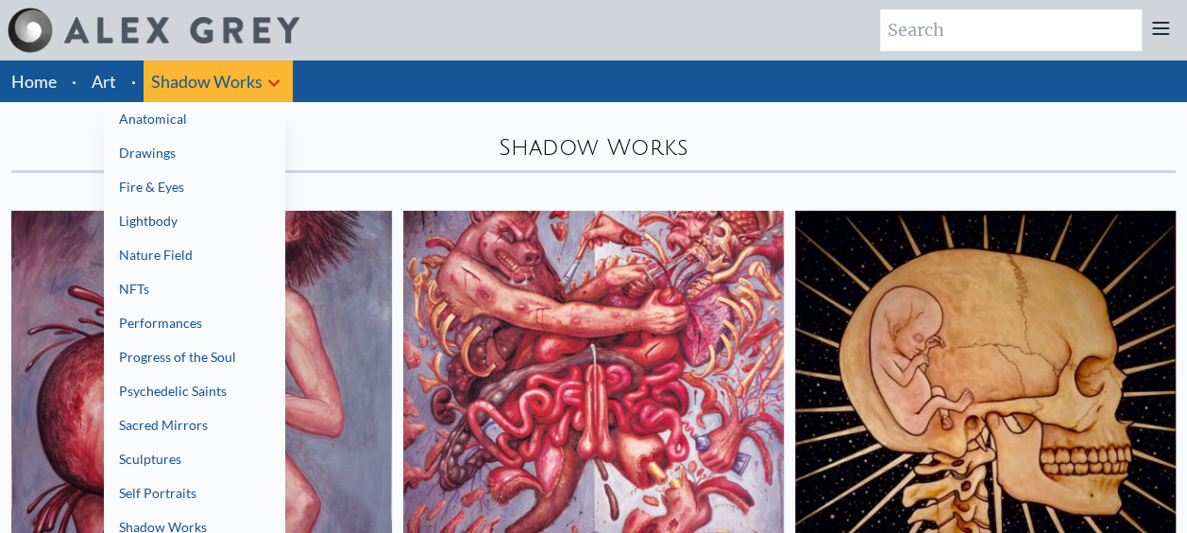
click at [399, 91] on div at bounding box center [593, 266] width 1187 height 533
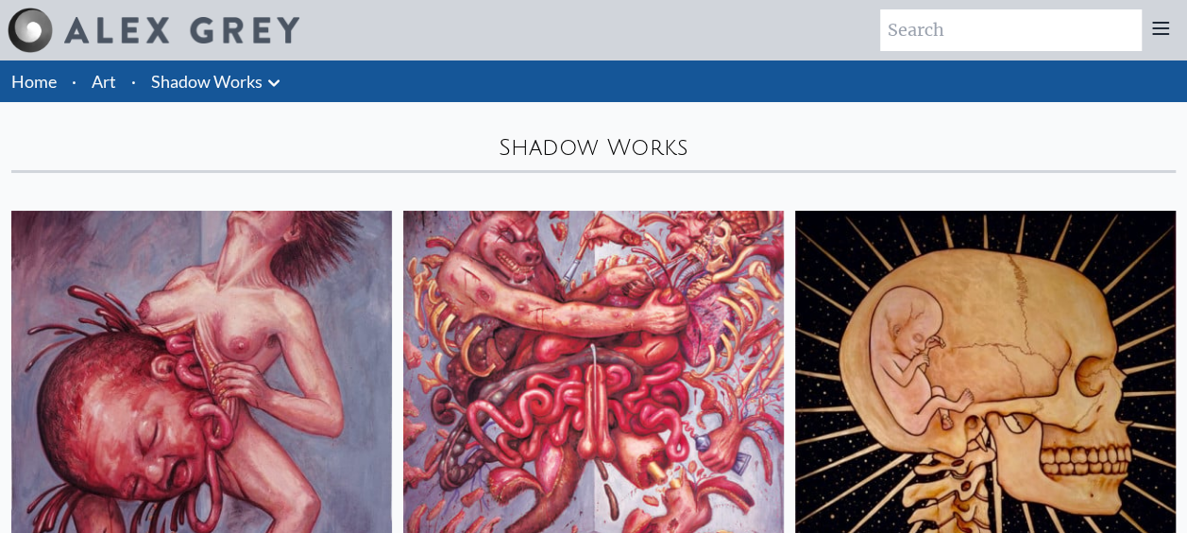
click at [277, 82] on icon at bounding box center [273, 82] width 11 height 7
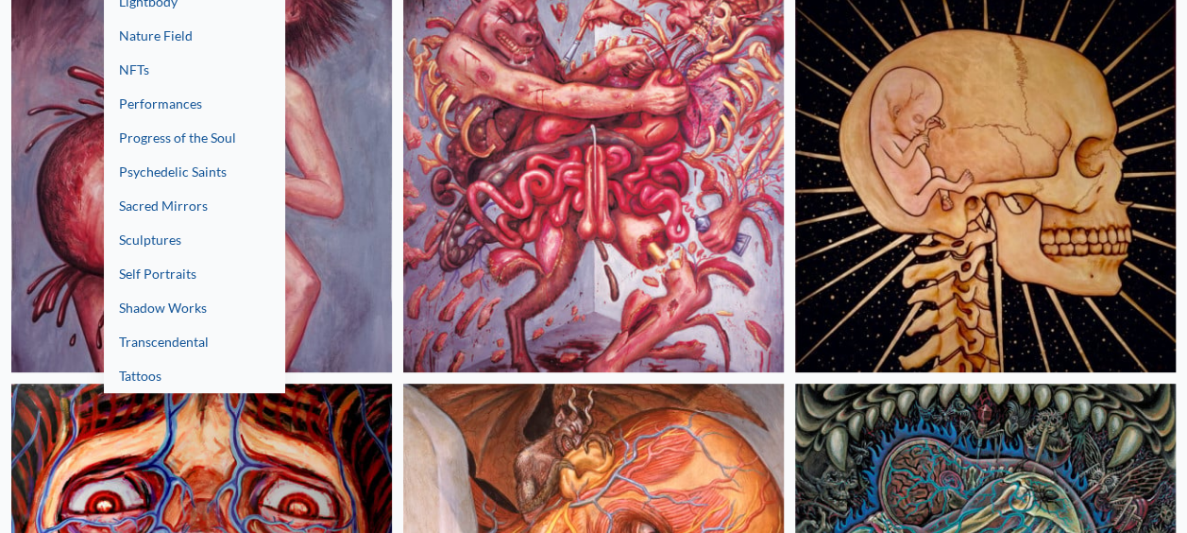
scroll to position [283, 0]
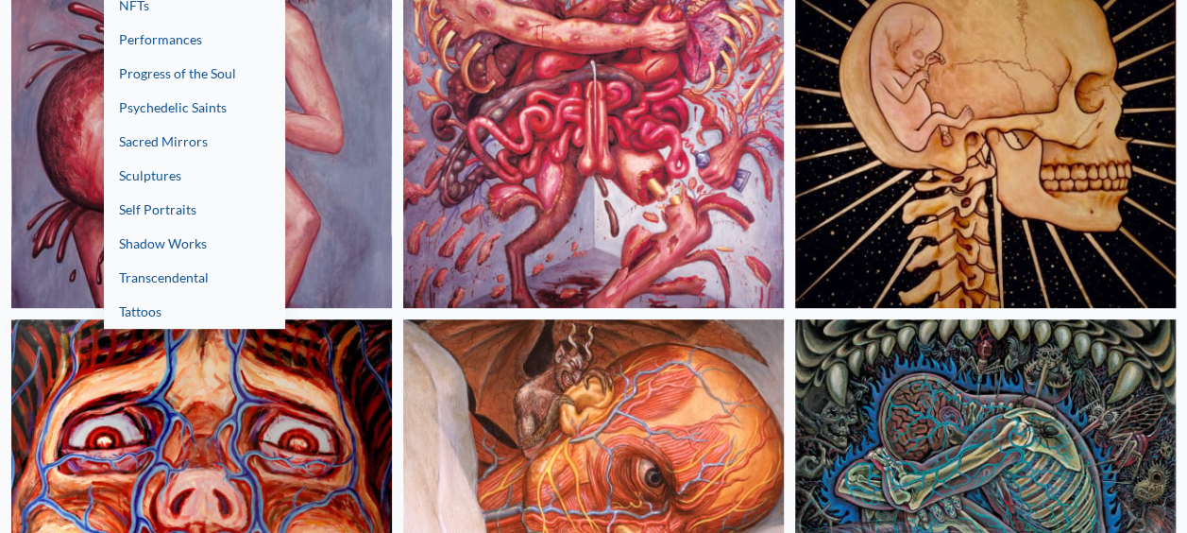
click at [164, 274] on link "Transcendental" at bounding box center [194, 278] width 181 height 34
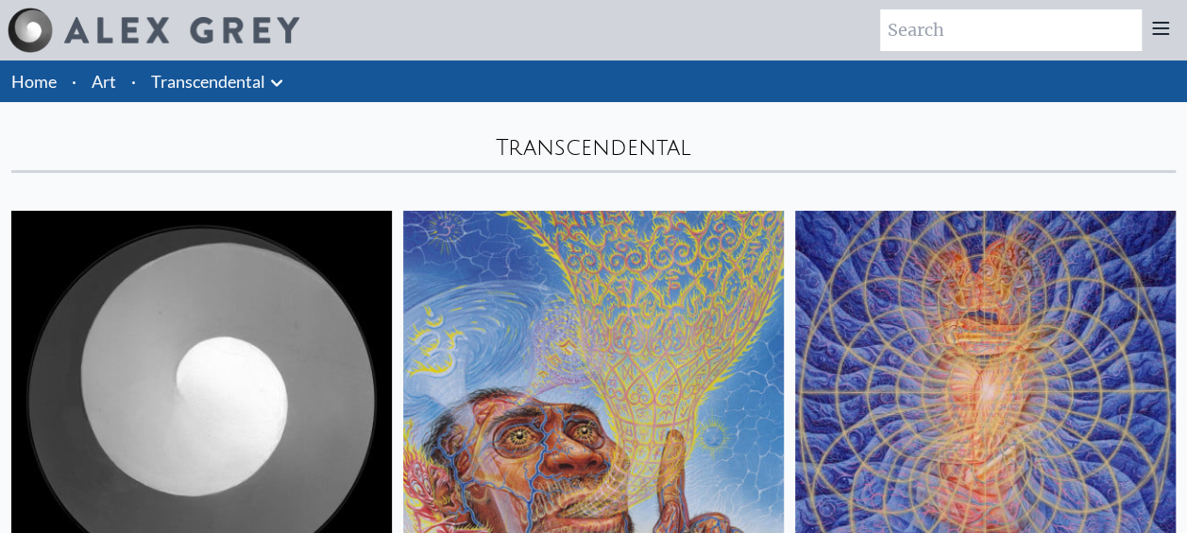
click at [274, 83] on icon at bounding box center [276, 82] width 11 height 7
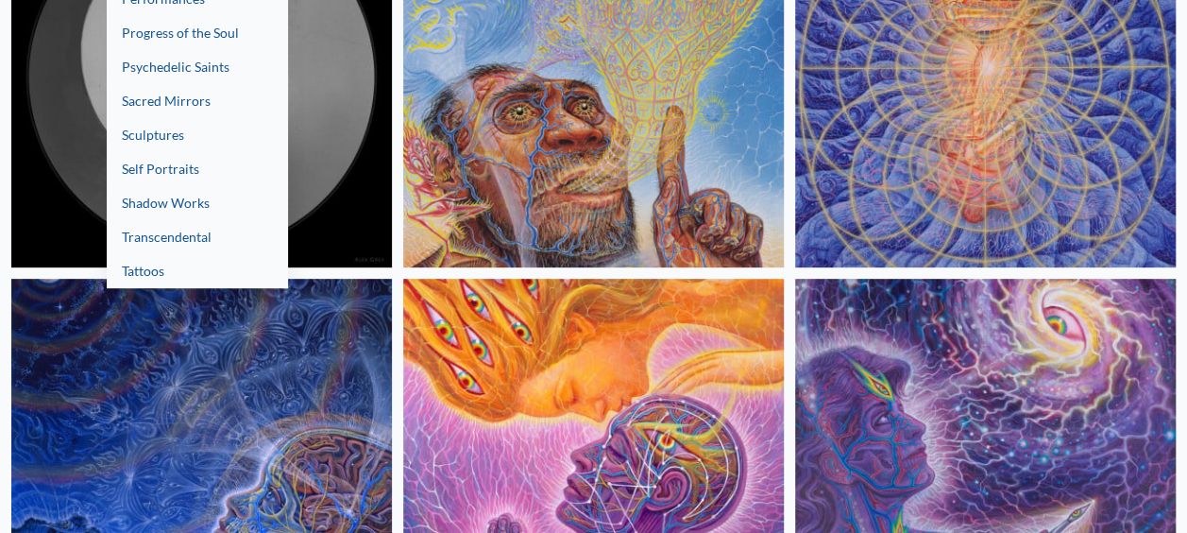
scroll to position [378, 0]
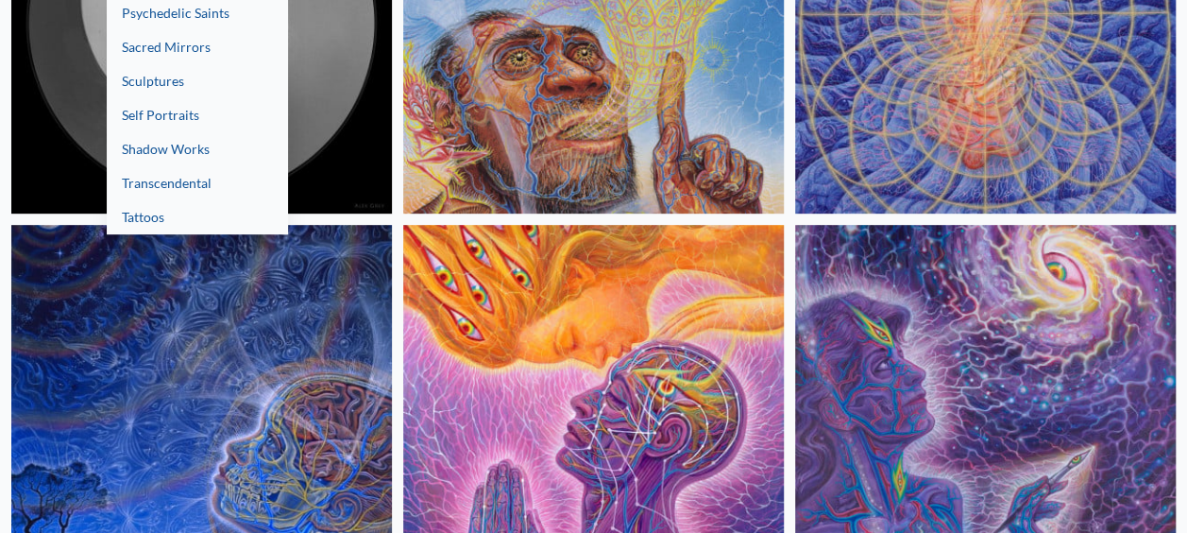
click at [173, 204] on link "Tattoos" at bounding box center [197, 217] width 181 height 34
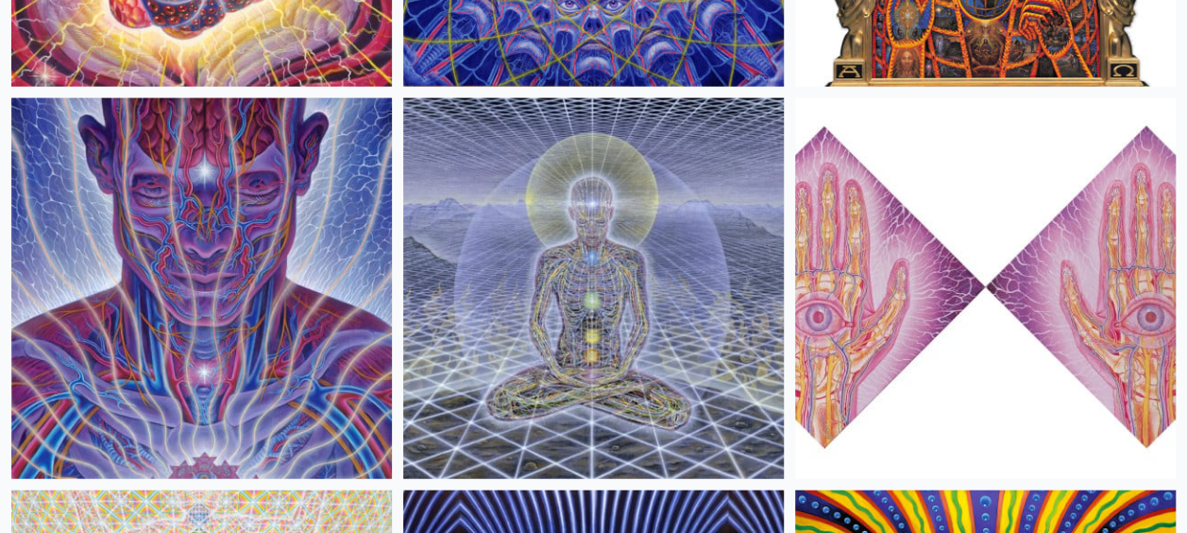
scroll to position [2065, 0]
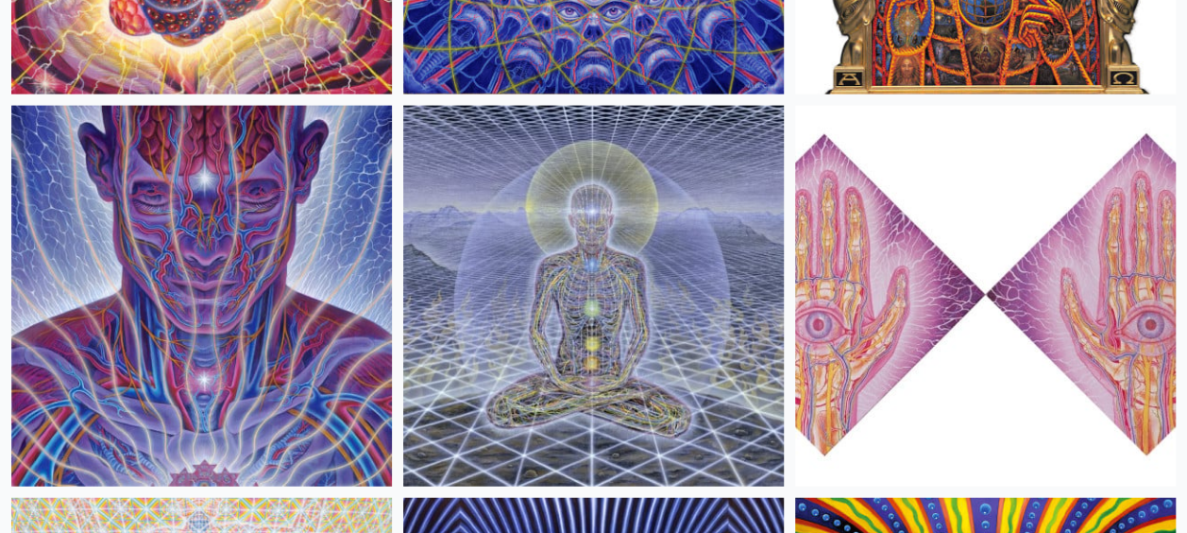
click at [788, 193] on div at bounding box center [593, 266] width 1187 height 533
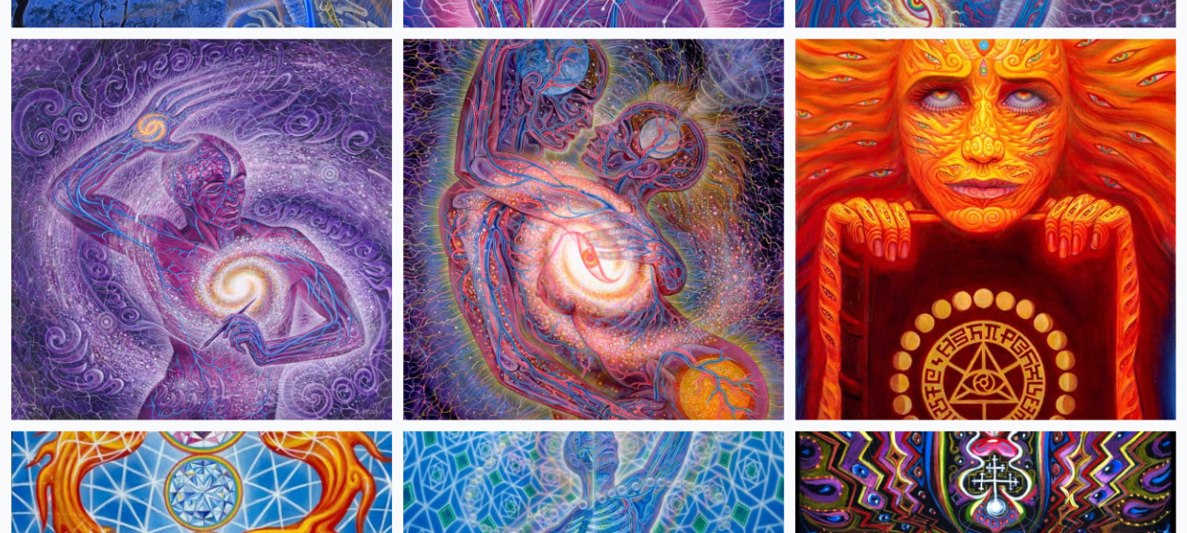
scroll to position [1039, 0]
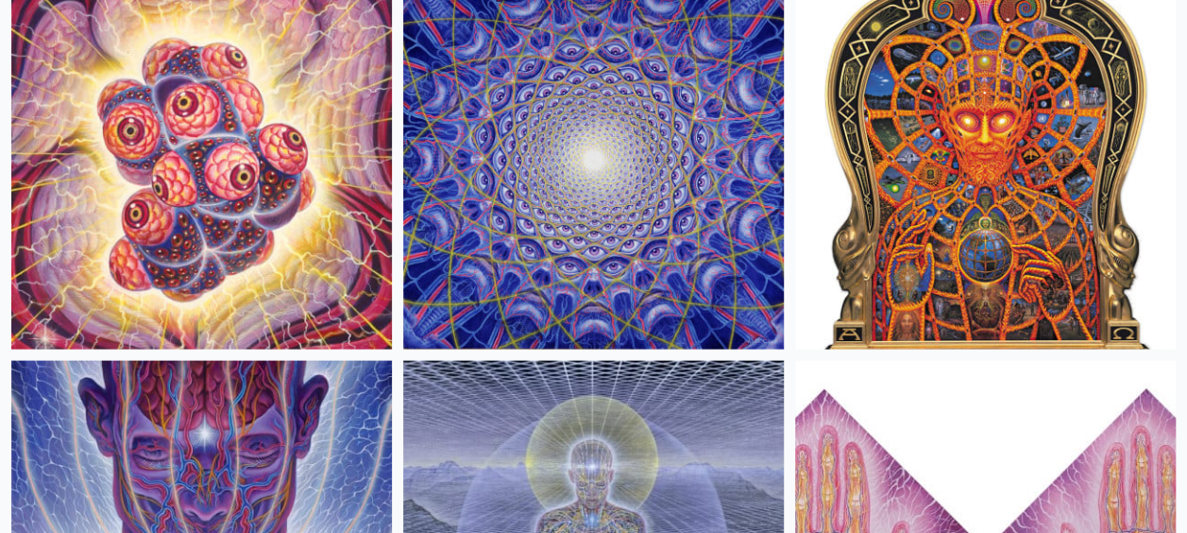
scroll to position [2078, 0]
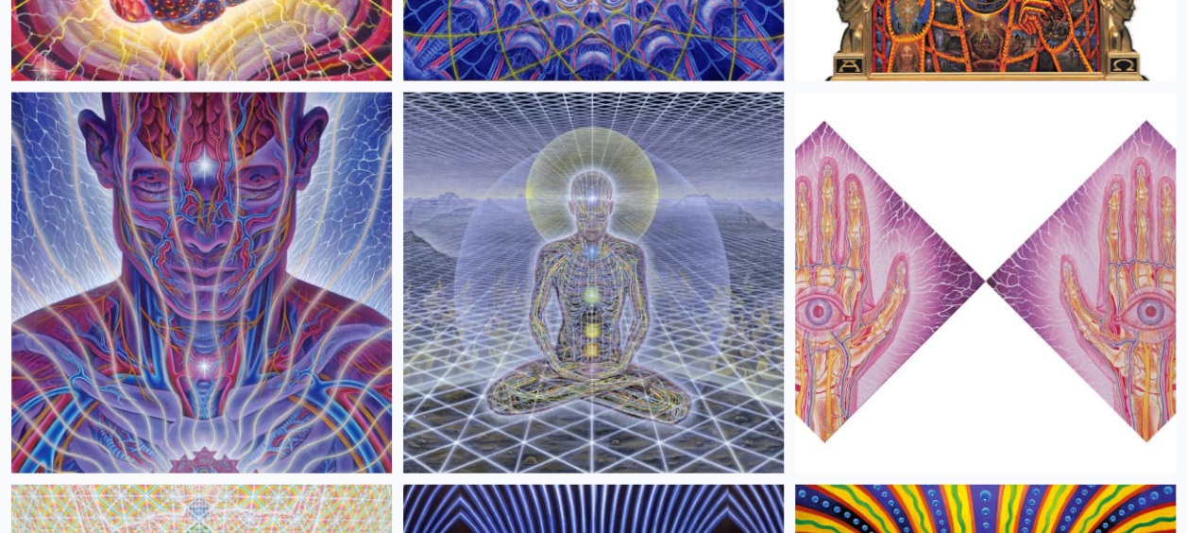
click at [630, 276] on img at bounding box center [593, 283] width 381 height 381
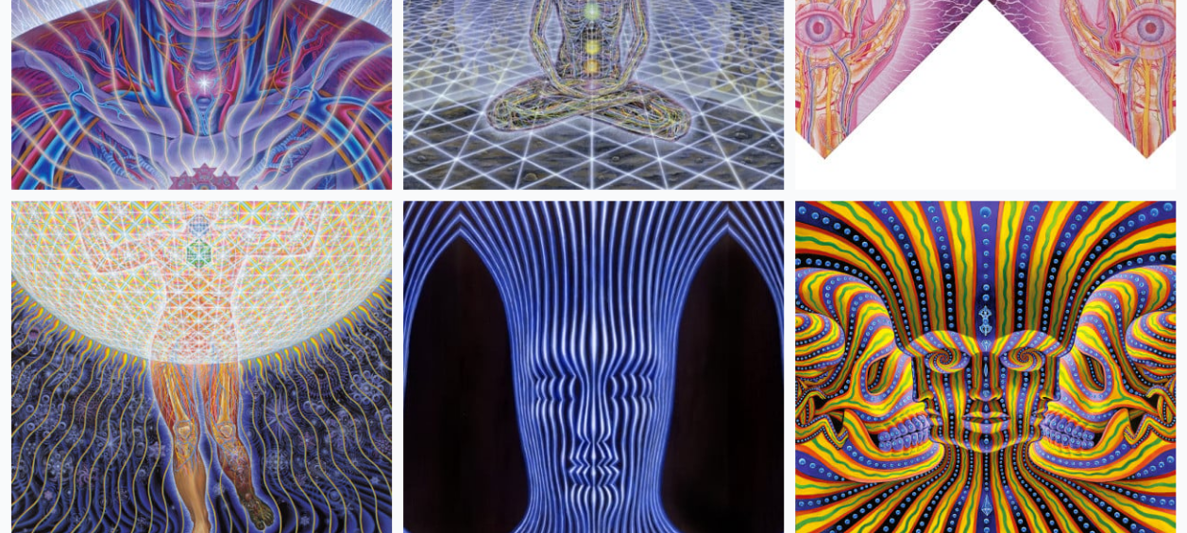
scroll to position [2173, 0]
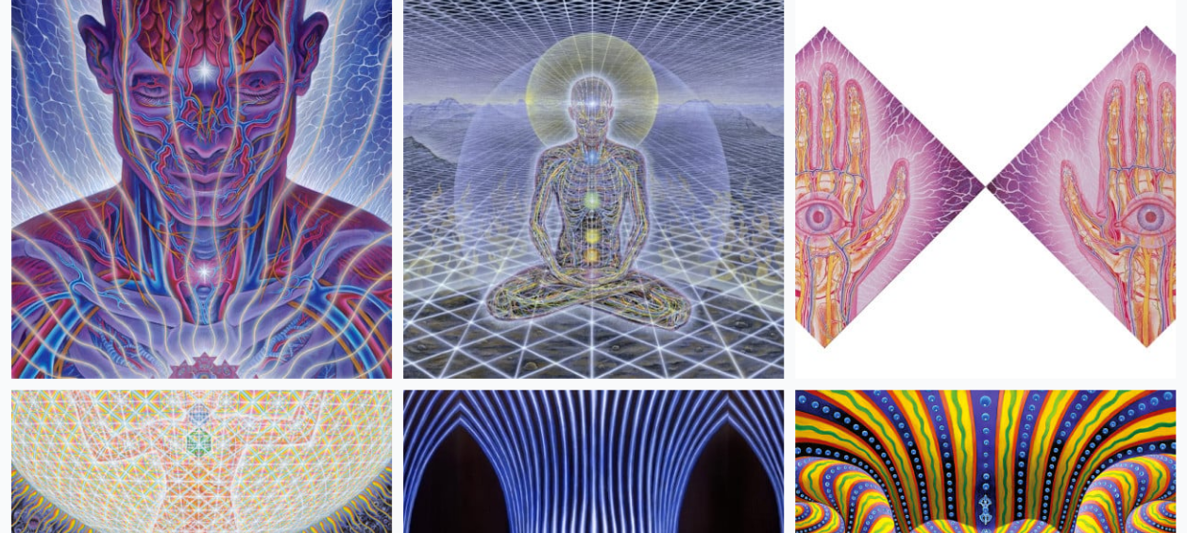
click at [280, 226] on img at bounding box center [201, 188] width 381 height 381
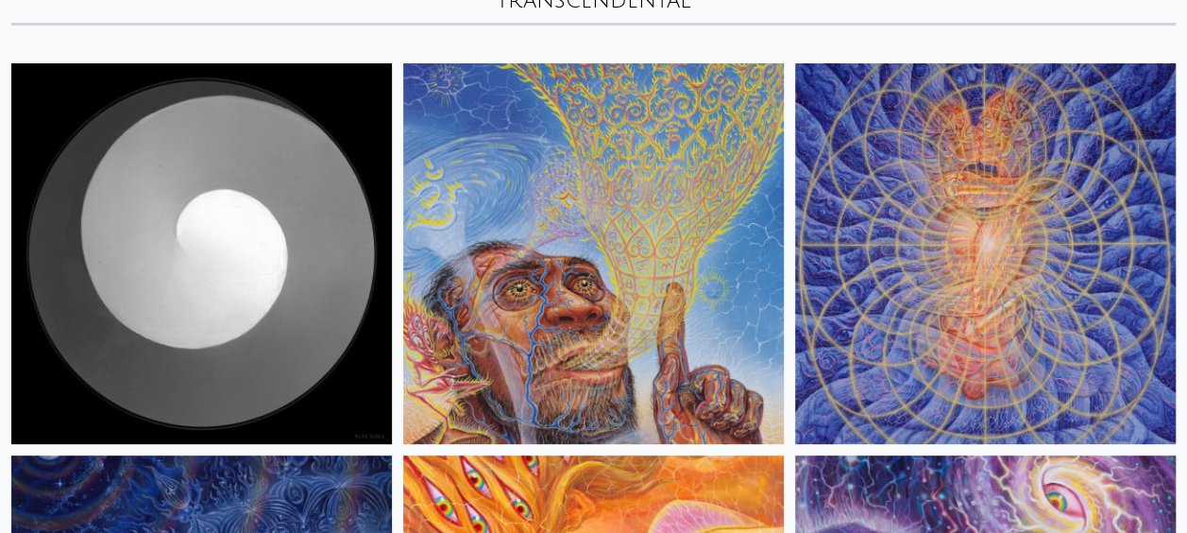
scroll to position [189, 0]
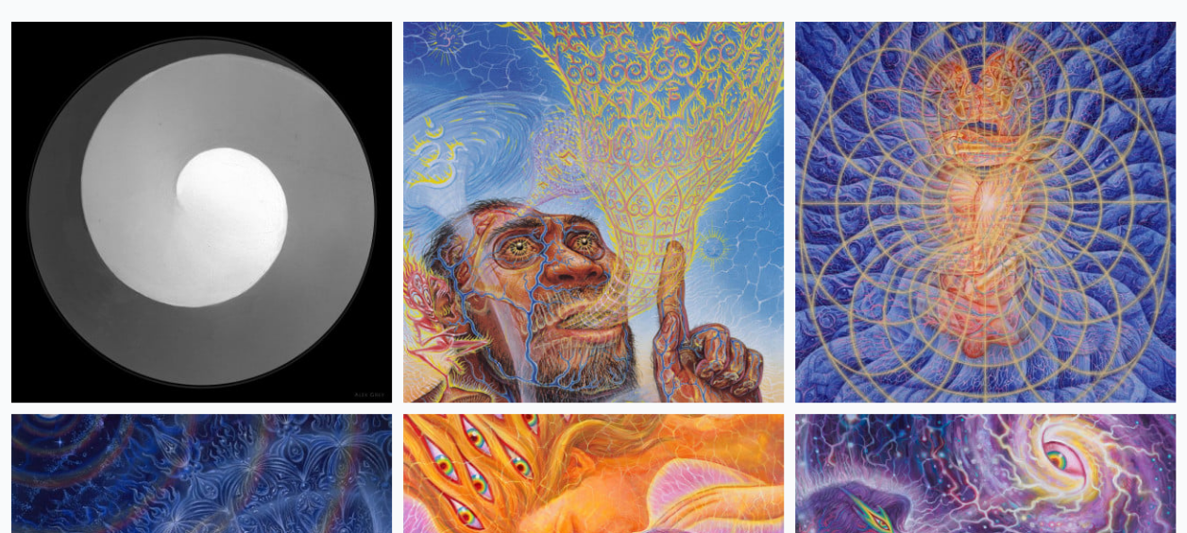
click at [969, 187] on img at bounding box center [985, 212] width 381 height 381
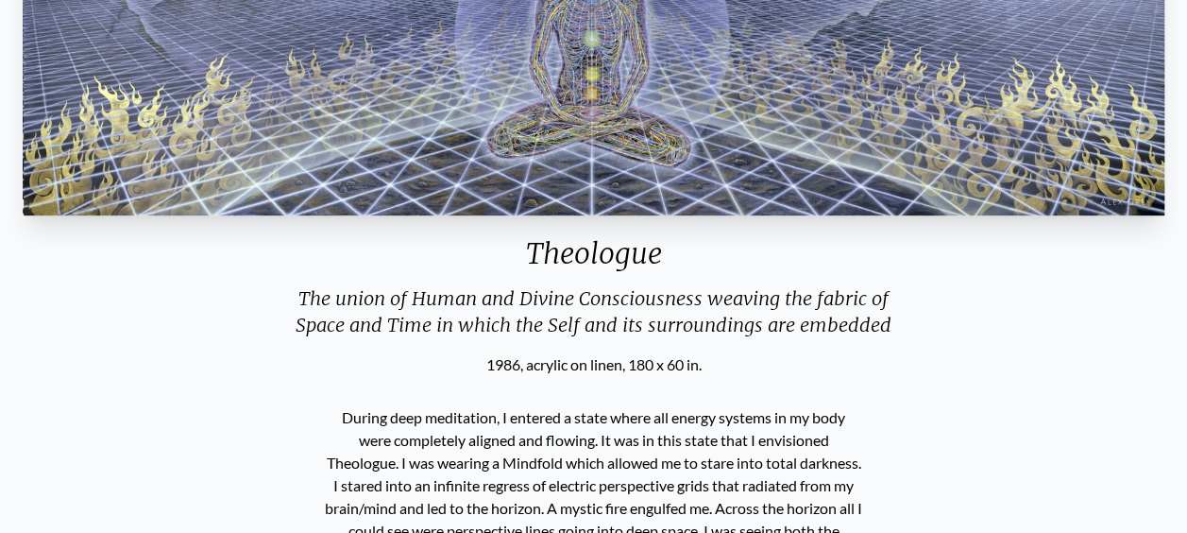
scroll to position [189, 0]
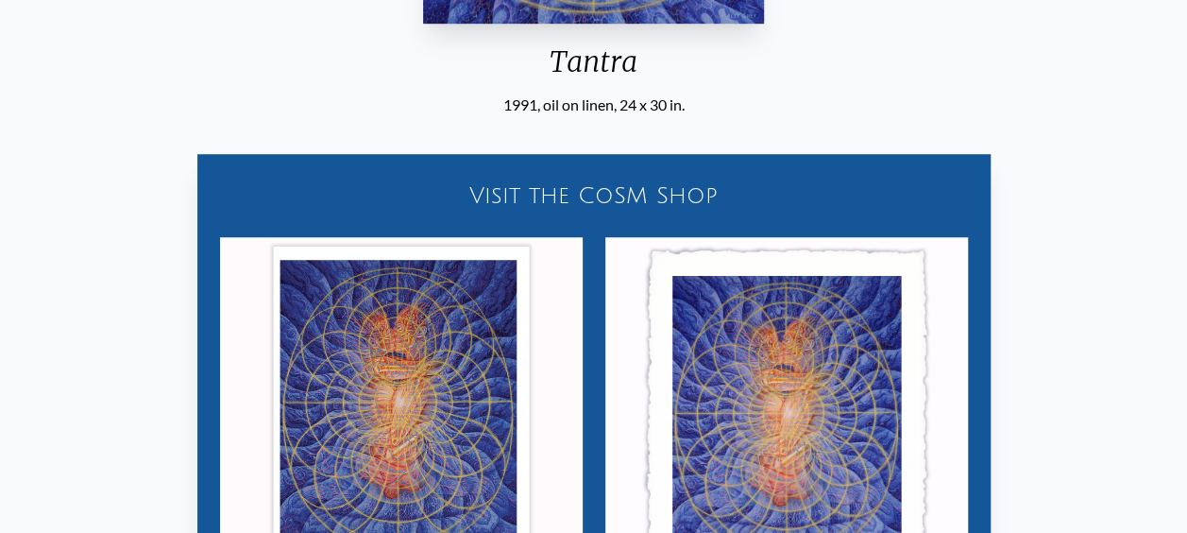
scroll to position [850, 0]
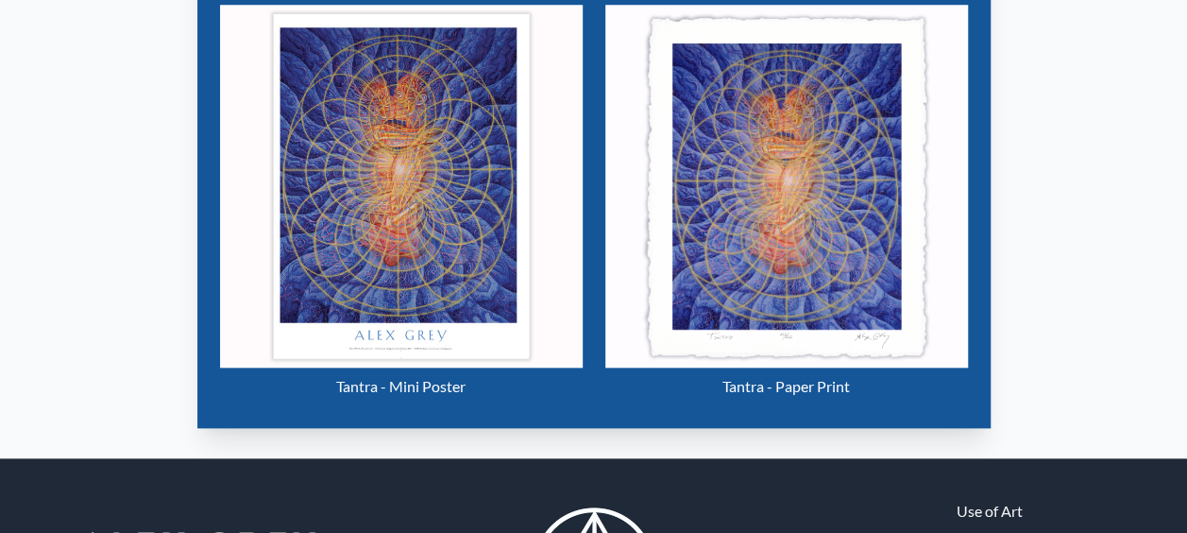
click at [120, 103] on div "Visit the CoSM Shop Tantra - Mini Poster Tantra - Paper Print" at bounding box center [593, 163] width 1157 height 559
click at [127, 77] on div "Visit the CoSM Shop Tantra - Mini Poster Tantra - Paper Print" at bounding box center [593, 163] width 1157 height 559
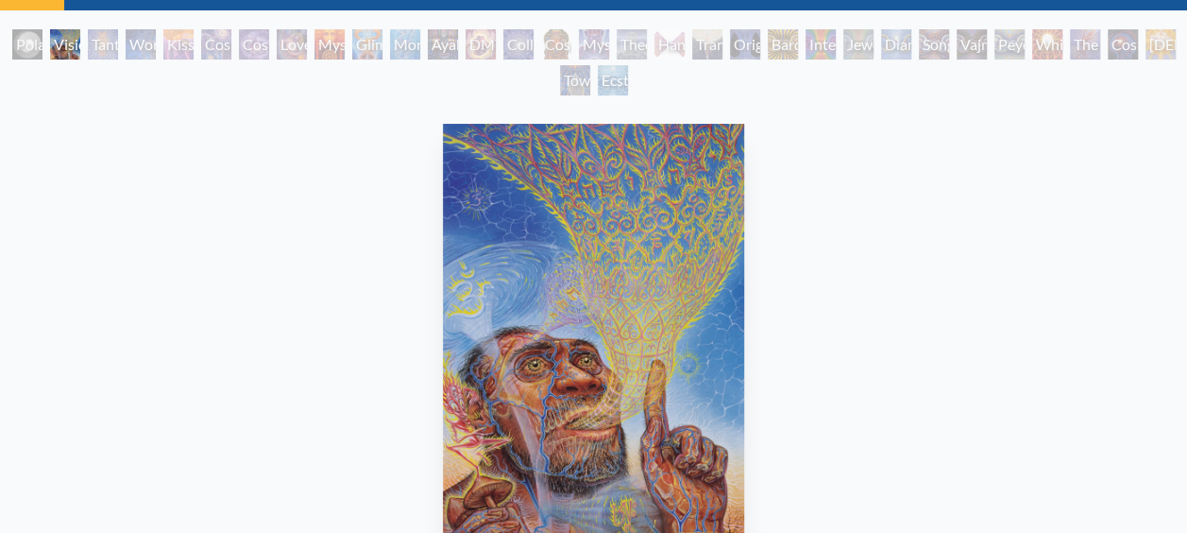
scroll to position [37, 0]
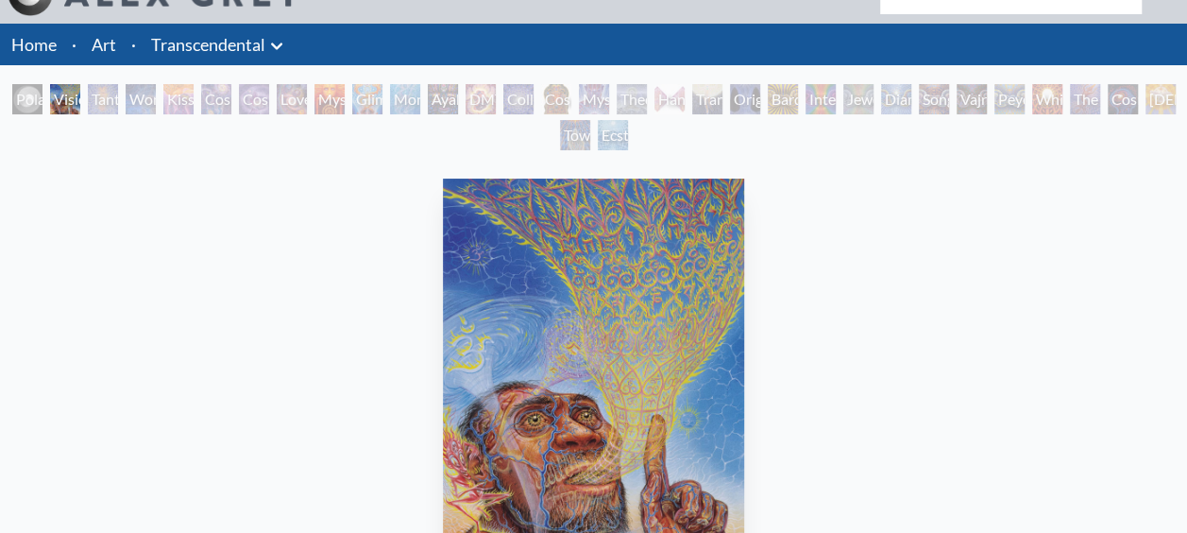
click at [297, 94] on div "Love is a Cosmic Force" at bounding box center [292, 99] width 30 height 30
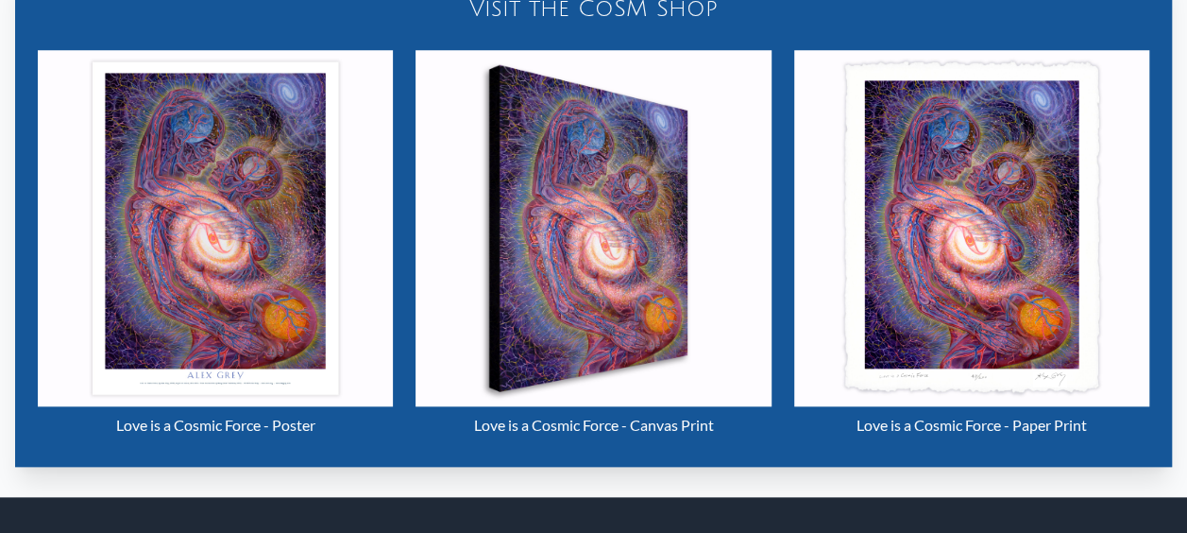
scroll to position [887, 0]
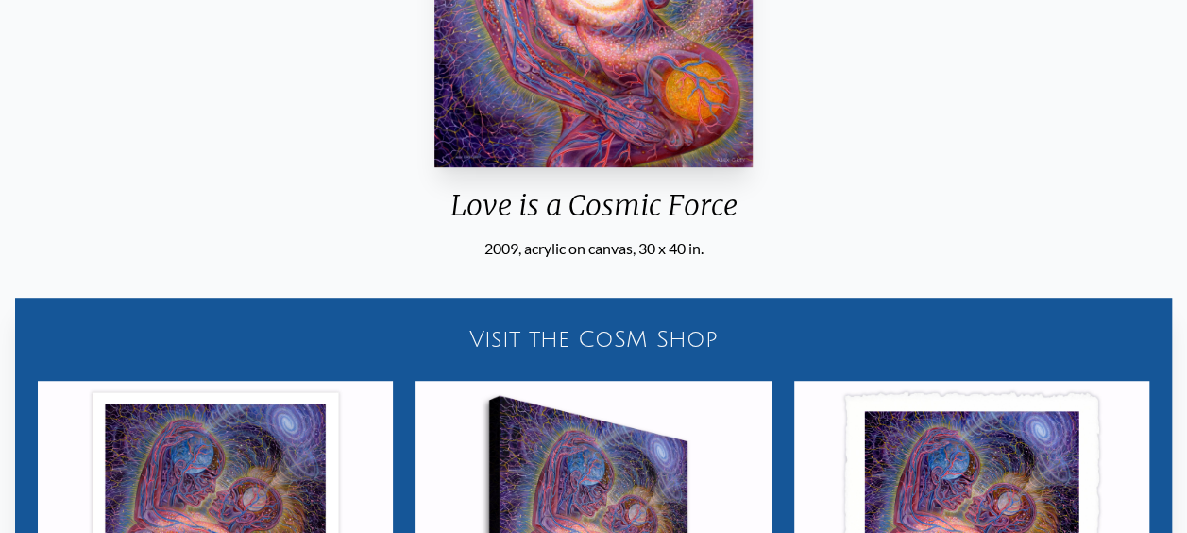
scroll to position [415, 0]
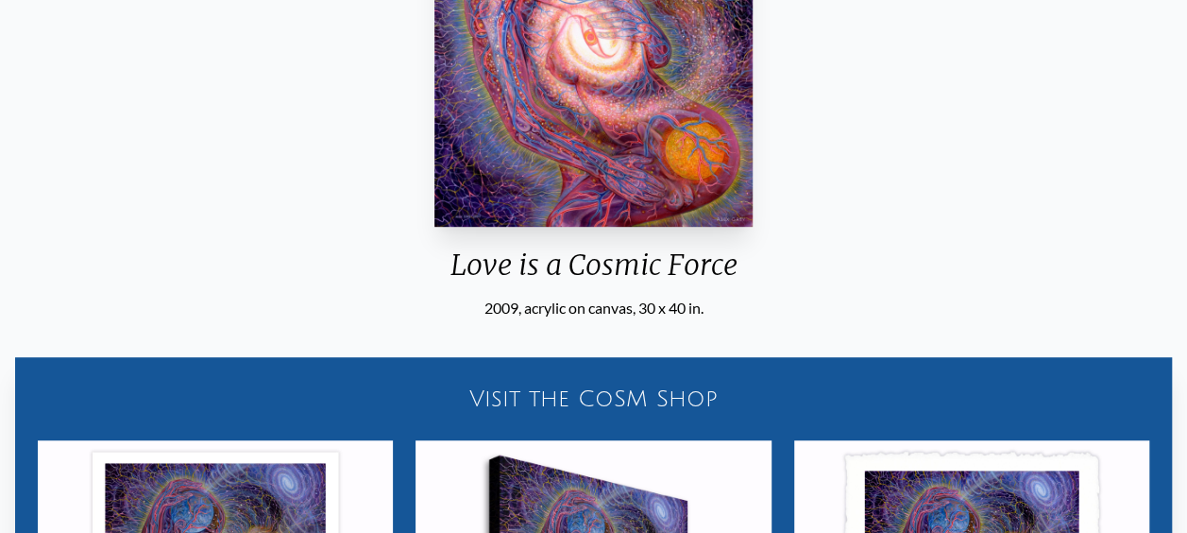
click at [818, 130] on div "Love is a Cosmic Force 2009, acrylic on canvas, 30 x 40 in. Visit the CoSM Shop…" at bounding box center [593, 332] width 1157 height 1079
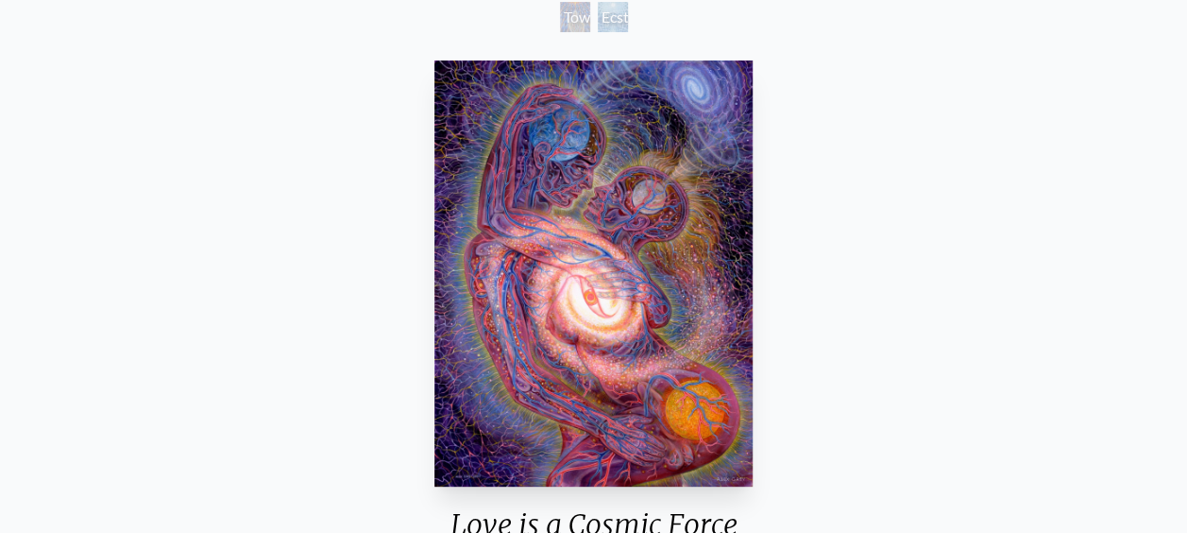
scroll to position [185, 0]
